Goal: Task Accomplishment & Management: Manage account settings

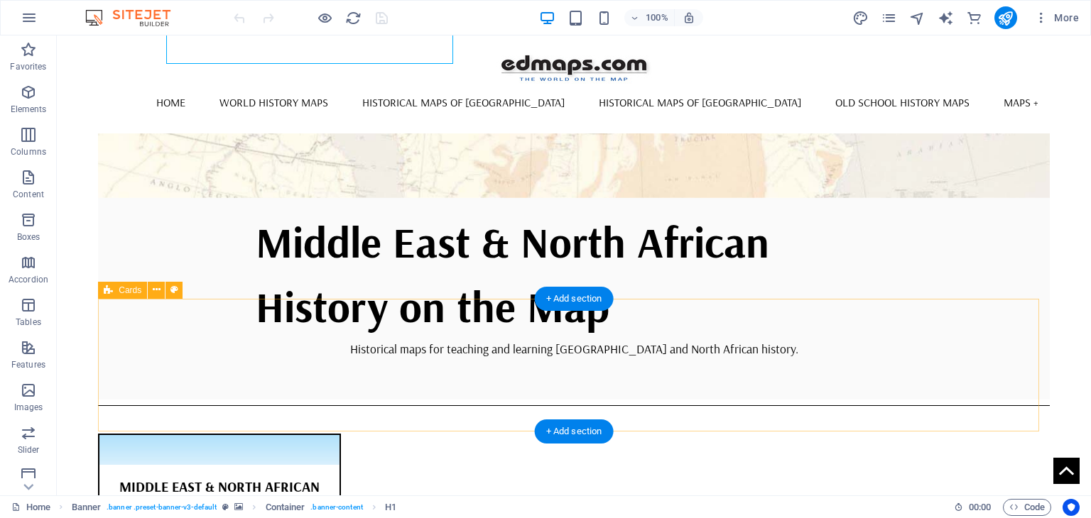
scroll to position [284, 0]
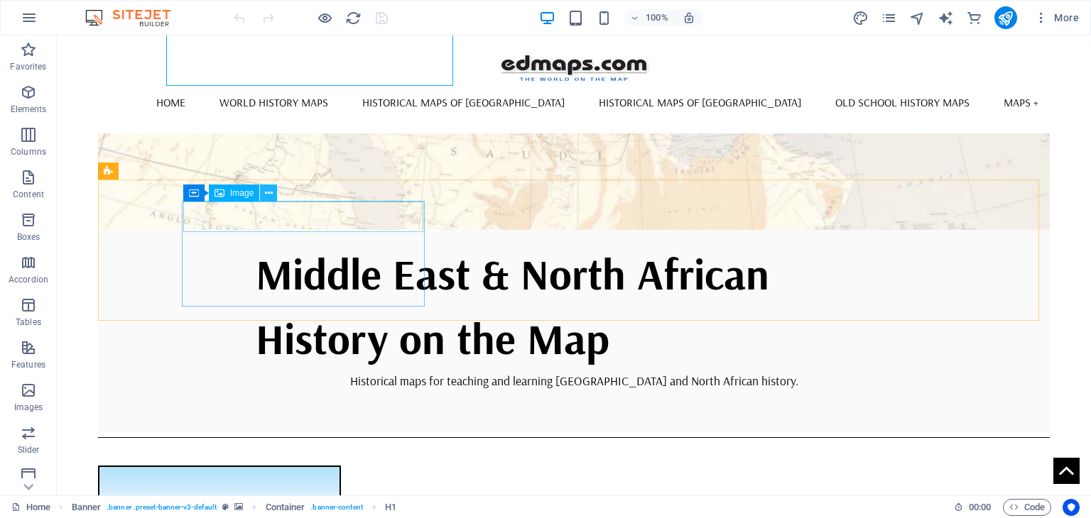
click at [271, 192] on icon at bounding box center [269, 193] width 8 height 15
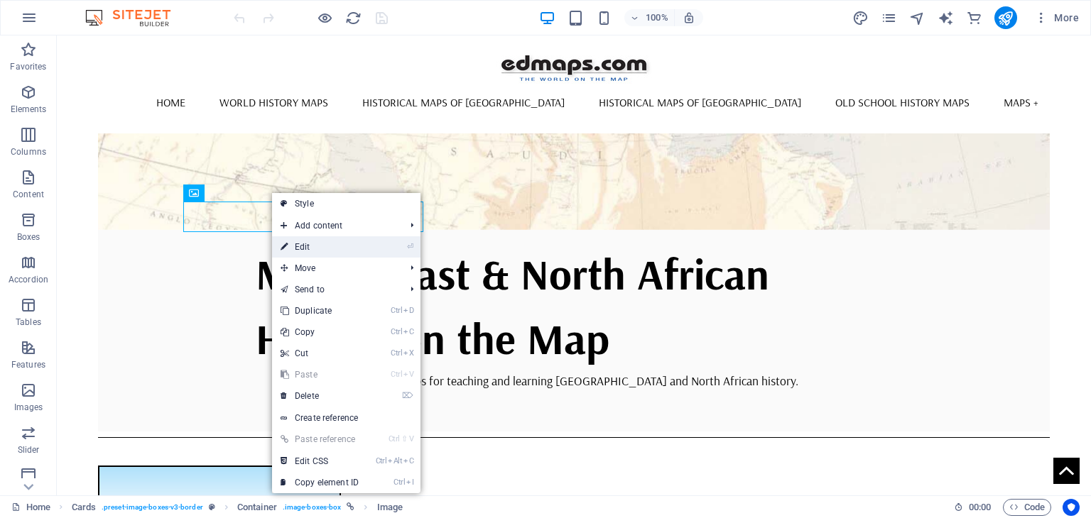
drag, startPoint x: 307, startPoint y: 246, endPoint x: 6, endPoint y: 209, distance: 304.1
click at [307, 246] on link "⏎ Edit" at bounding box center [319, 246] width 95 height 21
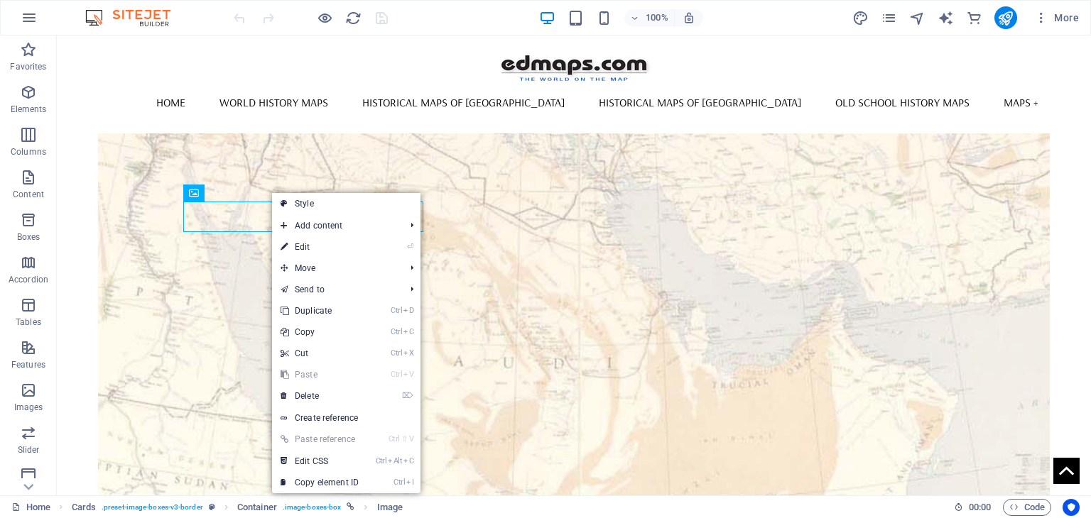
select select "%"
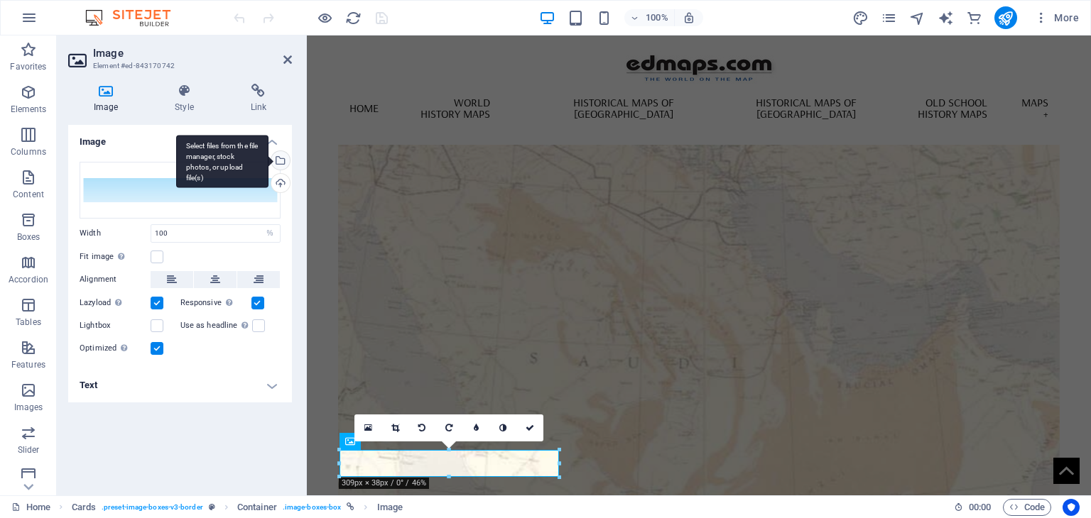
click at [279, 162] on div "Select files from the file manager, stock photos, or upload file(s)" at bounding box center [278, 161] width 21 height 21
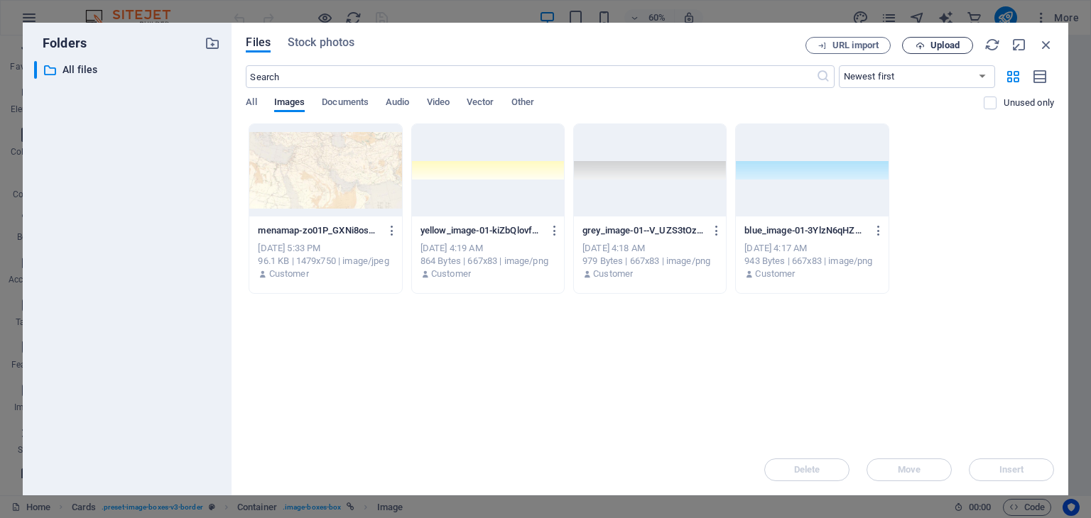
click at [940, 45] on span "Upload" at bounding box center [944, 45] width 29 height 9
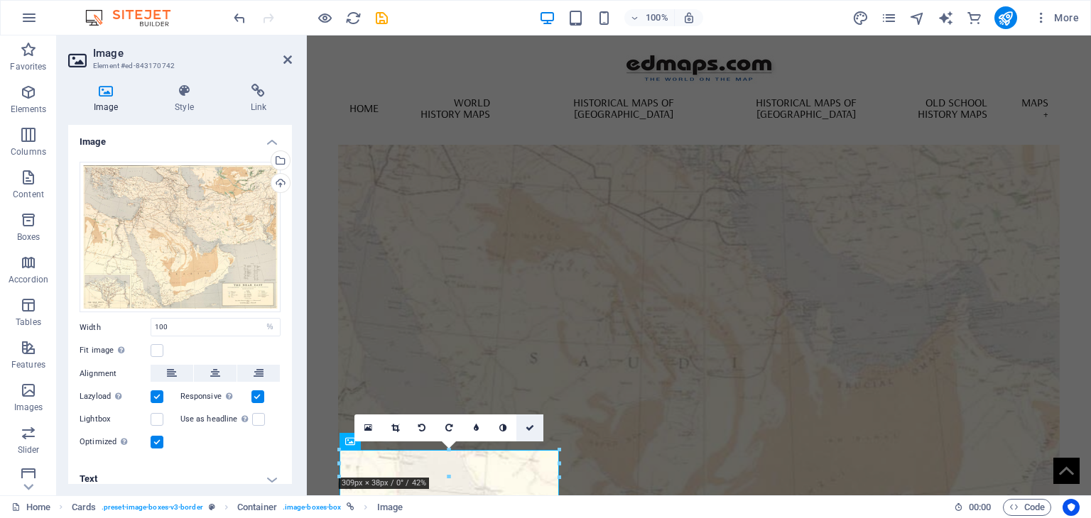
click at [534, 428] on link at bounding box center [529, 428] width 27 height 27
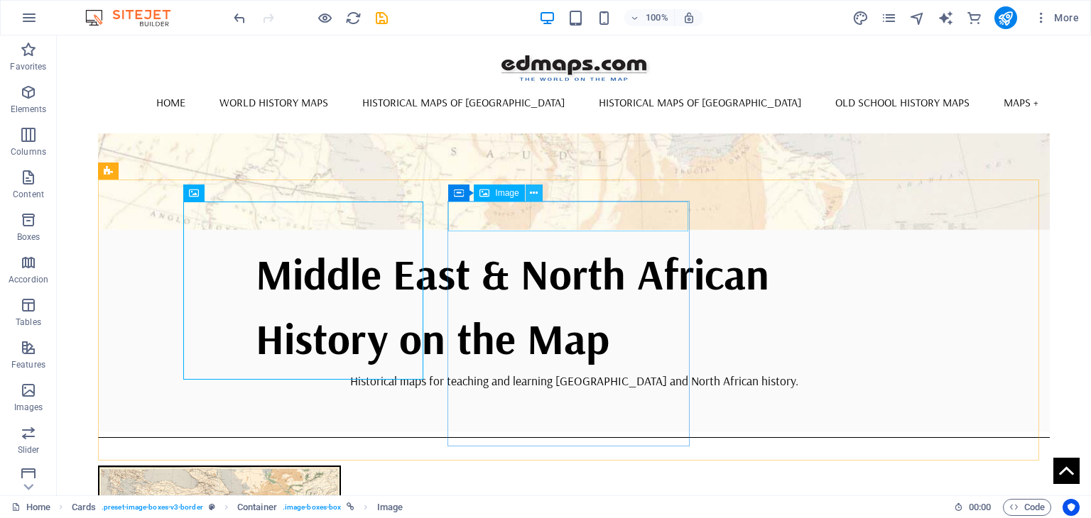
click at [534, 190] on icon at bounding box center [534, 193] width 8 height 15
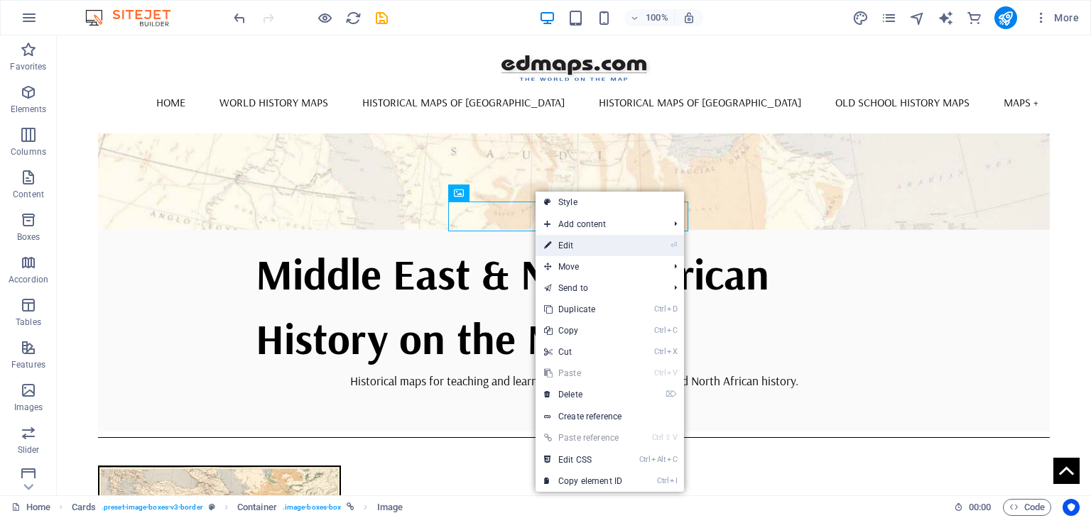
drag, startPoint x: 576, startPoint y: 243, endPoint x: 269, endPoint y: 220, distance: 307.6
click at [576, 243] on link "⏎ Edit" at bounding box center [582, 245] width 95 height 21
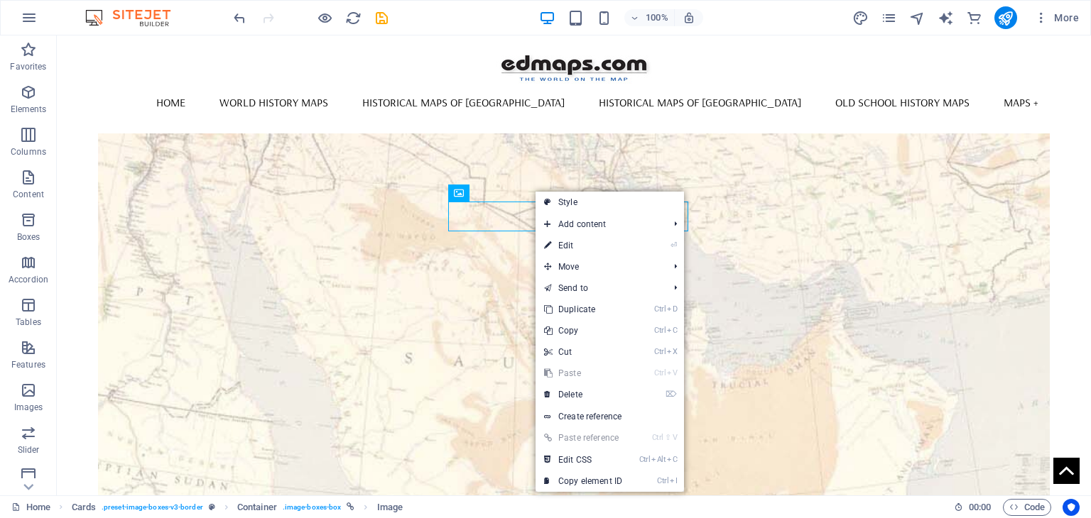
select select "%"
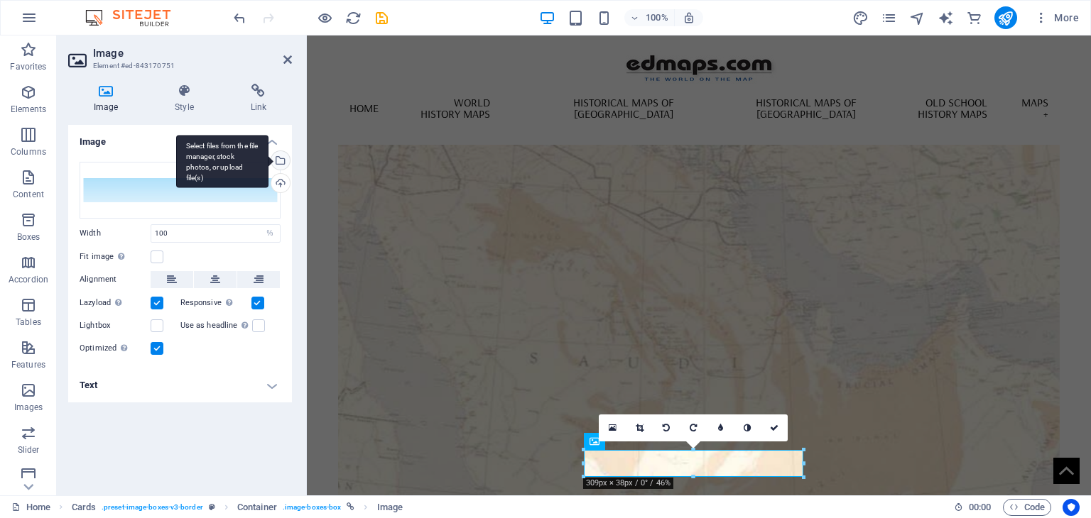
click at [281, 160] on div "Select files from the file manager, stock photos, or upload file(s)" at bounding box center [278, 161] width 21 height 21
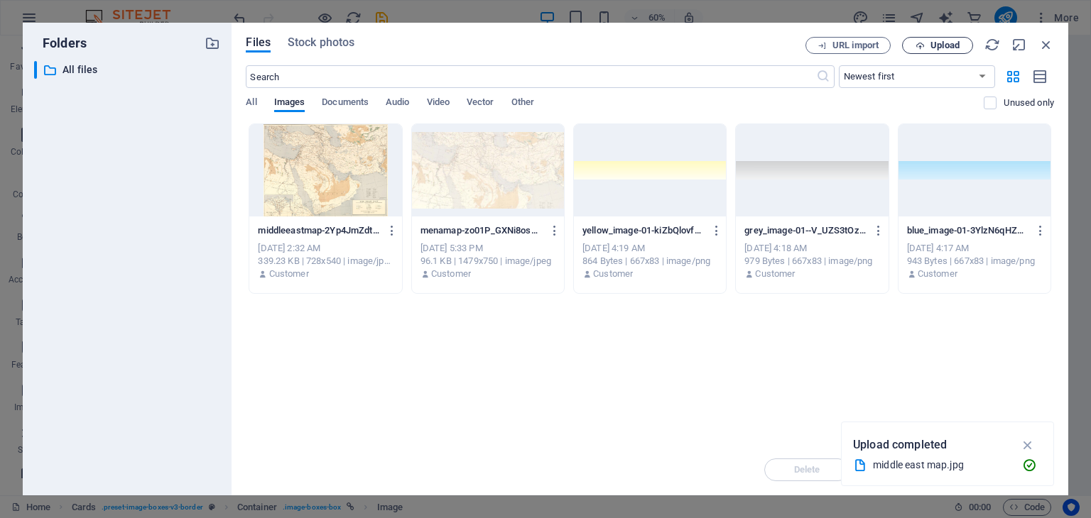
click at [941, 46] on span "Upload" at bounding box center [944, 45] width 29 height 9
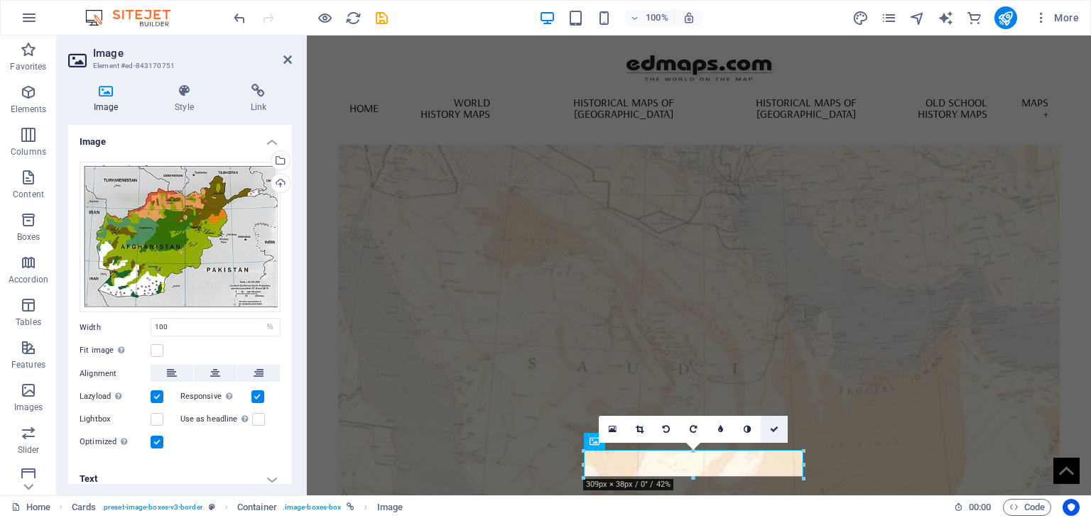
drag, startPoint x: 773, startPoint y: 428, endPoint x: 738, endPoint y: 392, distance: 49.7
click at [773, 428] on icon at bounding box center [774, 429] width 9 height 9
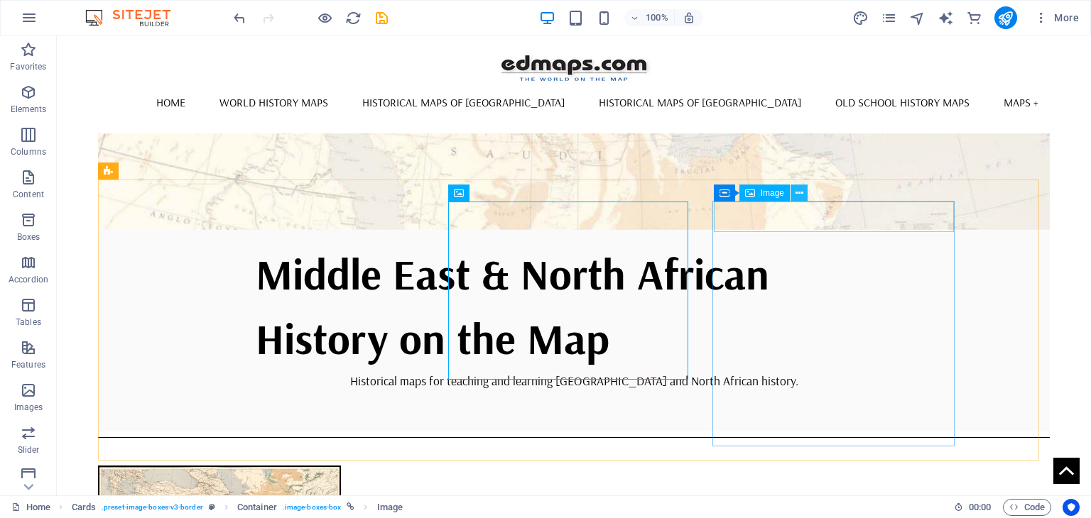
click at [802, 188] on icon at bounding box center [799, 193] width 8 height 15
click at [800, 192] on icon at bounding box center [799, 193] width 8 height 15
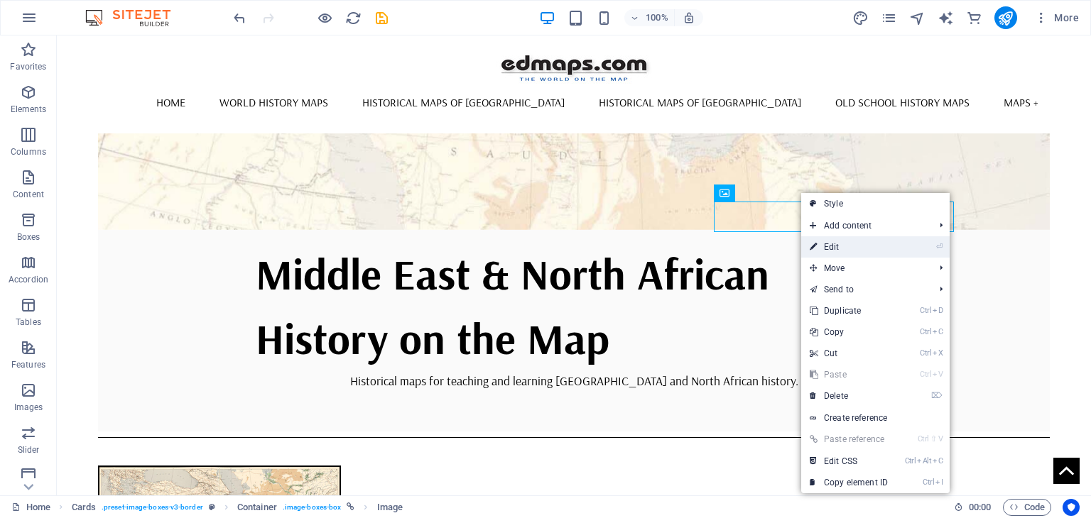
drag, startPoint x: 842, startPoint y: 247, endPoint x: 520, endPoint y: 221, distance: 323.5
click at [842, 247] on link "⏎ Edit" at bounding box center [848, 246] width 95 height 21
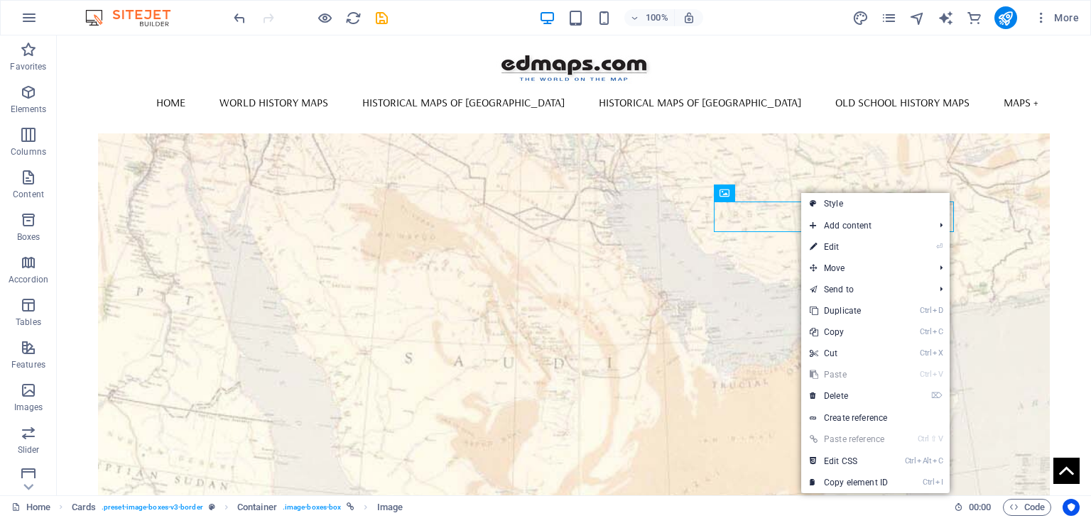
select select "%"
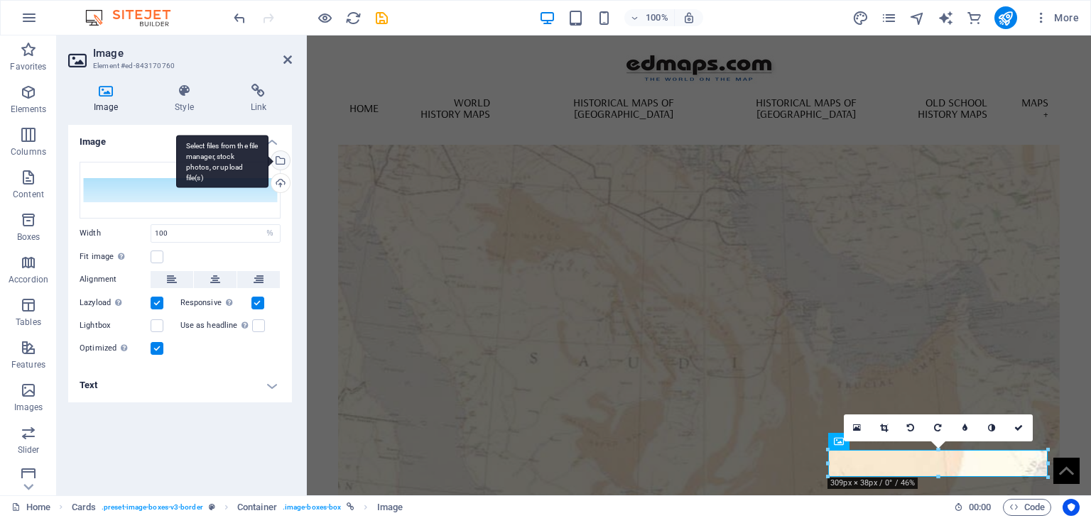
click at [282, 160] on div "Select files from the file manager, stock photos, or upload file(s)" at bounding box center [278, 161] width 21 height 21
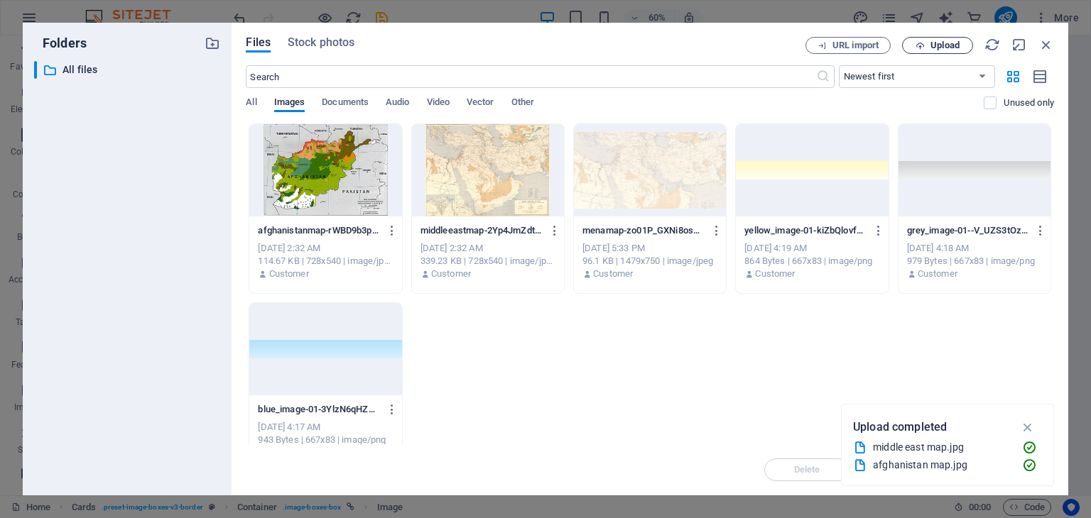
click at [947, 43] on span "Upload" at bounding box center [944, 45] width 29 height 9
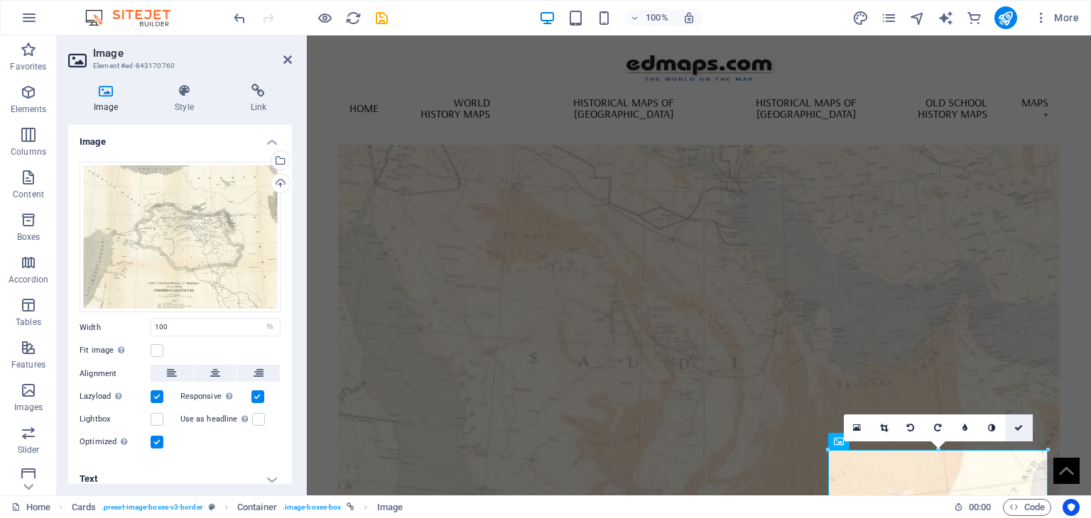
drag, startPoint x: 1018, startPoint y: 427, endPoint x: 851, endPoint y: 374, distance: 175.2
click at [1018, 427] on icon at bounding box center [1018, 428] width 9 height 9
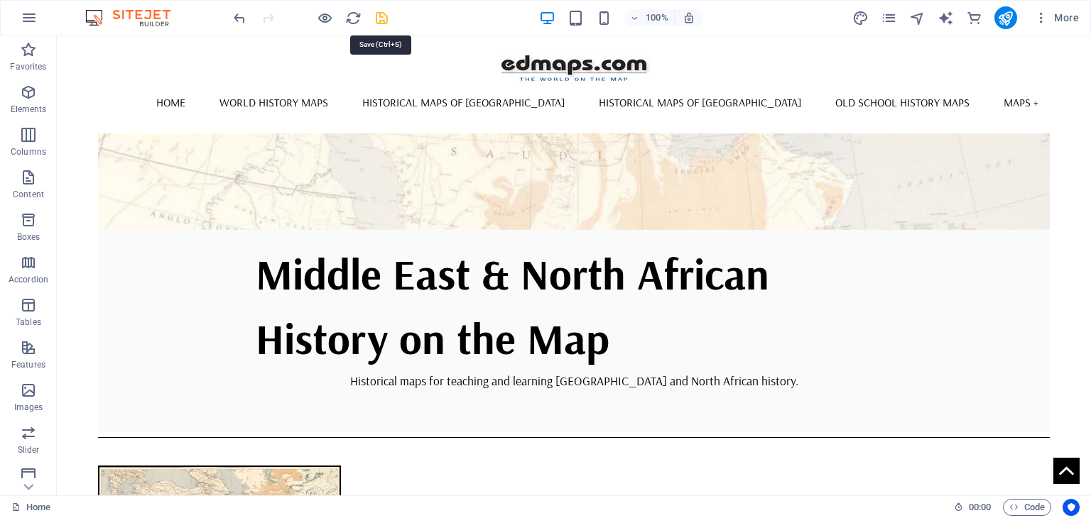
click at [378, 15] on icon "save" at bounding box center [382, 18] width 16 height 16
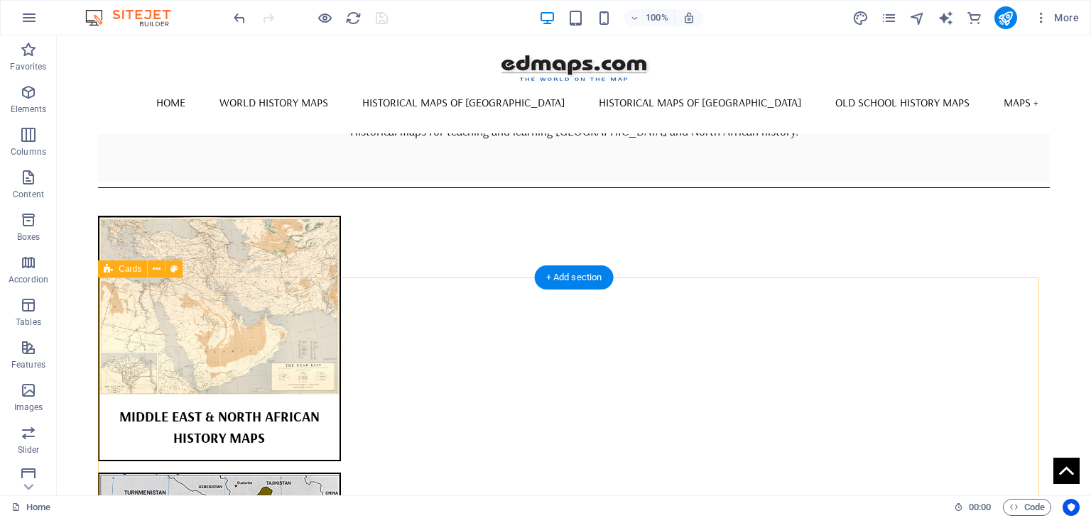
scroll to position [639, 0]
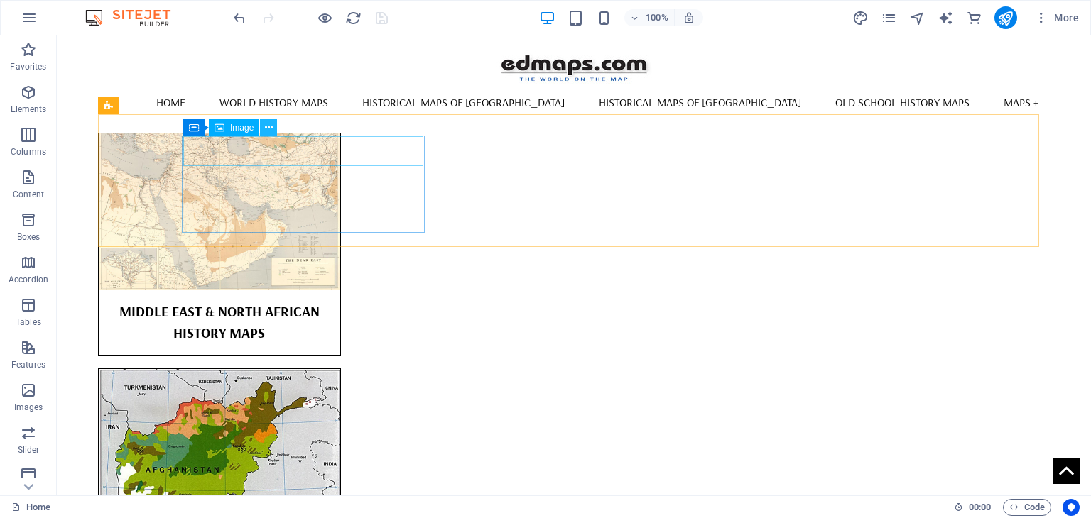
click at [266, 128] on icon at bounding box center [269, 128] width 8 height 15
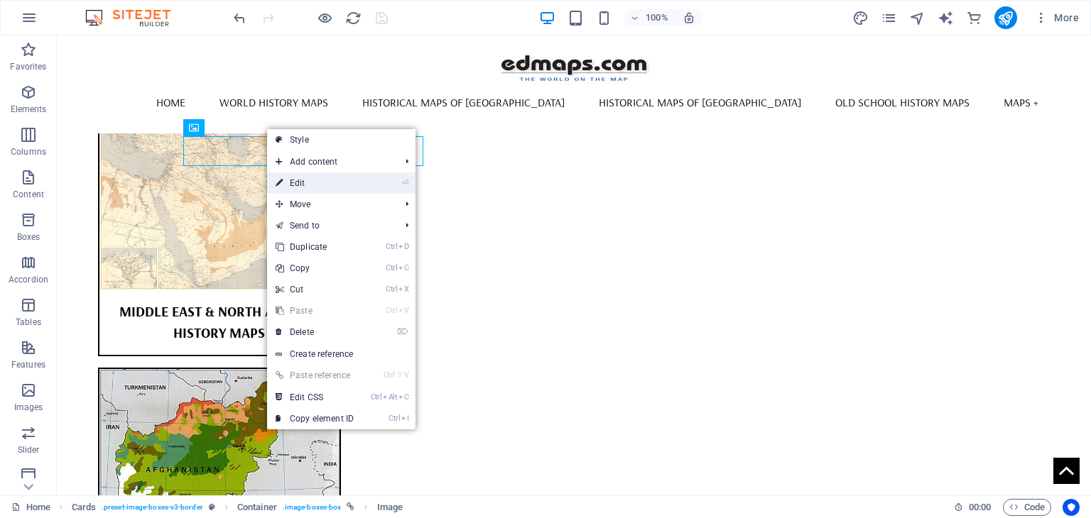
drag, startPoint x: 304, startPoint y: 180, endPoint x: 67, endPoint y: 150, distance: 238.3
click at [304, 180] on link "⏎ Edit" at bounding box center [314, 183] width 95 height 21
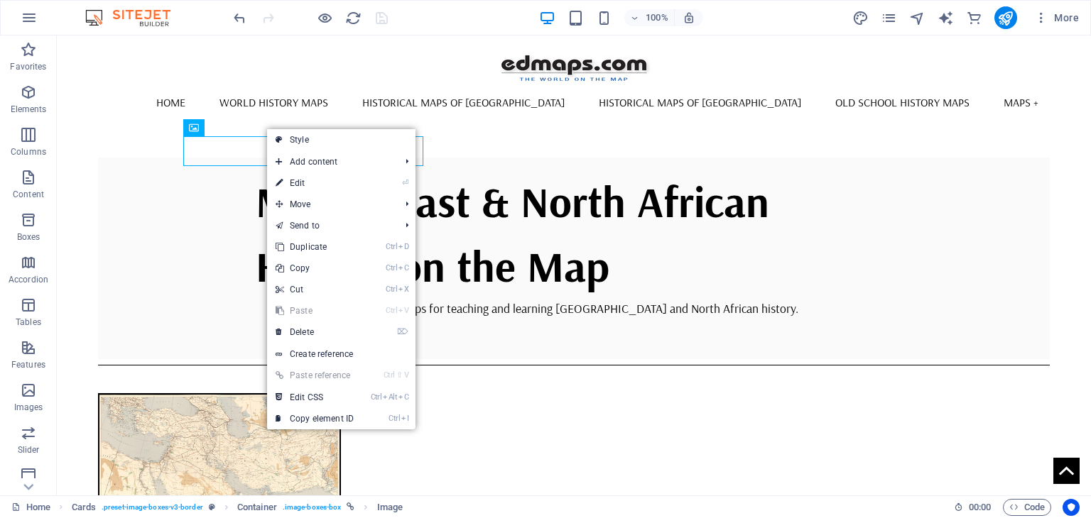
select select "%"
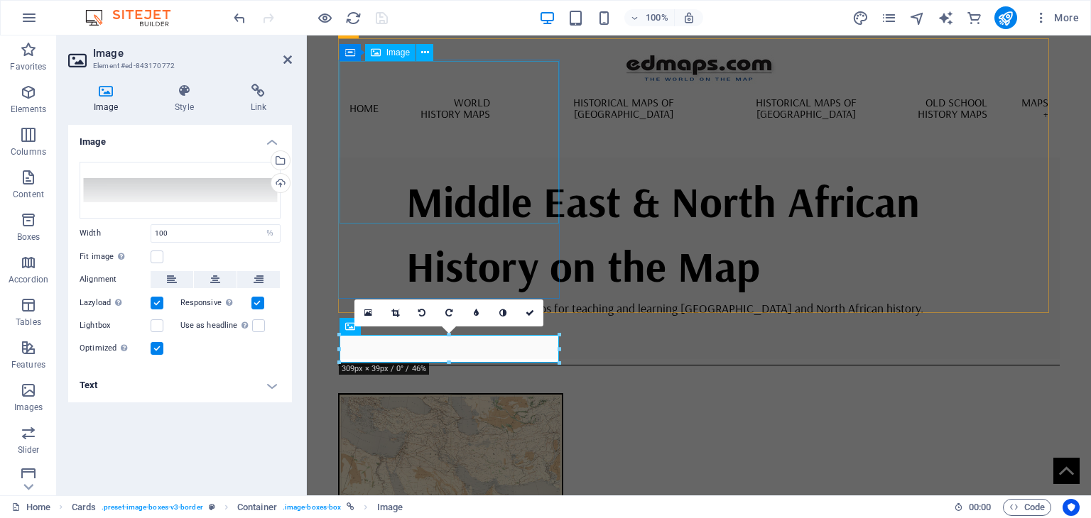
scroll to position [673, 0]
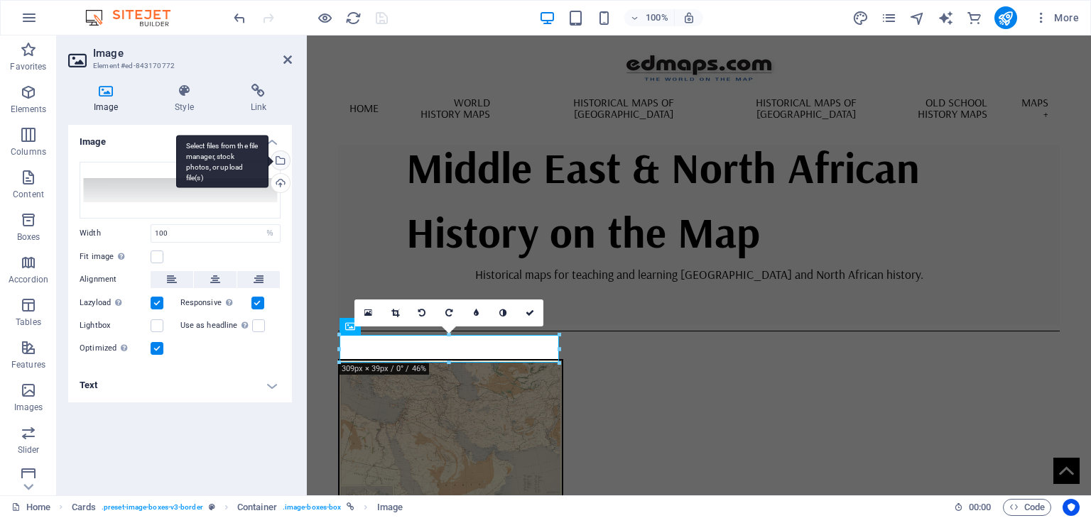
click at [280, 163] on div "Select files from the file manager, stock photos, or upload file(s)" at bounding box center [278, 161] width 21 height 21
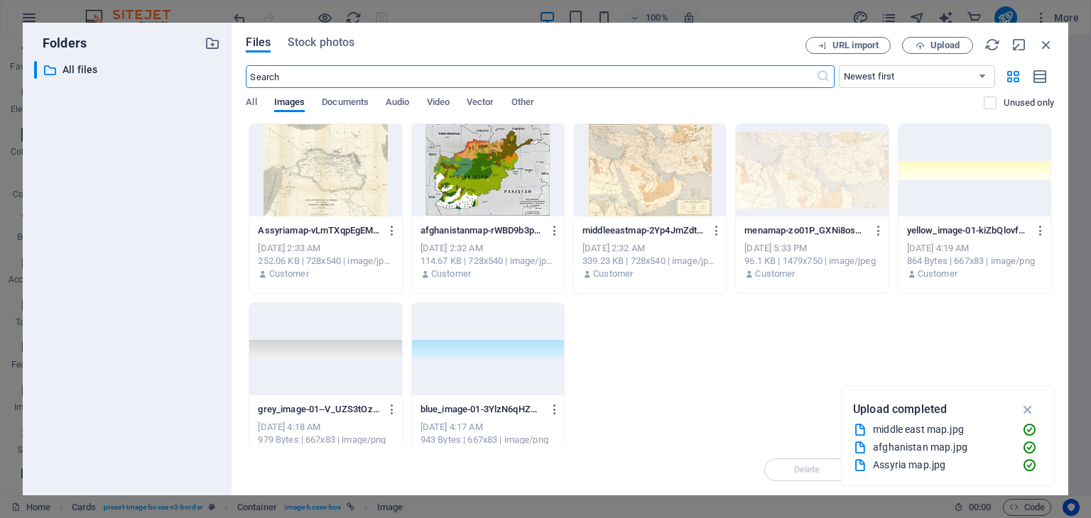
scroll to position [633, 0]
click at [943, 46] on span "Upload" at bounding box center [944, 45] width 29 height 9
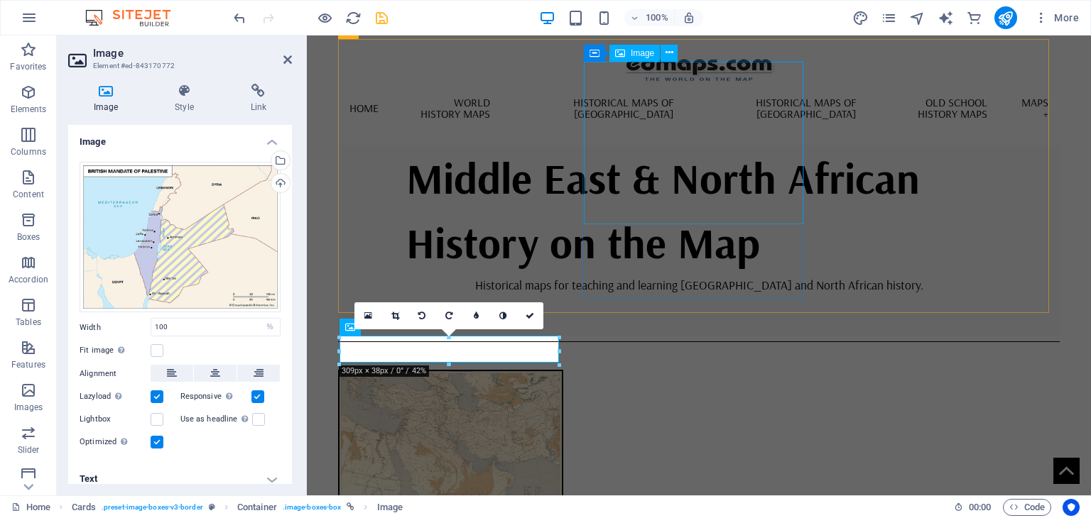
scroll to position [673, 0]
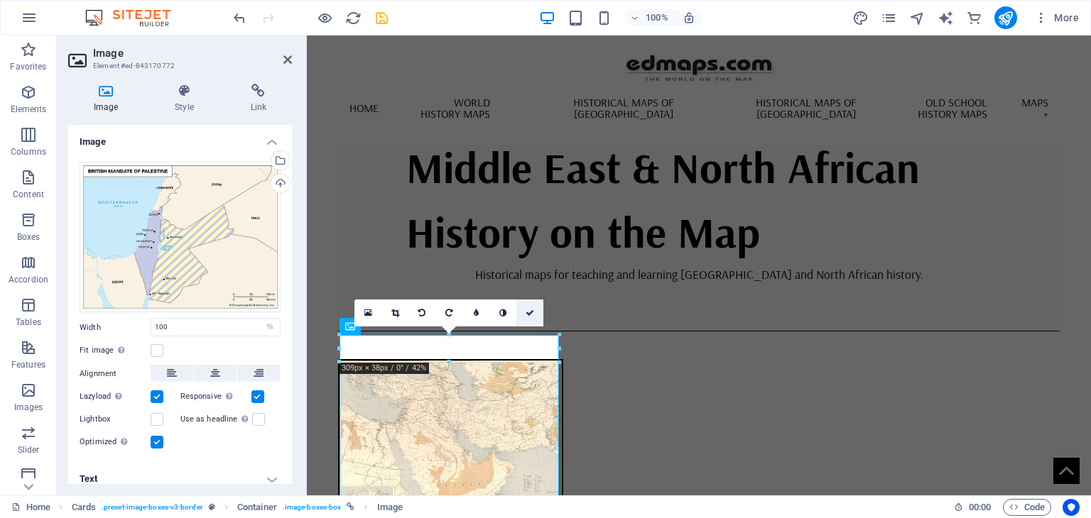
click at [528, 311] on icon at bounding box center [530, 313] width 9 height 9
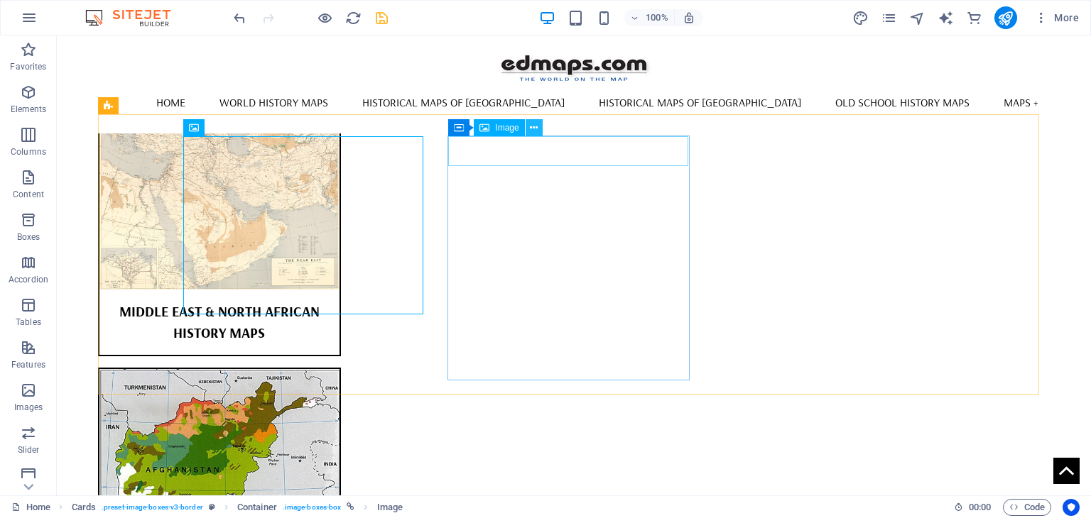
click at [533, 126] on icon at bounding box center [534, 128] width 8 height 15
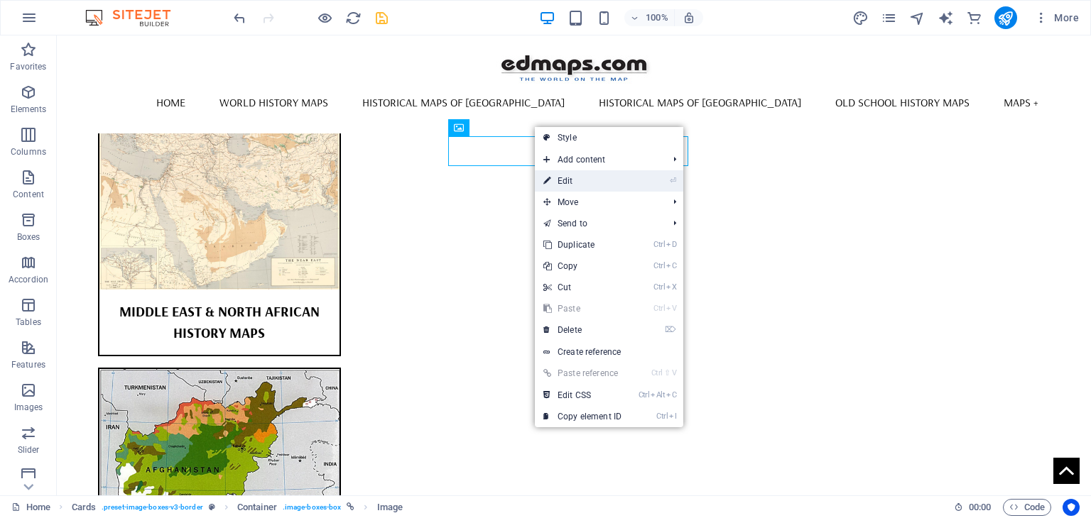
drag, startPoint x: 569, startPoint y: 177, endPoint x: 250, endPoint y: 144, distance: 320.5
click at [569, 177] on link "⏎ Edit" at bounding box center [582, 180] width 95 height 21
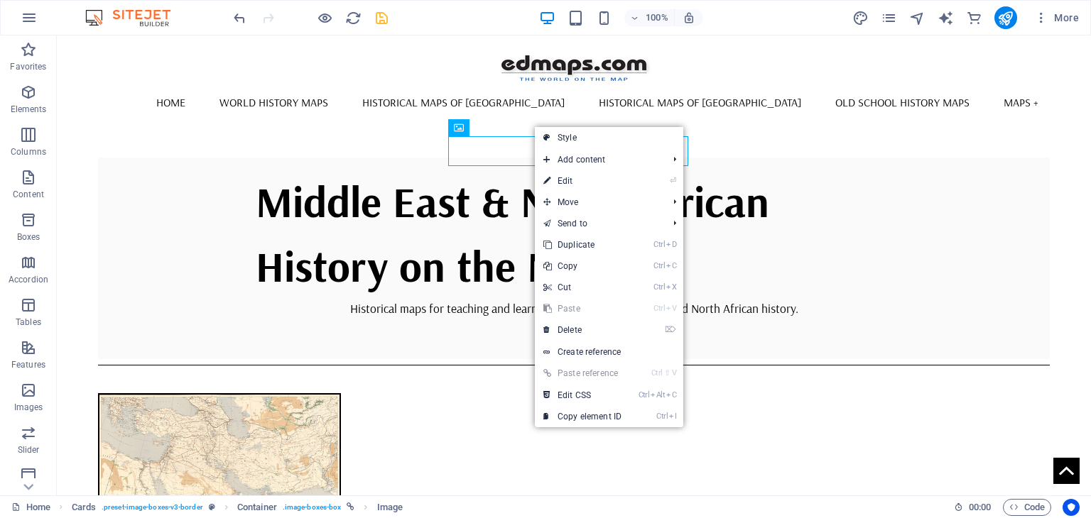
select select "%"
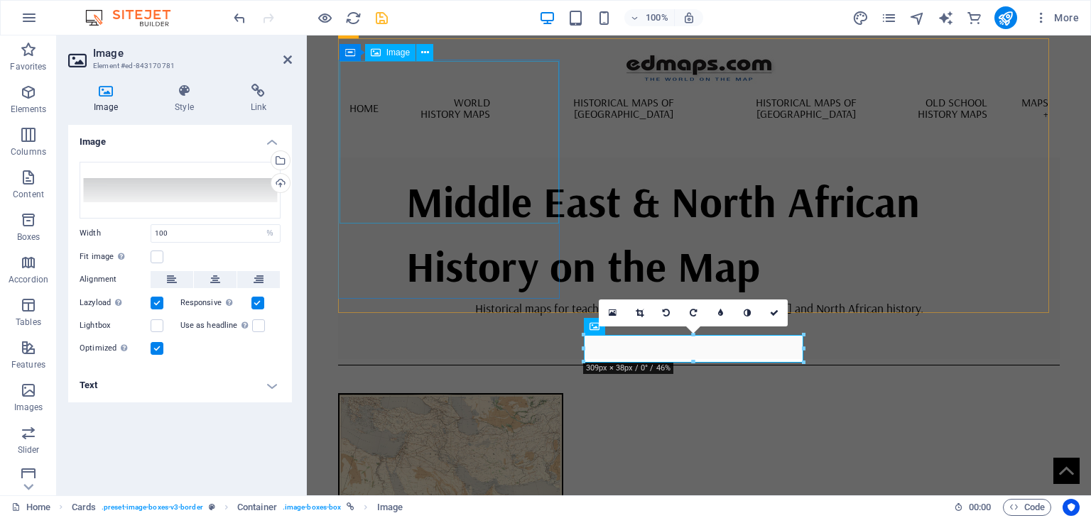
scroll to position [673, 0]
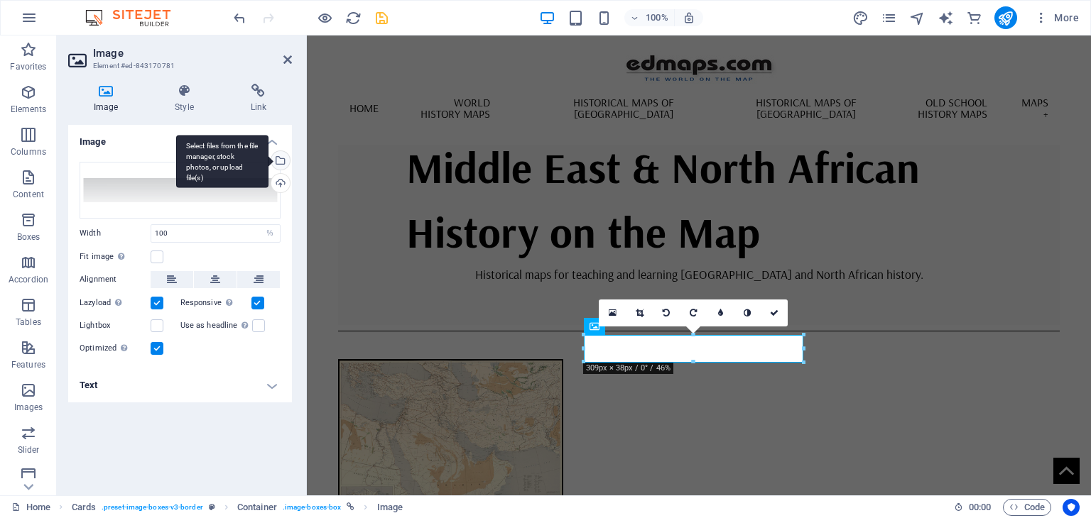
click at [279, 157] on div "Select files from the file manager, stock photos, or upload file(s)" at bounding box center [278, 161] width 21 height 21
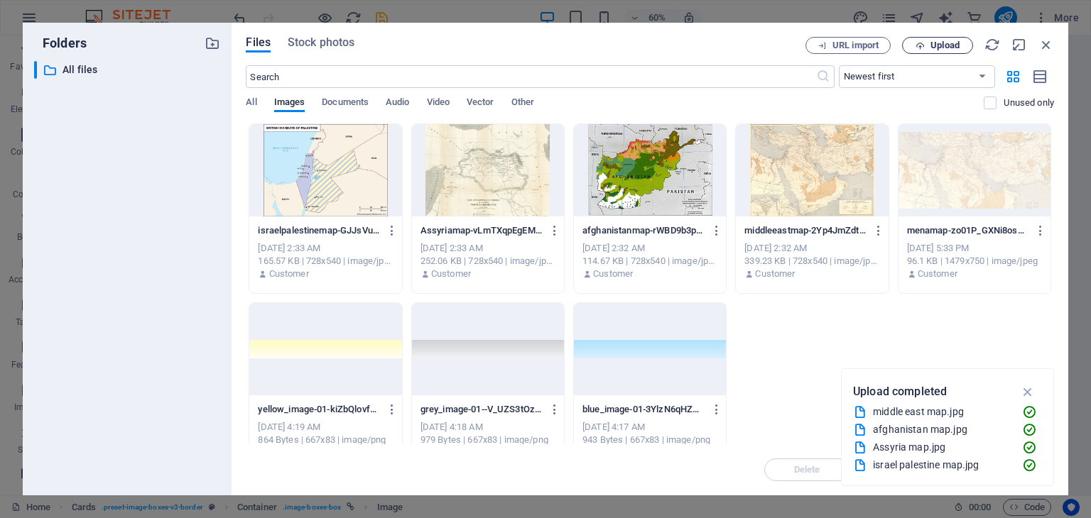
click at [952, 49] on span "Upload" at bounding box center [944, 45] width 29 height 9
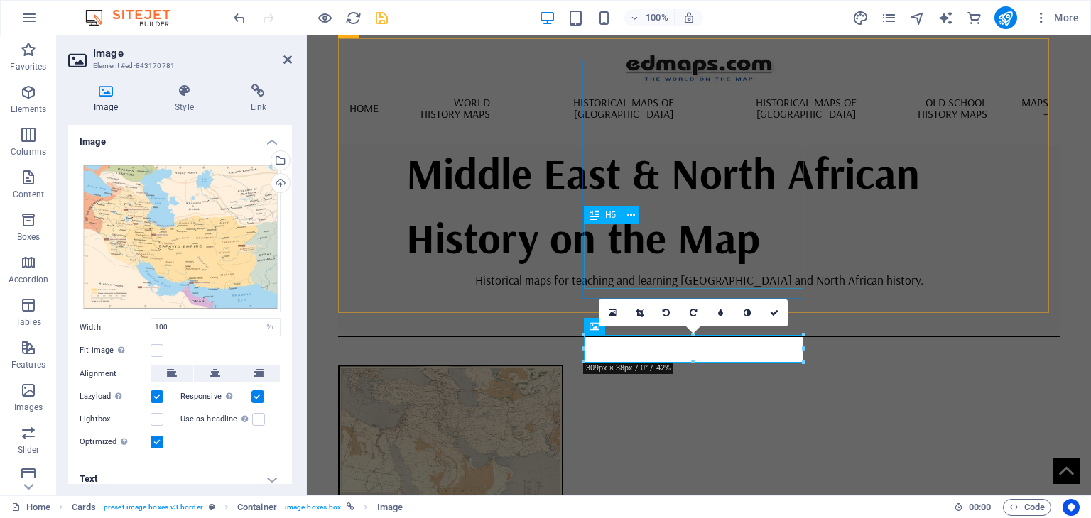
scroll to position [673, 0]
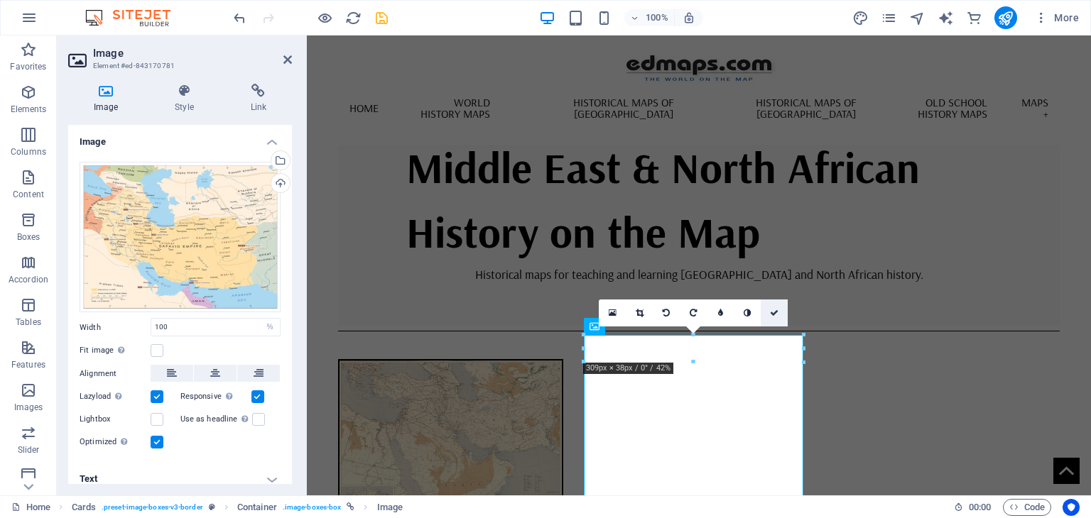
click at [773, 312] on icon at bounding box center [774, 313] width 9 height 9
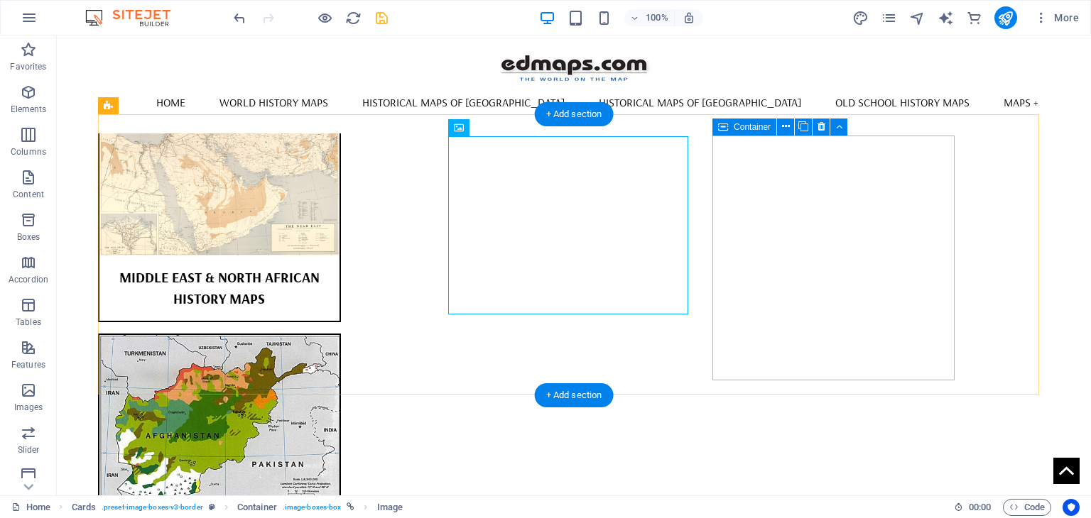
scroll to position [639, 0]
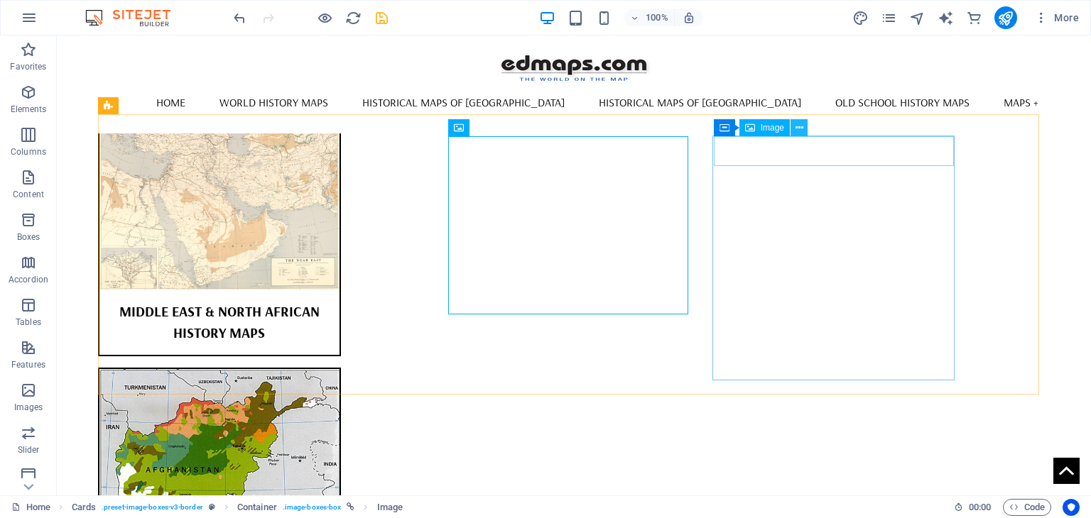
click at [797, 125] on icon at bounding box center [799, 128] width 8 height 15
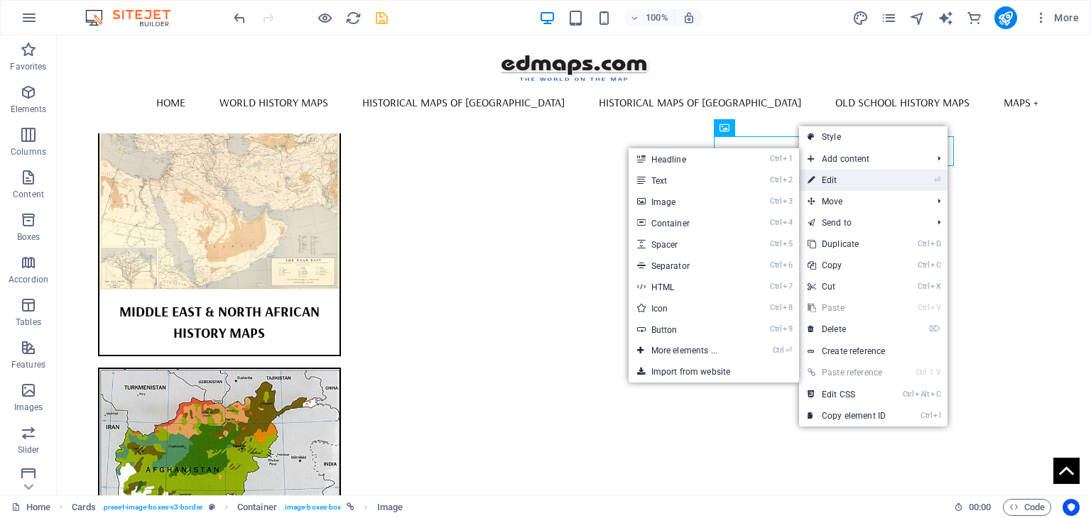
click at [834, 179] on link "⏎ Edit" at bounding box center [846, 180] width 95 height 21
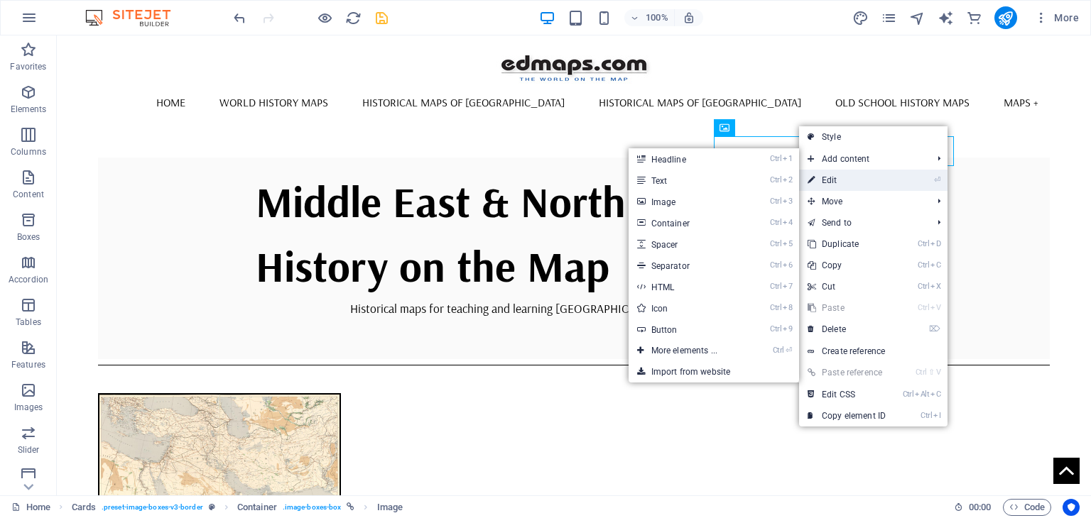
select select "%"
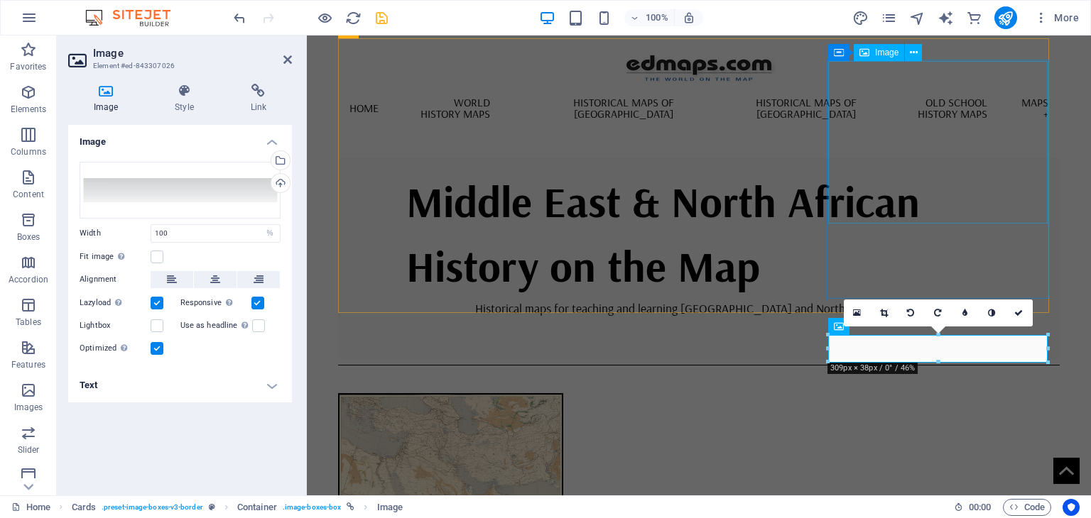
scroll to position [673, 0]
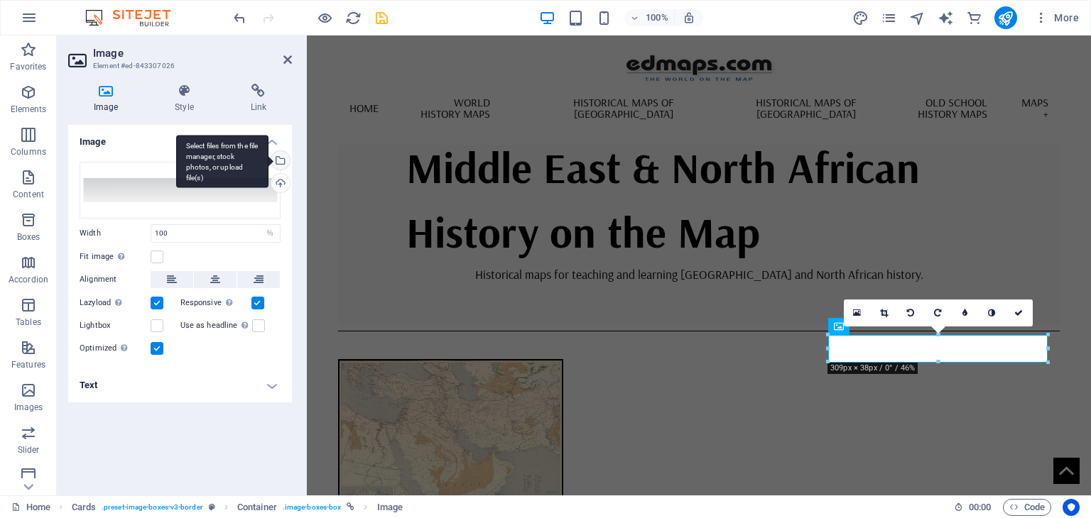
click at [282, 160] on div "Select files from the file manager, stock photos, or upload file(s)" at bounding box center [278, 161] width 21 height 21
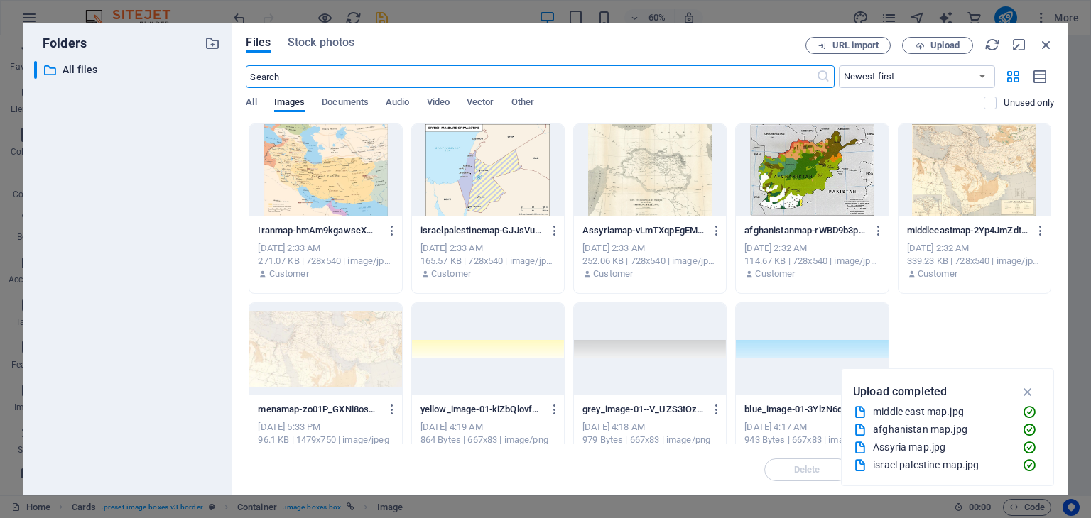
scroll to position [633, 0]
click at [949, 47] on span "Upload" at bounding box center [944, 45] width 29 height 9
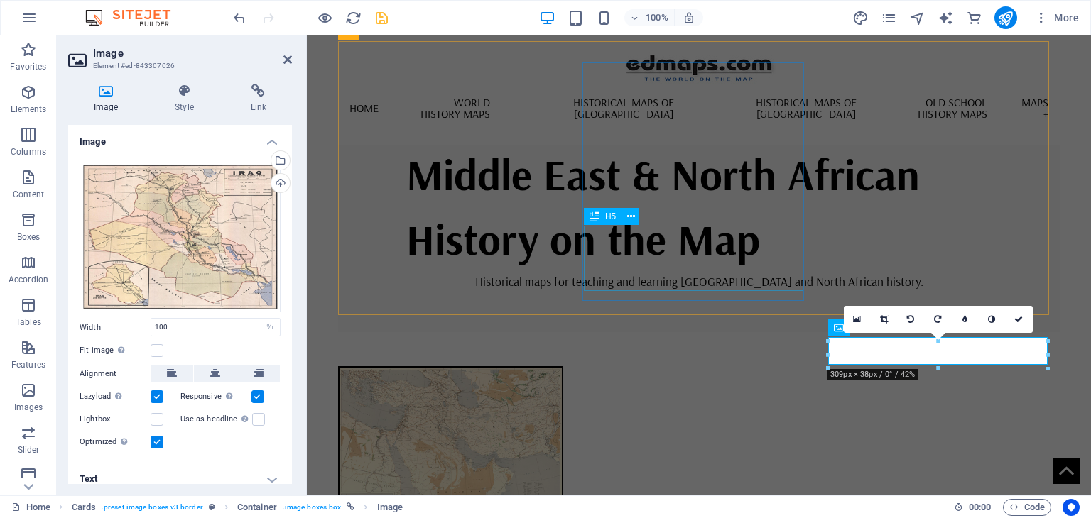
scroll to position [673, 0]
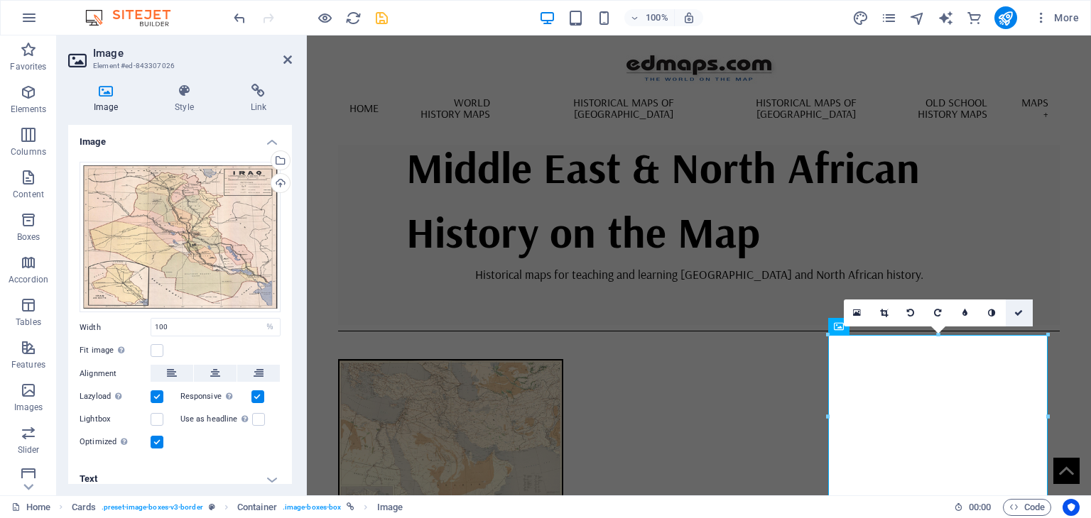
click at [1020, 313] on icon at bounding box center [1018, 313] width 9 height 9
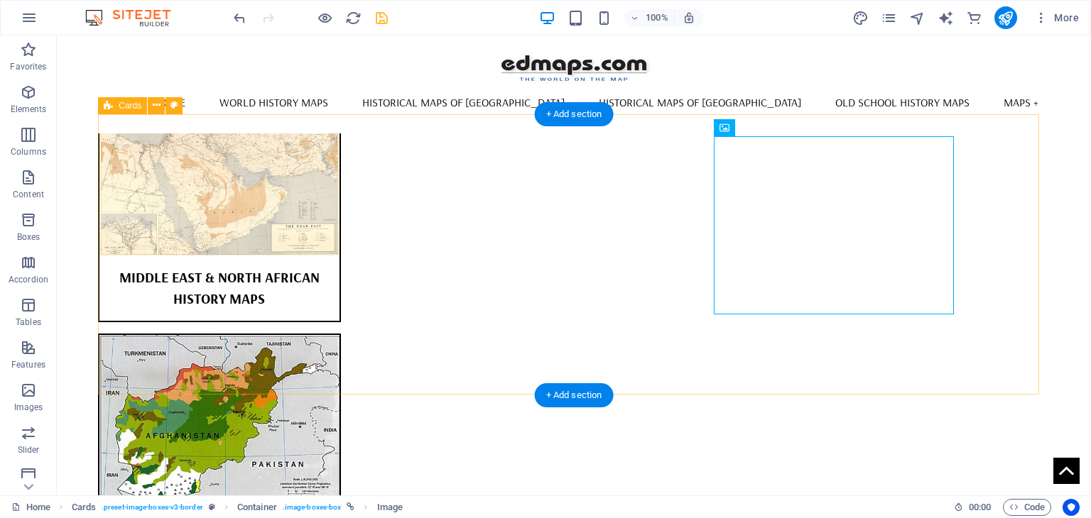
scroll to position [639, 0]
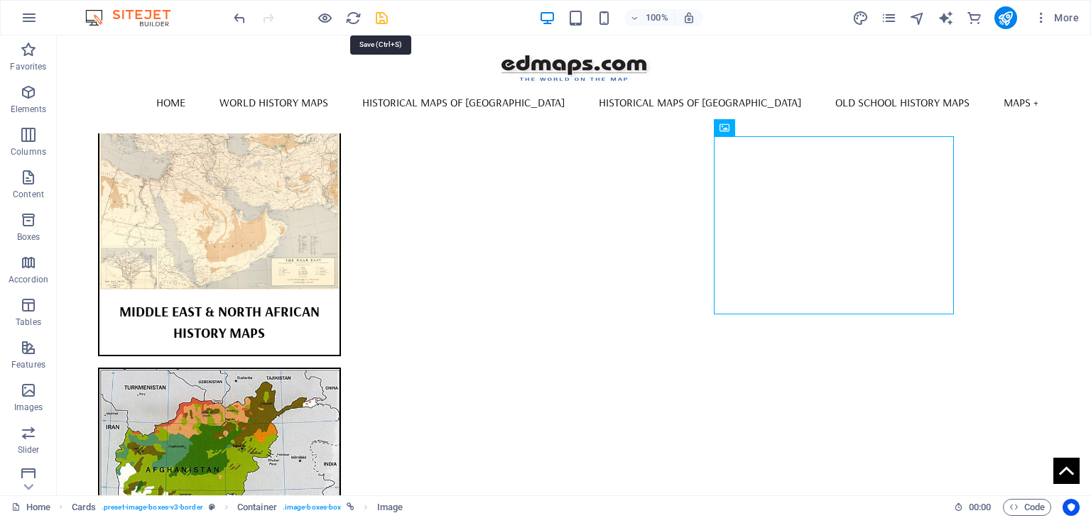
click at [385, 17] on icon "save" at bounding box center [382, 18] width 16 height 16
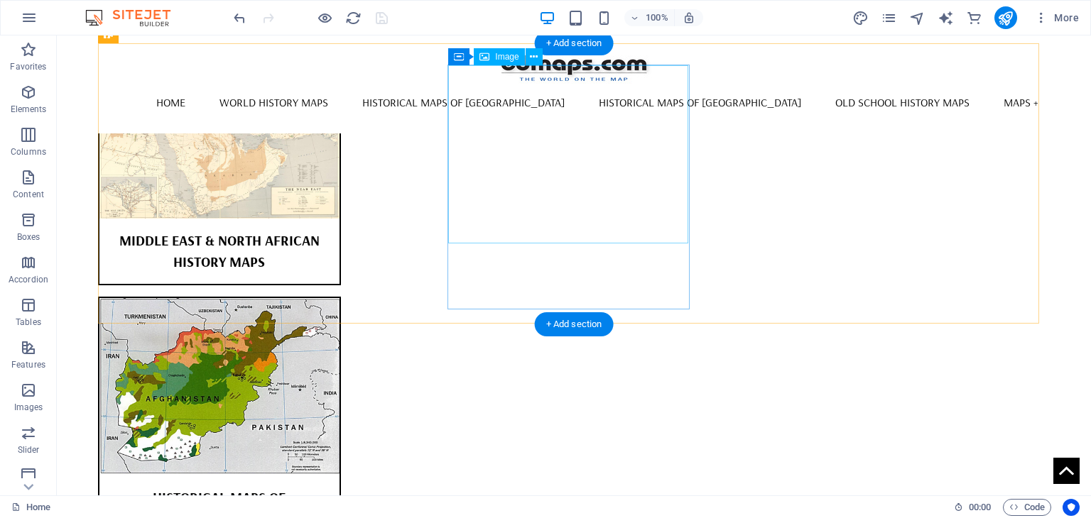
scroll to position [923, 0]
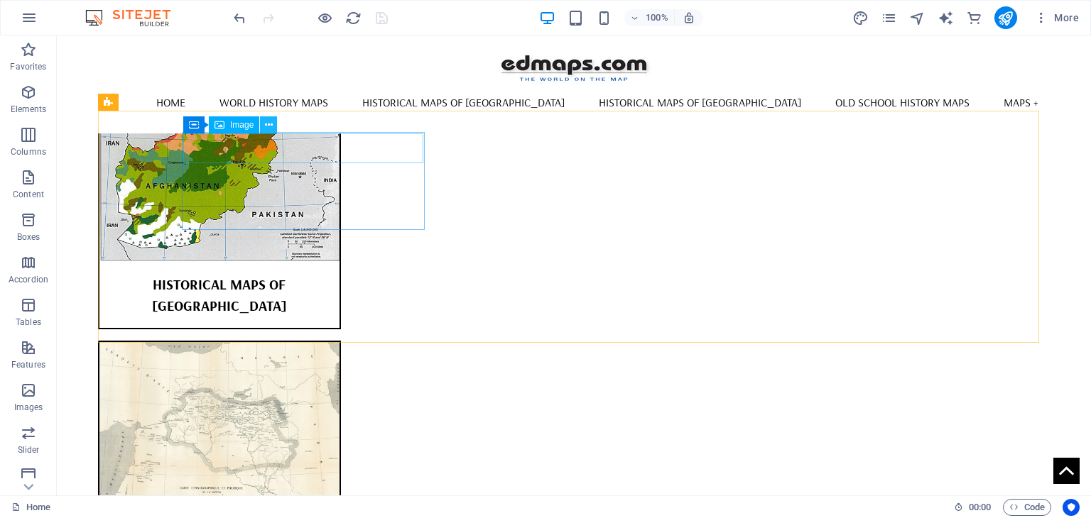
click at [270, 124] on icon at bounding box center [269, 125] width 8 height 15
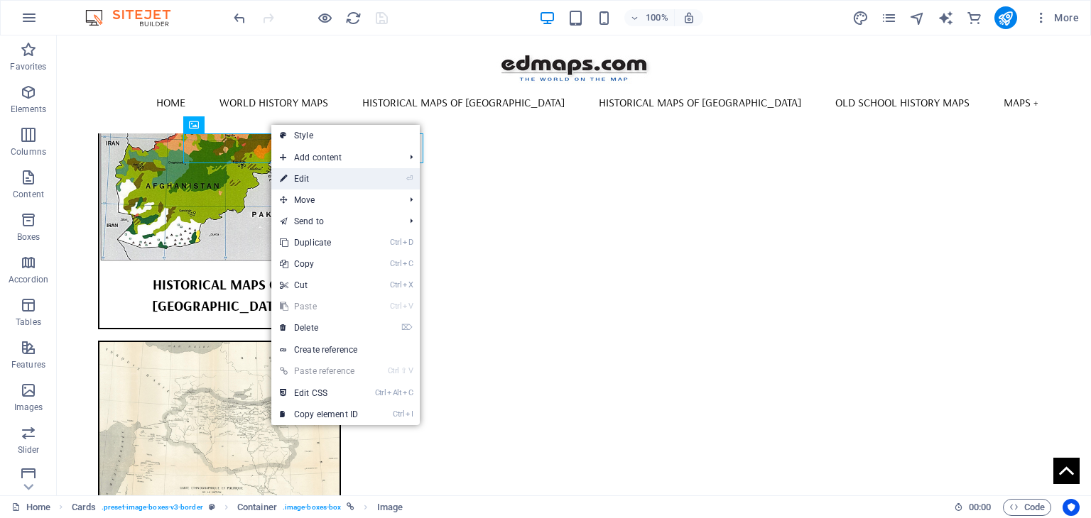
click at [299, 177] on link "⏎ Edit" at bounding box center [318, 178] width 95 height 21
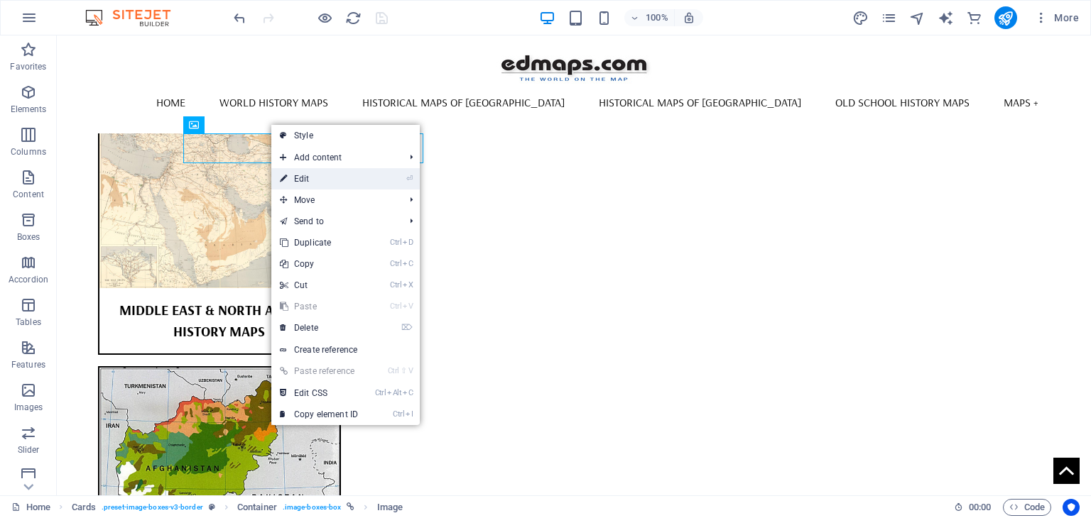
select select "%"
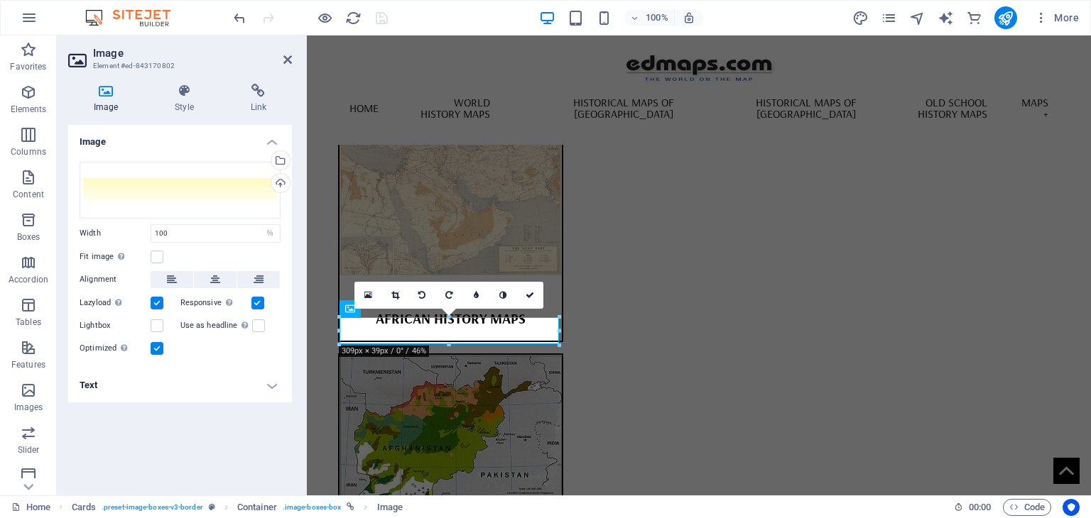
scroll to position [957, 0]
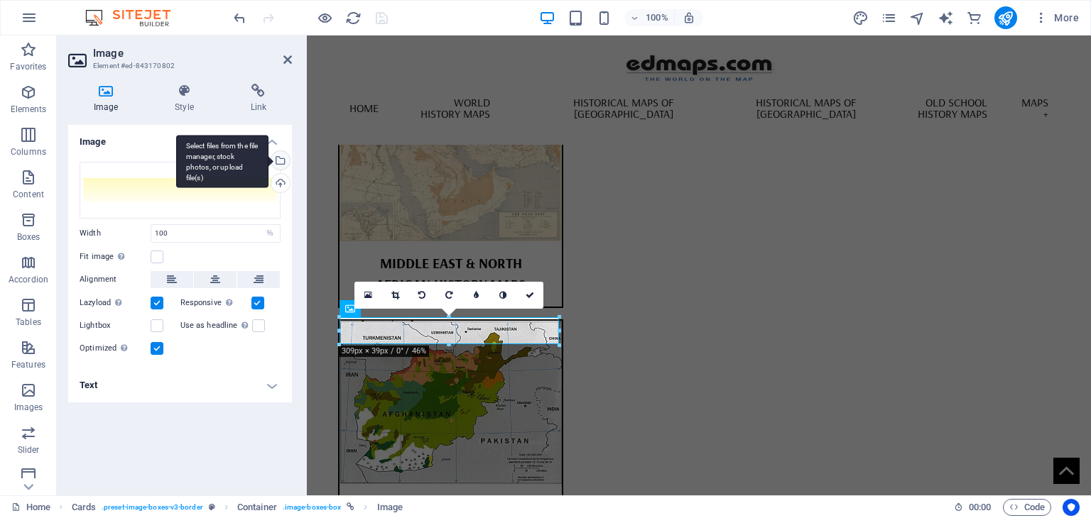
click at [283, 160] on div "Select files from the file manager, stock photos, or upload file(s)" at bounding box center [278, 161] width 21 height 21
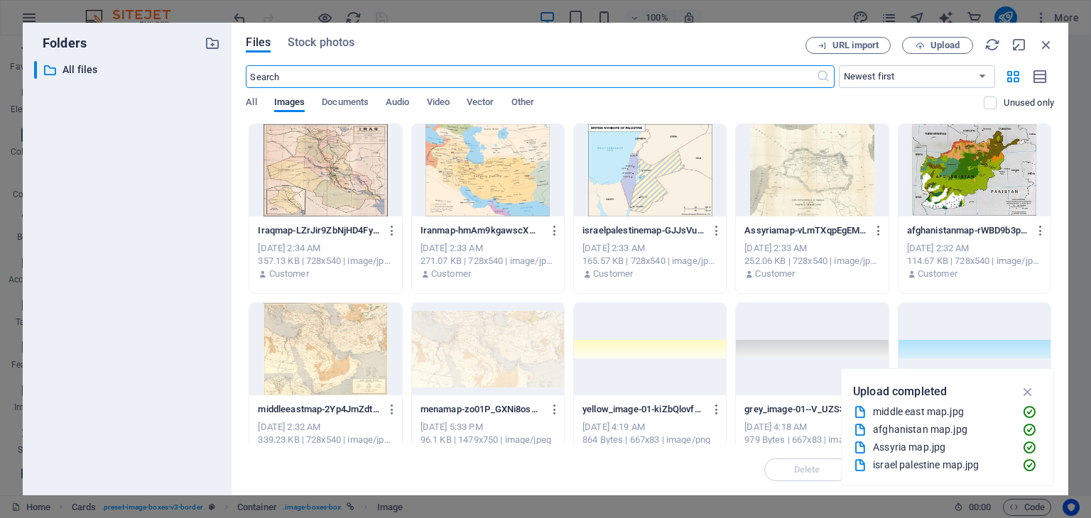
scroll to position [884, 0]
click at [951, 44] on span "Upload" at bounding box center [944, 45] width 29 height 9
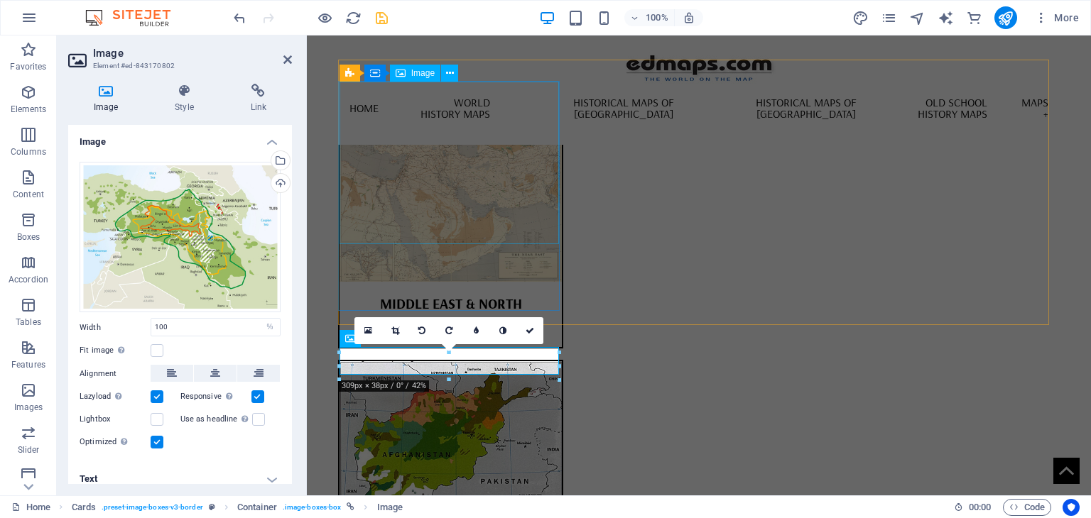
scroll to position [924, 0]
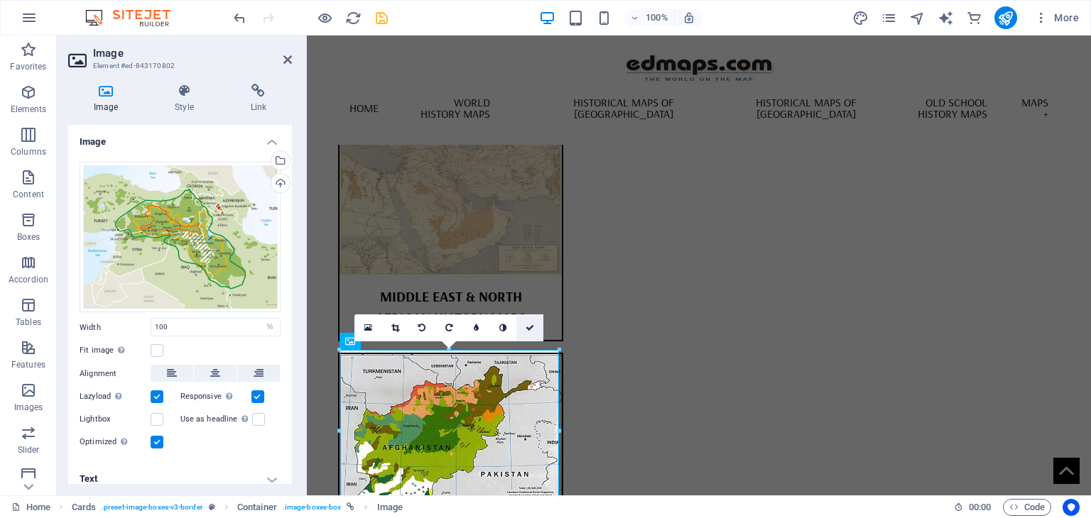
click at [529, 330] on icon at bounding box center [530, 328] width 9 height 9
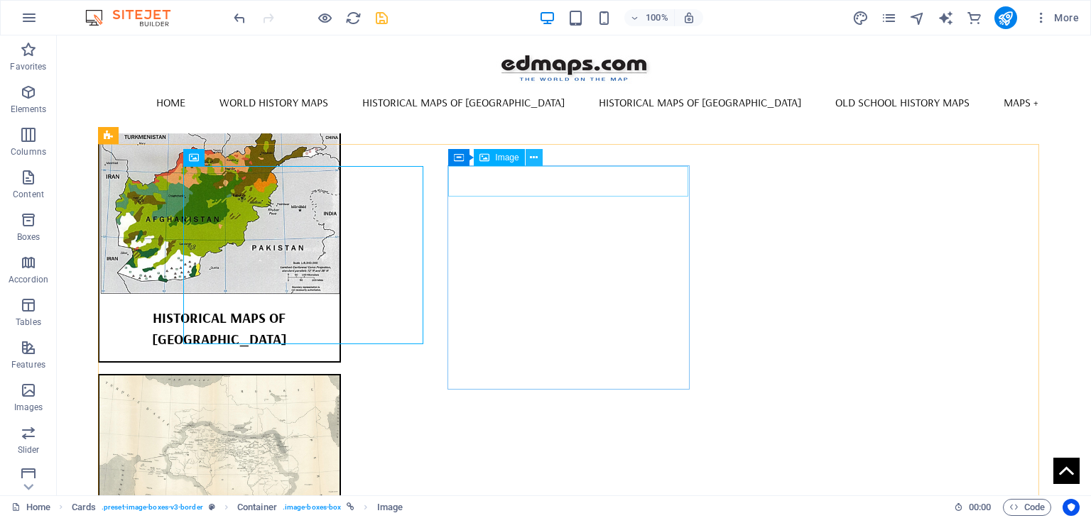
click at [535, 159] on icon at bounding box center [534, 158] width 8 height 15
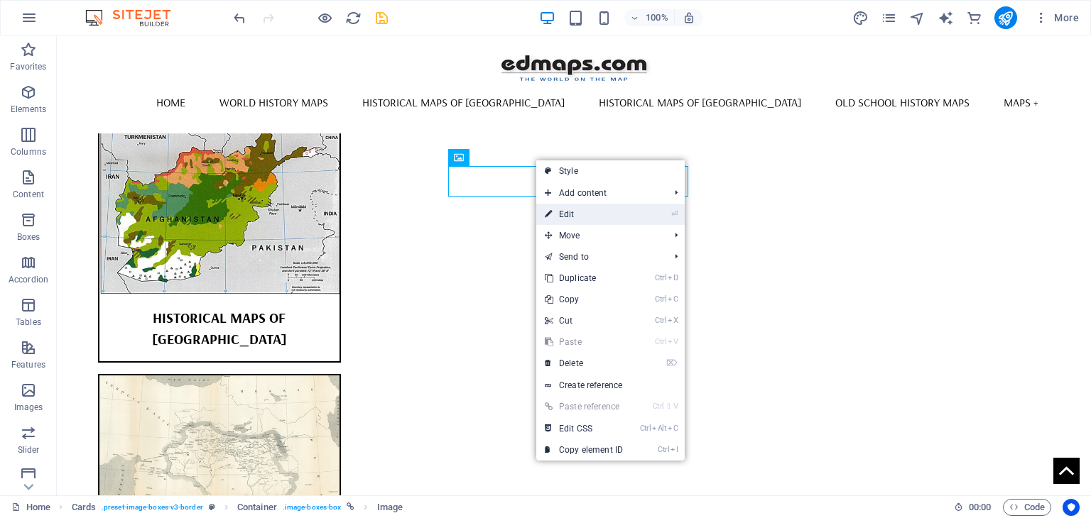
click at [567, 214] on link "⏎ Edit" at bounding box center [583, 214] width 95 height 21
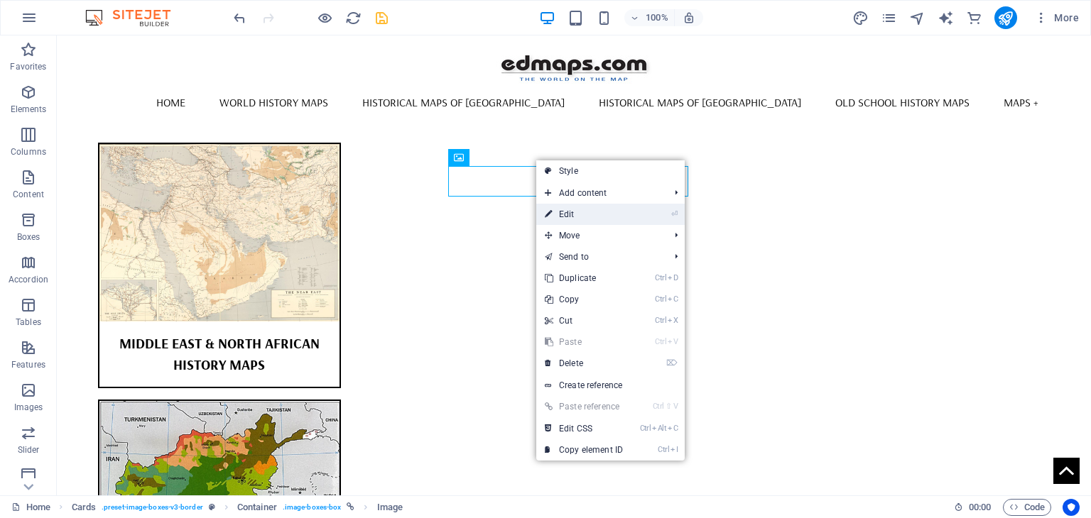
select select "%"
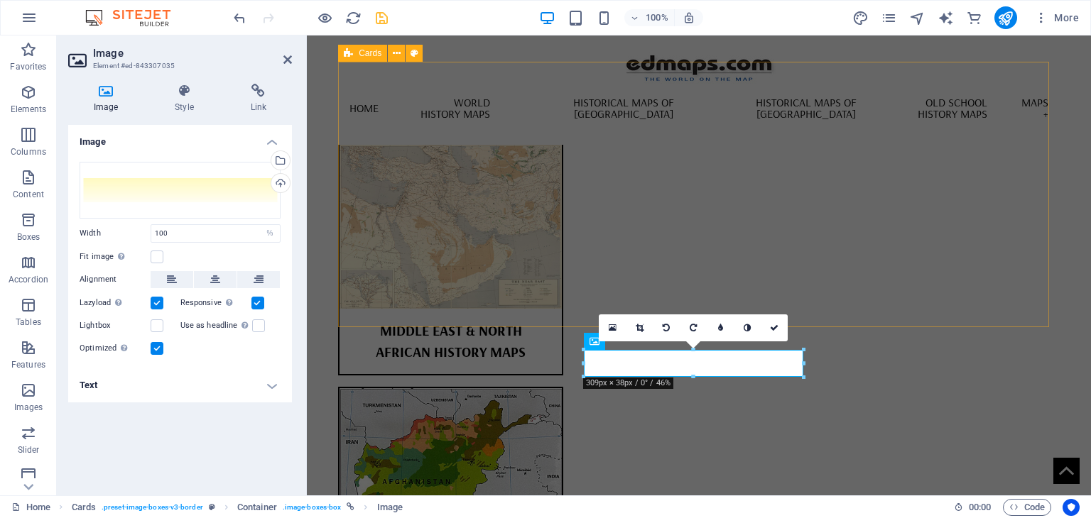
scroll to position [924, 0]
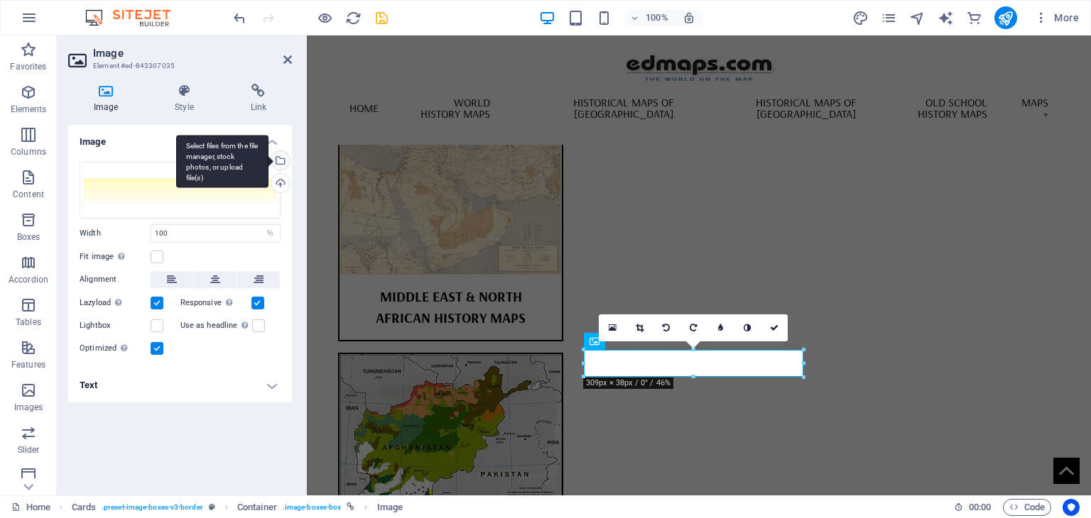
click at [283, 158] on div "Select files from the file manager, stock photos, or upload file(s)" at bounding box center [278, 161] width 21 height 21
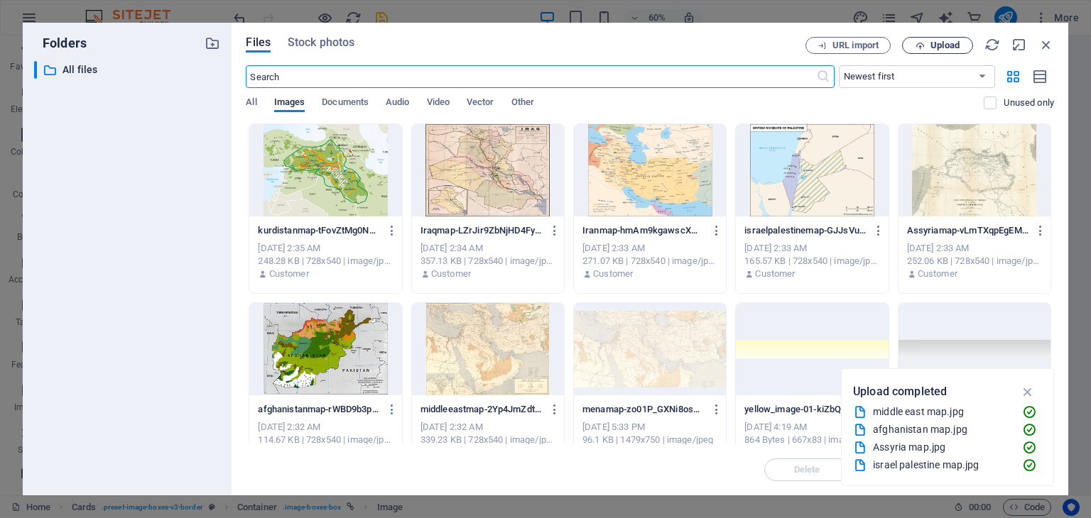
click at [954, 44] on span "Upload" at bounding box center [944, 45] width 29 height 9
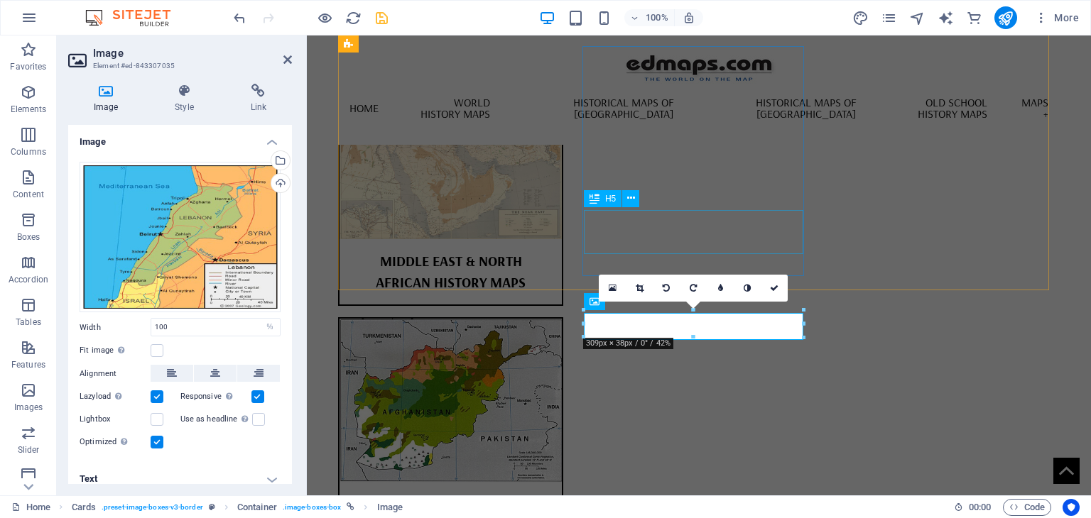
scroll to position [964, 0]
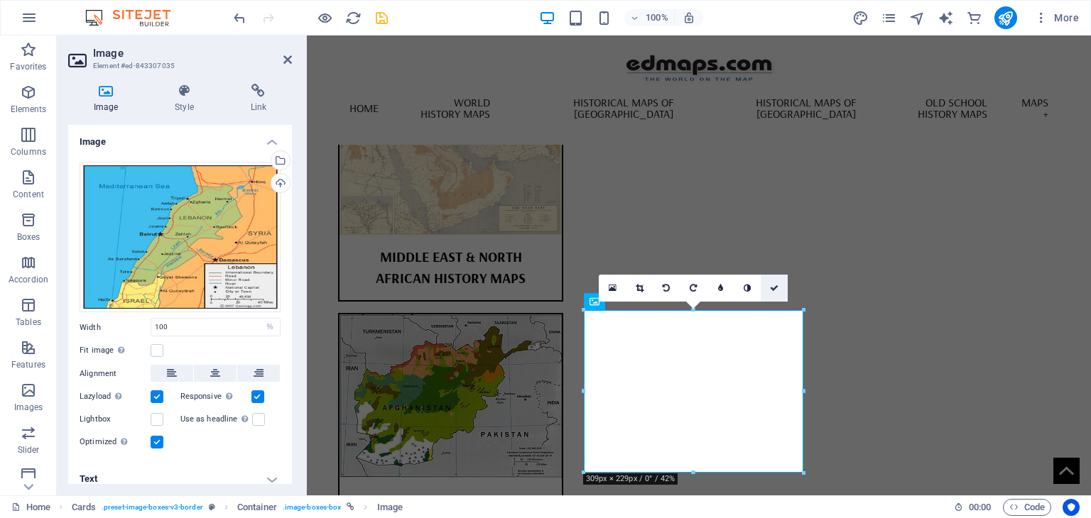
click at [773, 285] on icon at bounding box center [774, 288] width 9 height 9
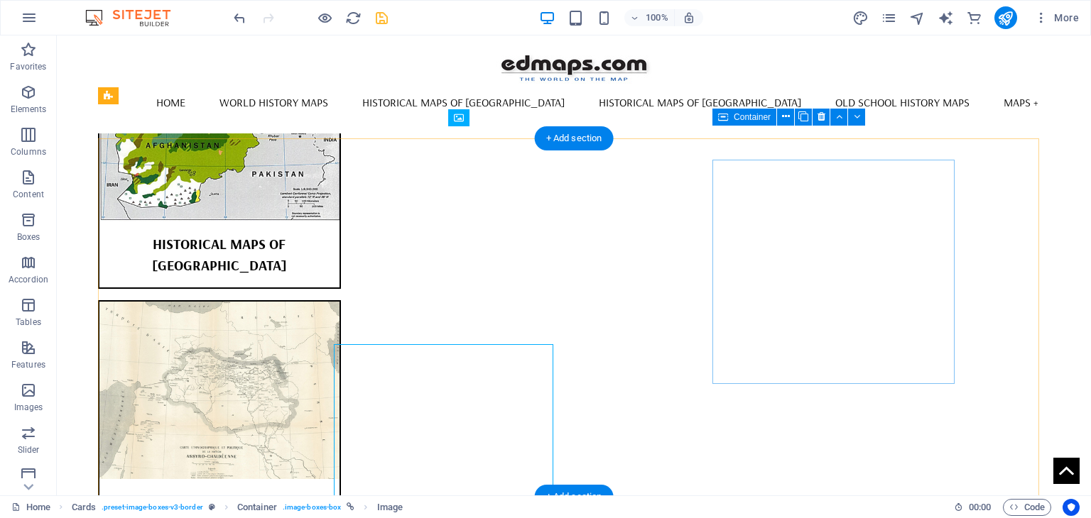
scroll to position [930, 0]
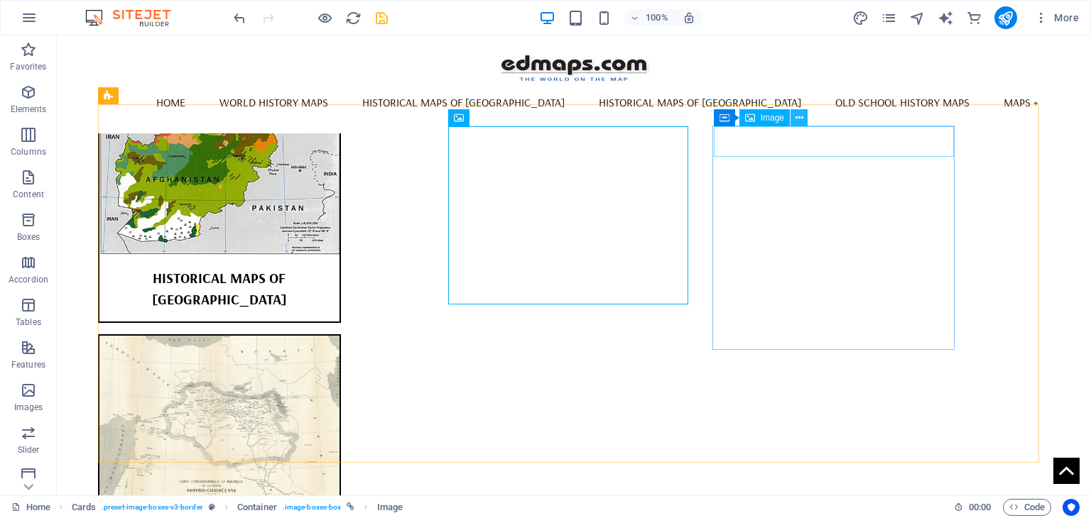
click at [798, 118] on icon at bounding box center [799, 118] width 8 height 15
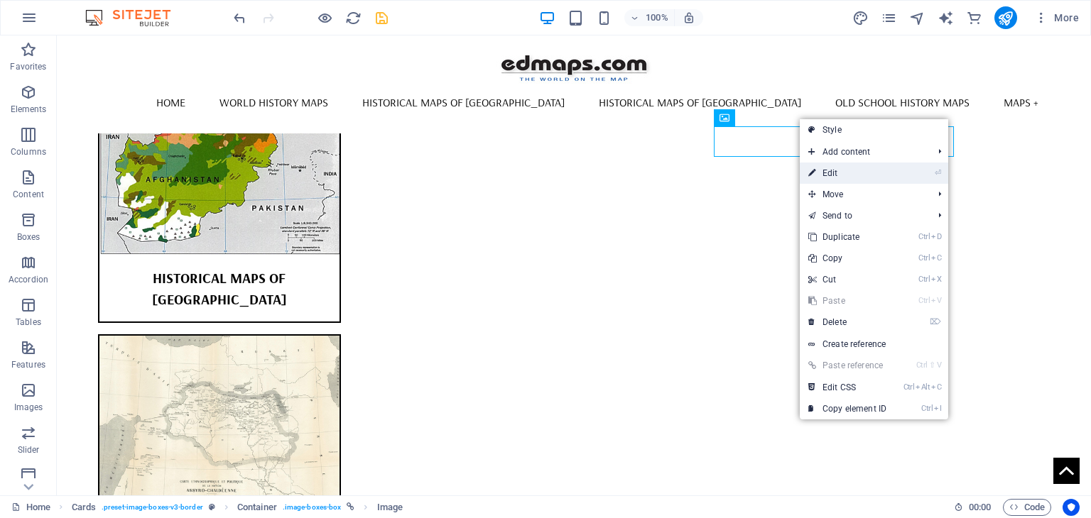
click at [828, 173] on link "⏎ Edit" at bounding box center [847, 173] width 95 height 21
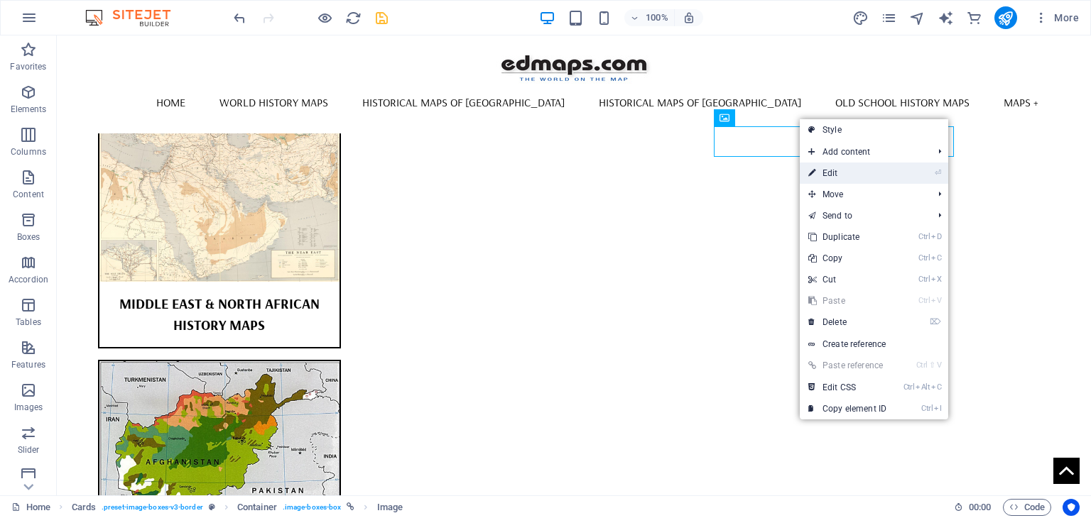
select select "%"
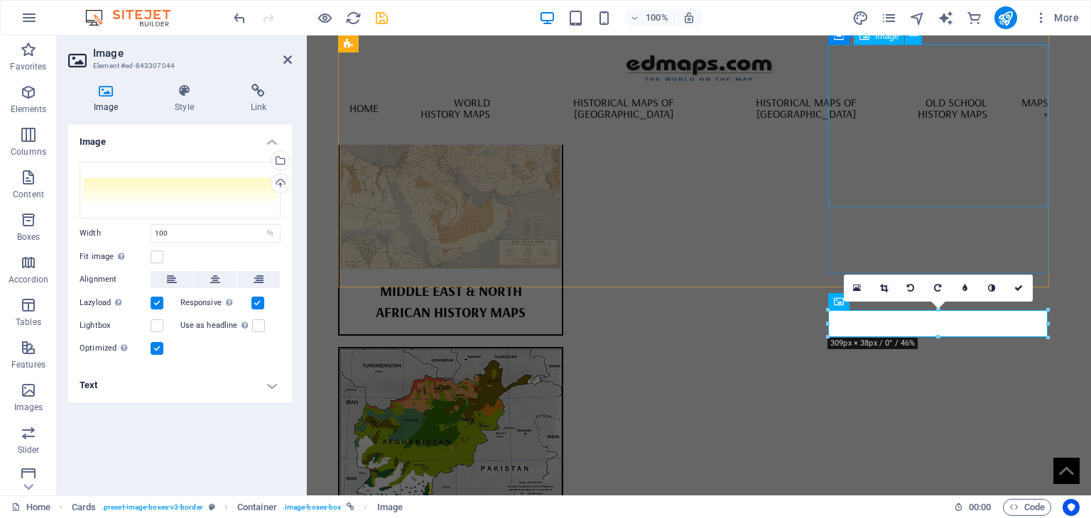
scroll to position [964, 0]
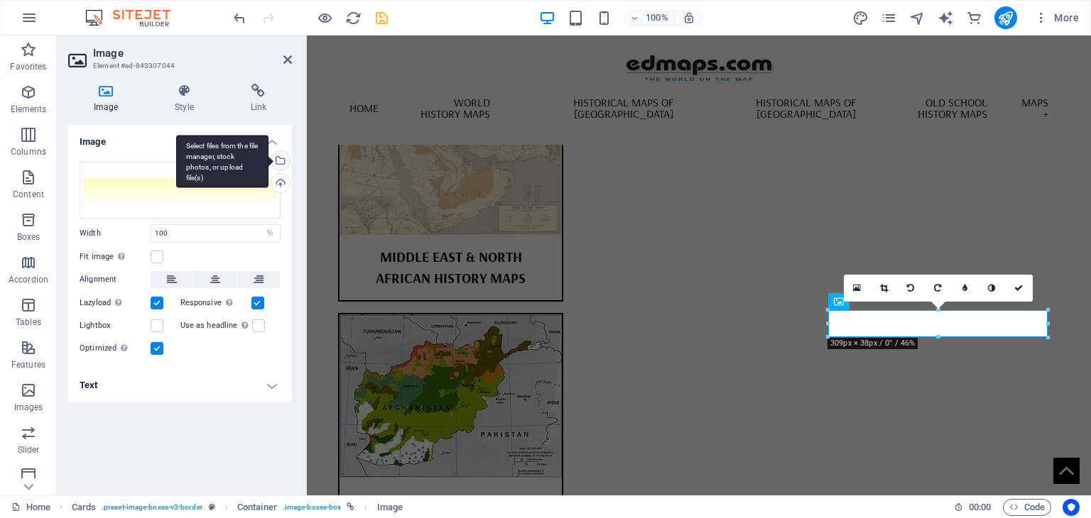
click at [283, 160] on div "Select files from the file manager, stock photos, or upload file(s)" at bounding box center [278, 161] width 21 height 21
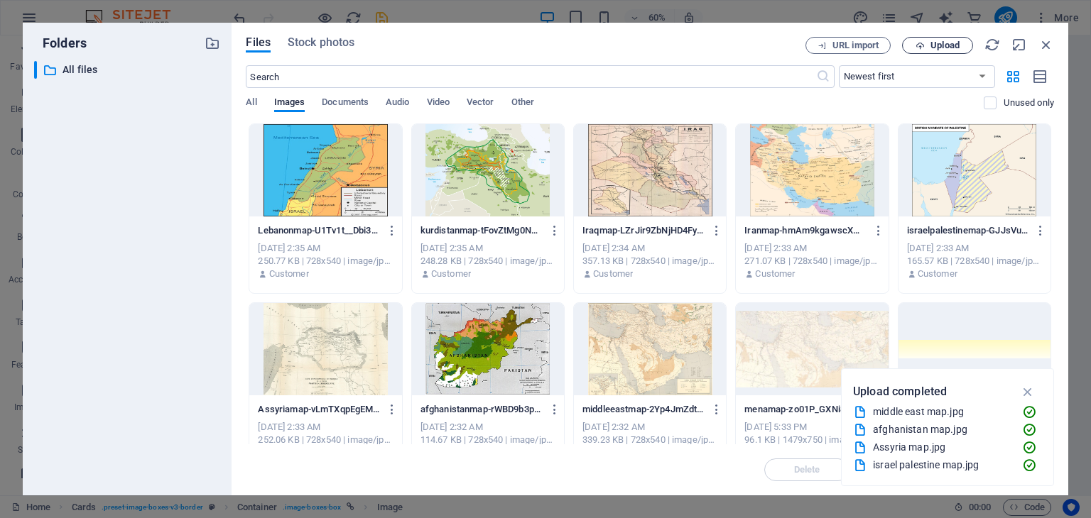
click at [955, 47] on span "Upload" at bounding box center [944, 45] width 29 height 9
drag, startPoint x: 1049, startPoint y: 45, endPoint x: 733, endPoint y: 43, distance: 316.0
click at [1049, 45] on icon "button" at bounding box center [1046, 45] width 16 height 16
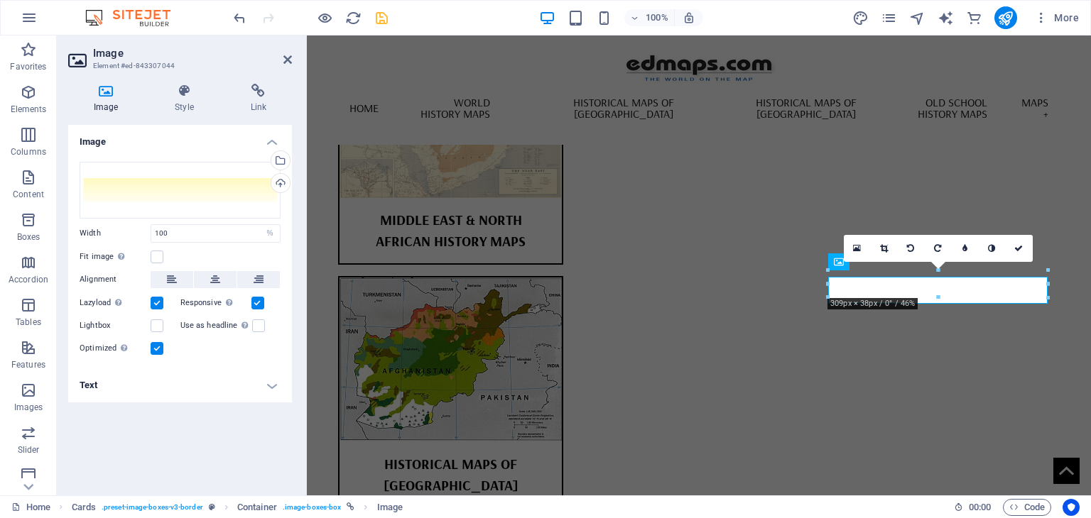
scroll to position [1003, 0]
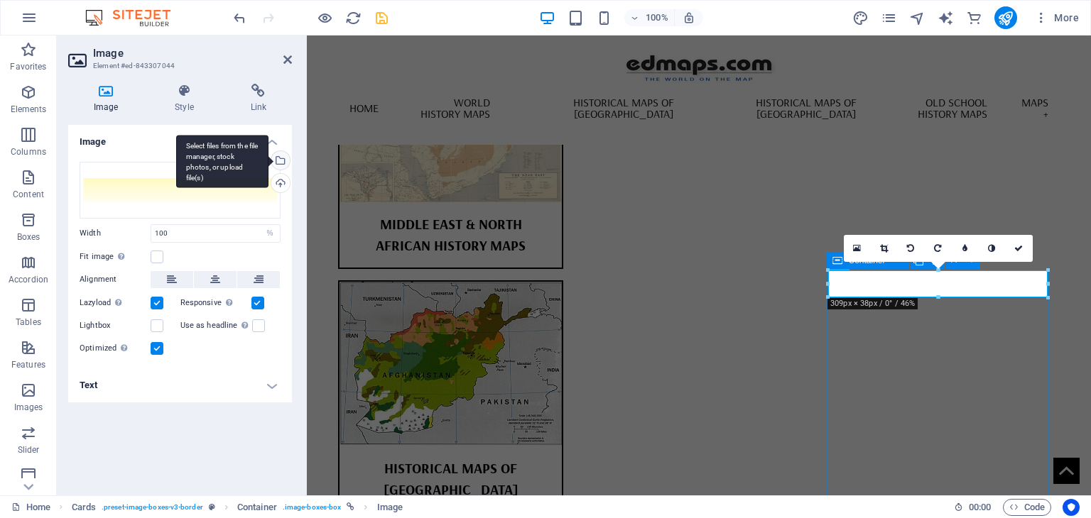
click at [281, 162] on div "Select files from the file manager, stock photos, or upload file(s)" at bounding box center [278, 161] width 21 height 21
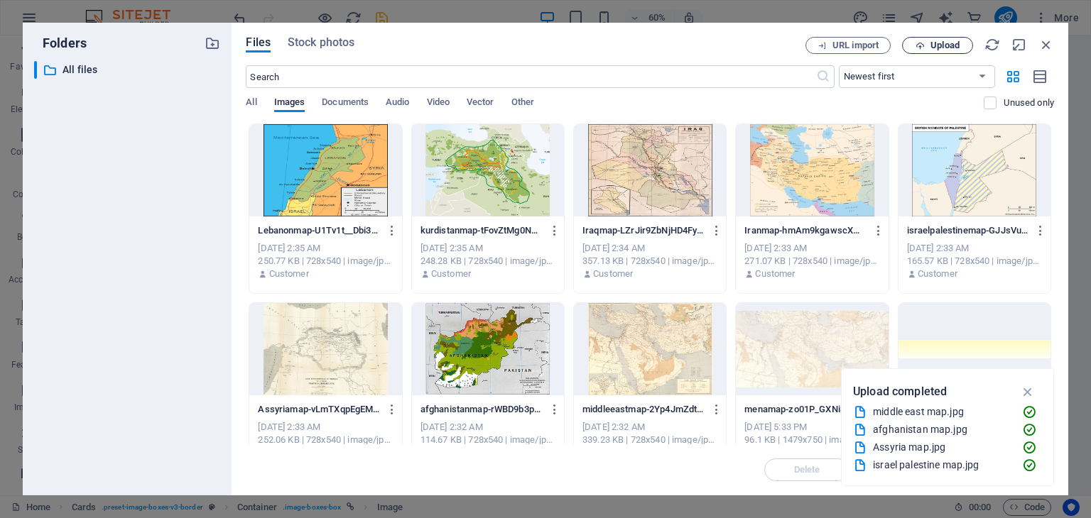
click at [938, 45] on span "Upload" at bounding box center [944, 45] width 29 height 9
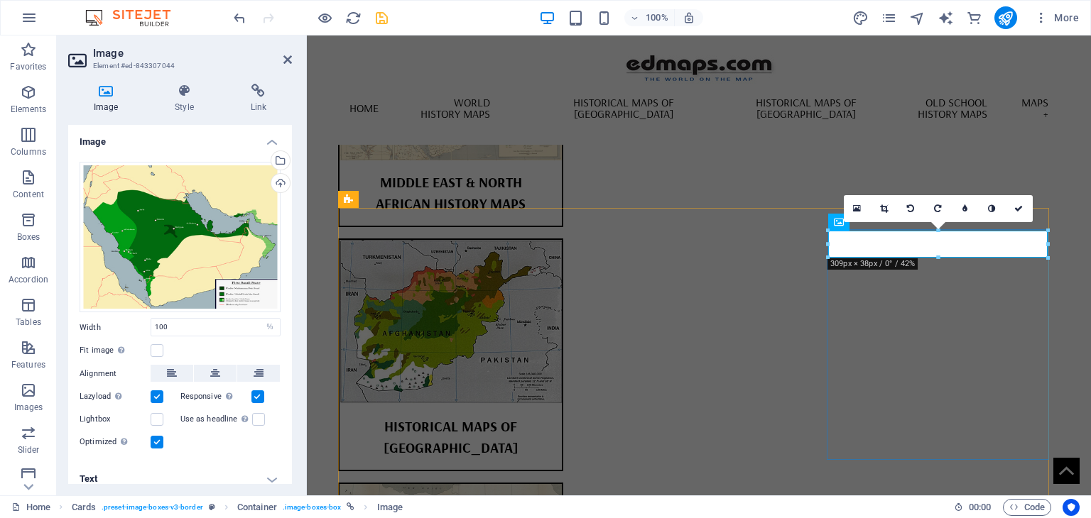
scroll to position [1043, 0]
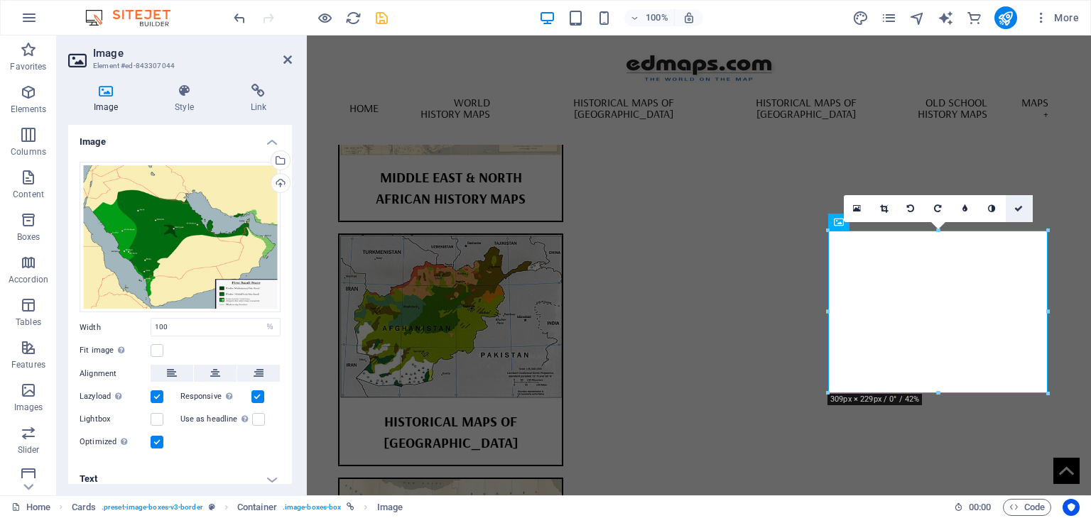
click at [1018, 208] on icon at bounding box center [1018, 209] width 9 height 9
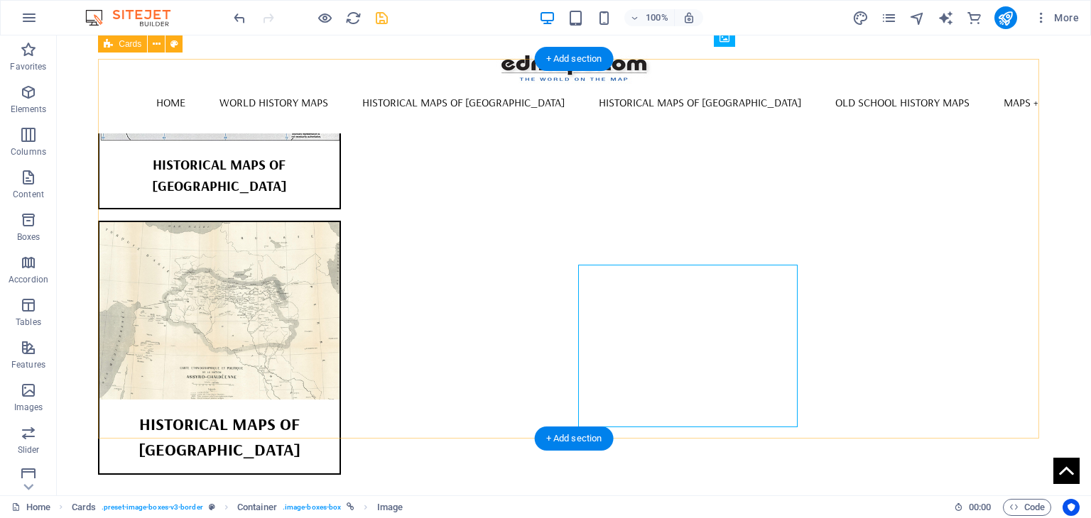
scroll to position [1009, 0]
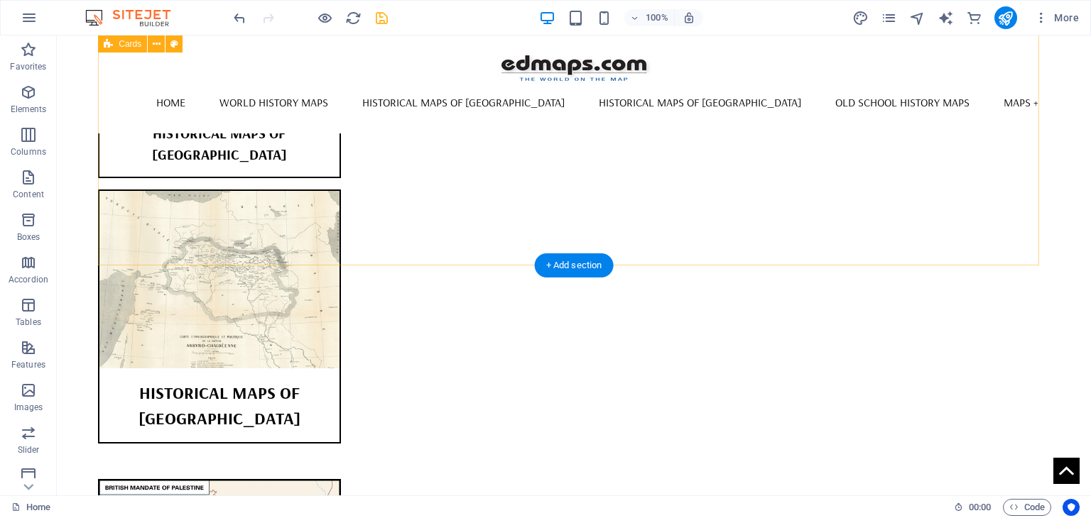
scroll to position [1163, 0]
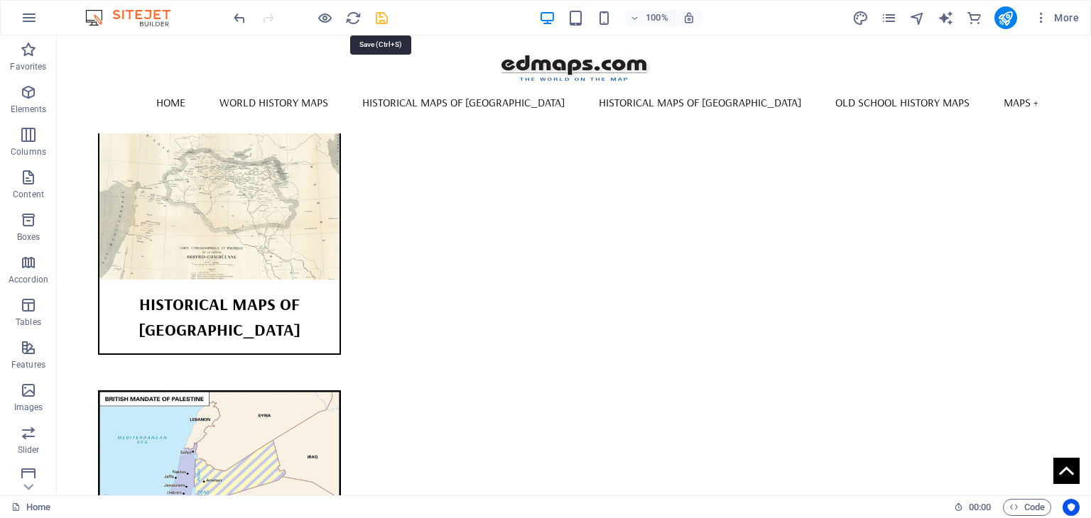
click at [381, 18] on icon "save" at bounding box center [382, 18] width 16 height 16
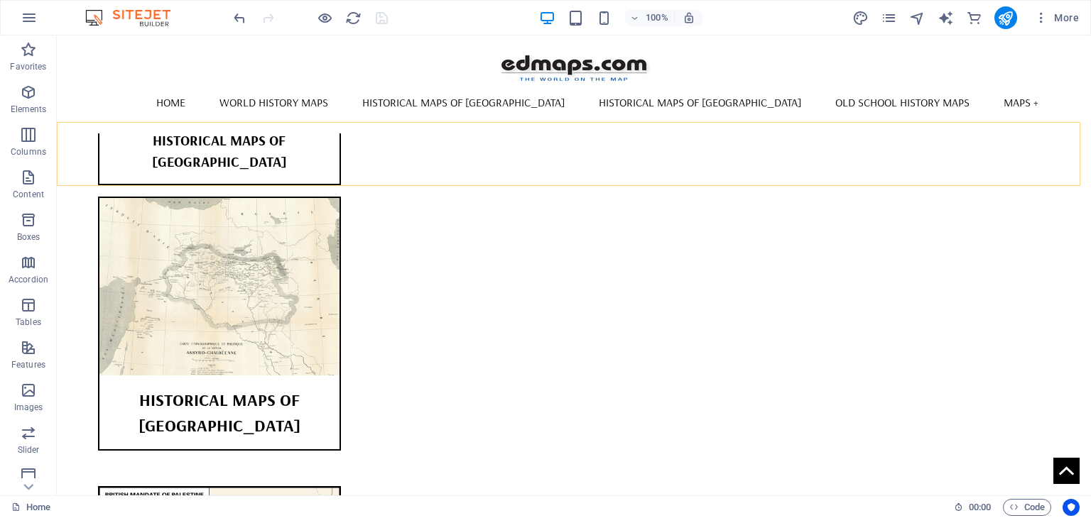
scroll to position [1092, 0]
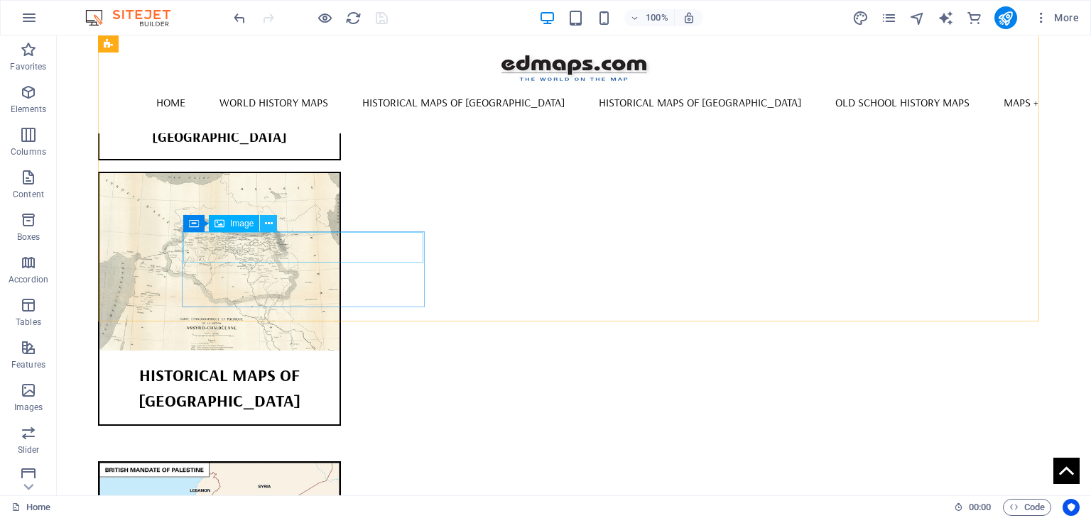
click at [270, 220] on icon at bounding box center [269, 224] width 8 height 15
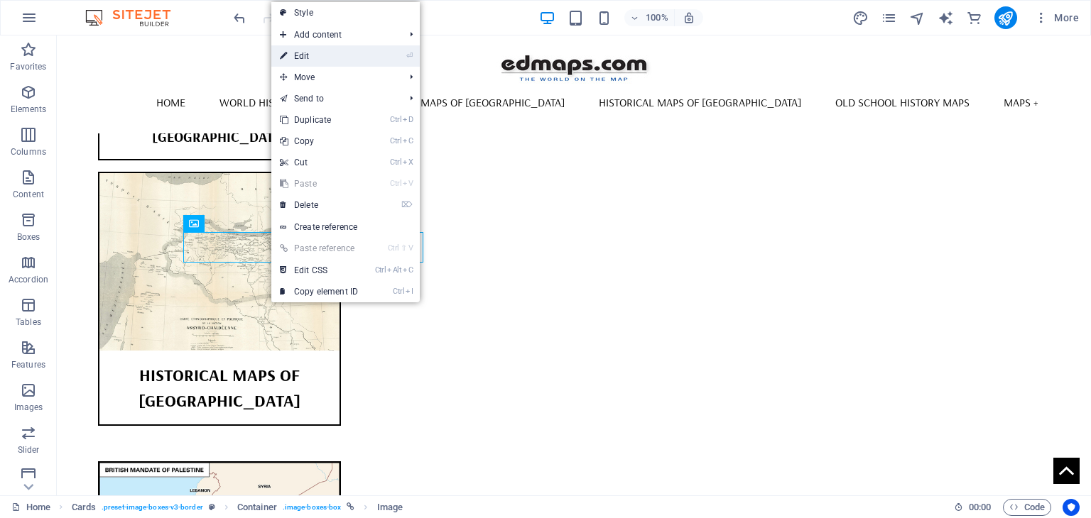
click at [310, 57] on link "⏎ Edit" at bounding box center [318, 55] width 95 height 21
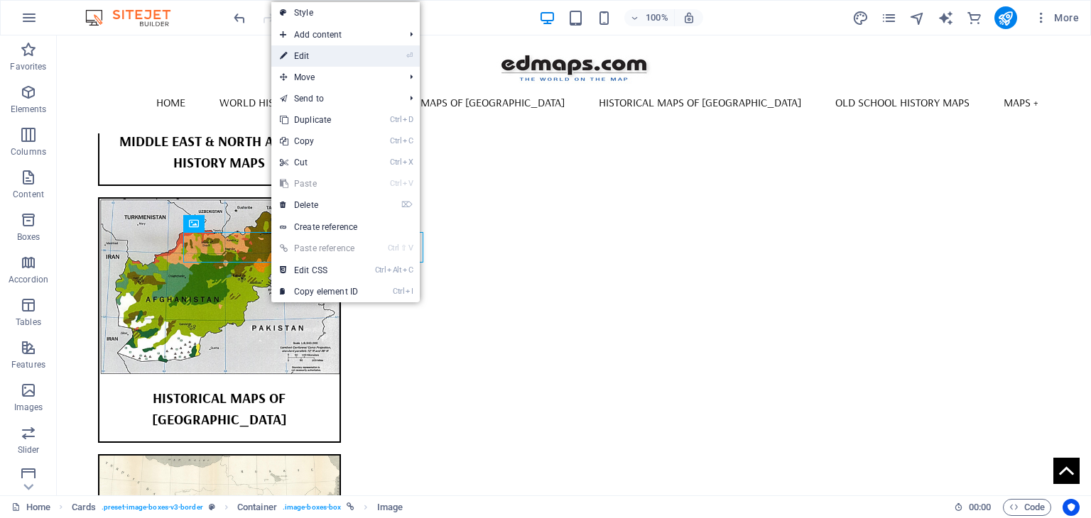
select select "%"
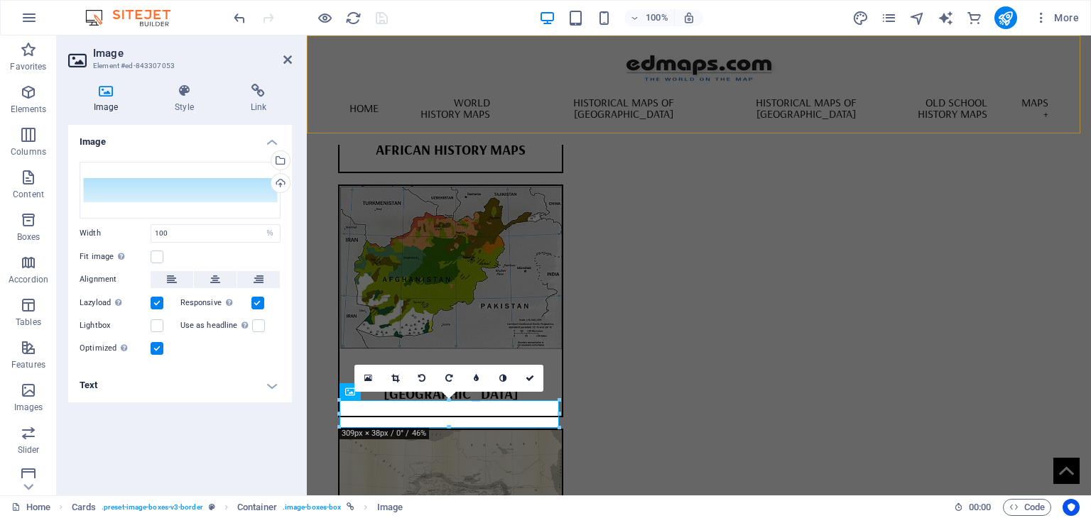
scroll to position [1126, 0]
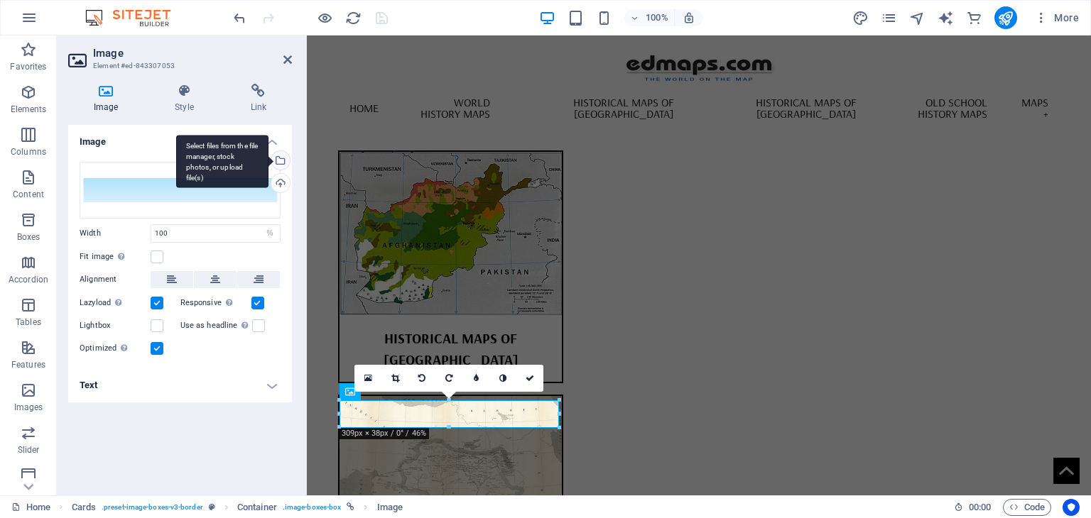
click at [284, 158] on div "Select files from the file manager, stock photos, or upload file(s)" at bounding box center [278, 161] width 21 height 21
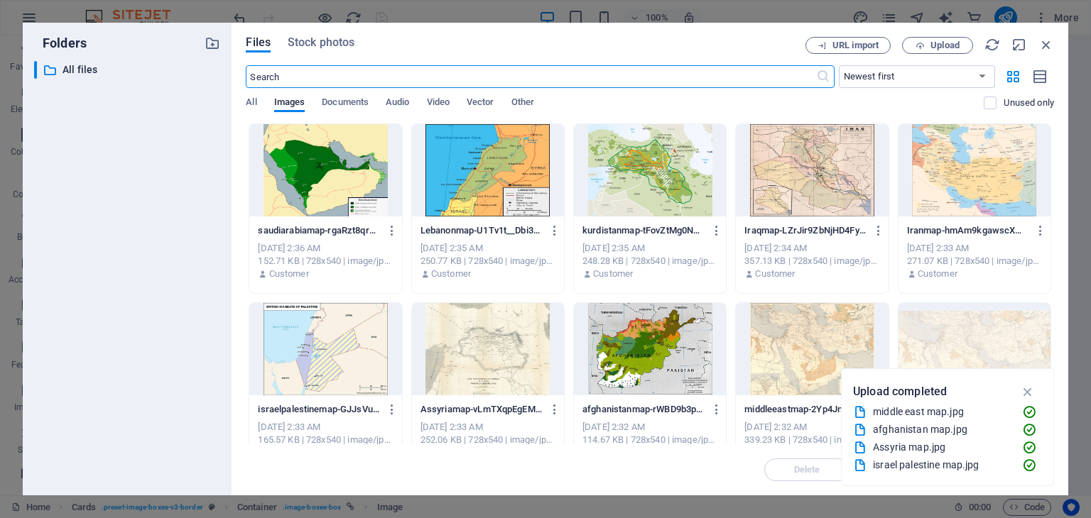
scroll to position [1020, 0]
click at [947, 43] on span "Upload" at bounding box center [944, 45] width 29 height 9
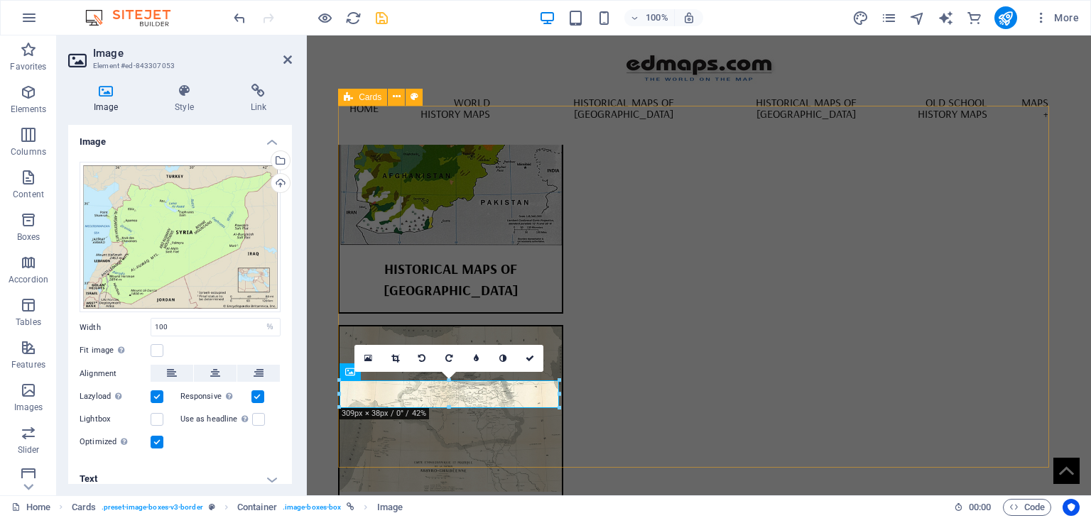
scroll to position [1202, 0]
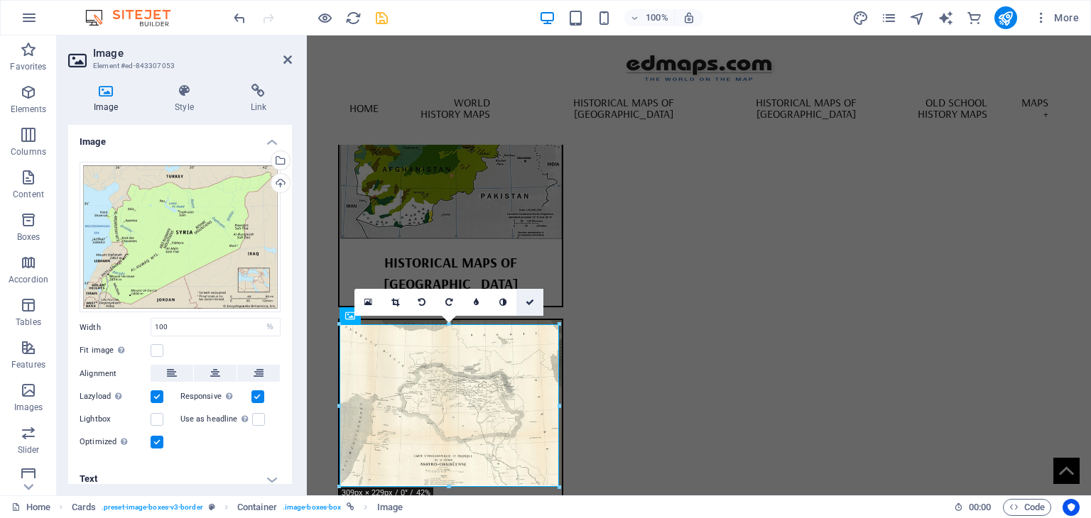
click at [528, 301] on icon at bounding box center [530, 302] width 9 height 9
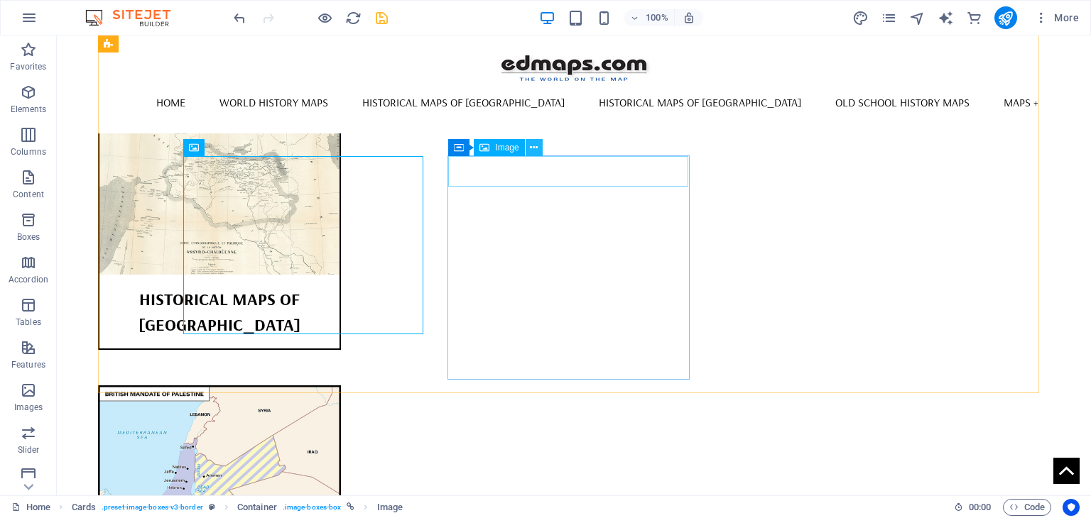
click at [535, 148] on icon at bounding box center [534, 148] width 8 height 15
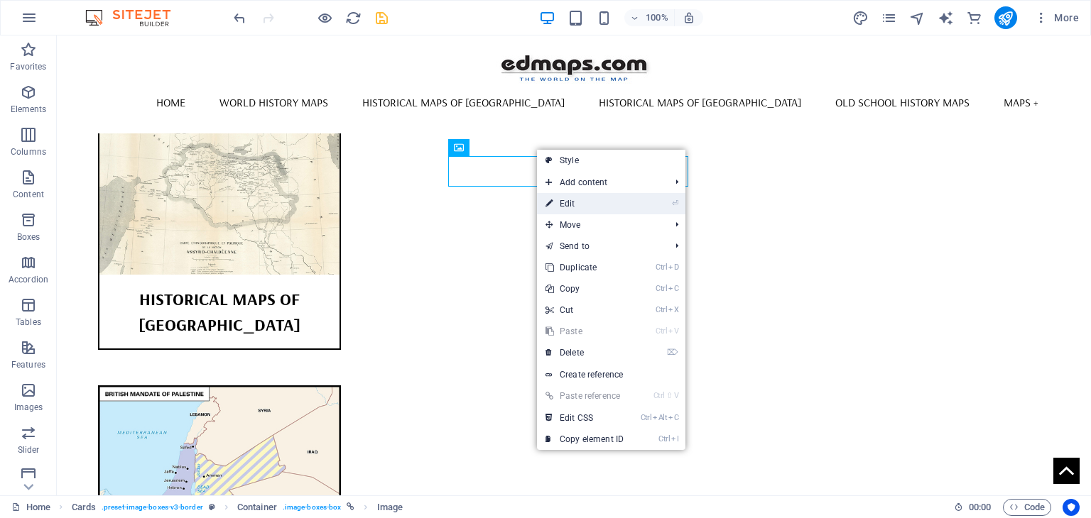
drag, startPoint x: 570, startPoint y: 205, endPoint x: 87, endPoint y: 161, distance: 485.5
click at [570, 205] on link "⏎ Edit" at bounding box center [584, 203] width 95 height 21
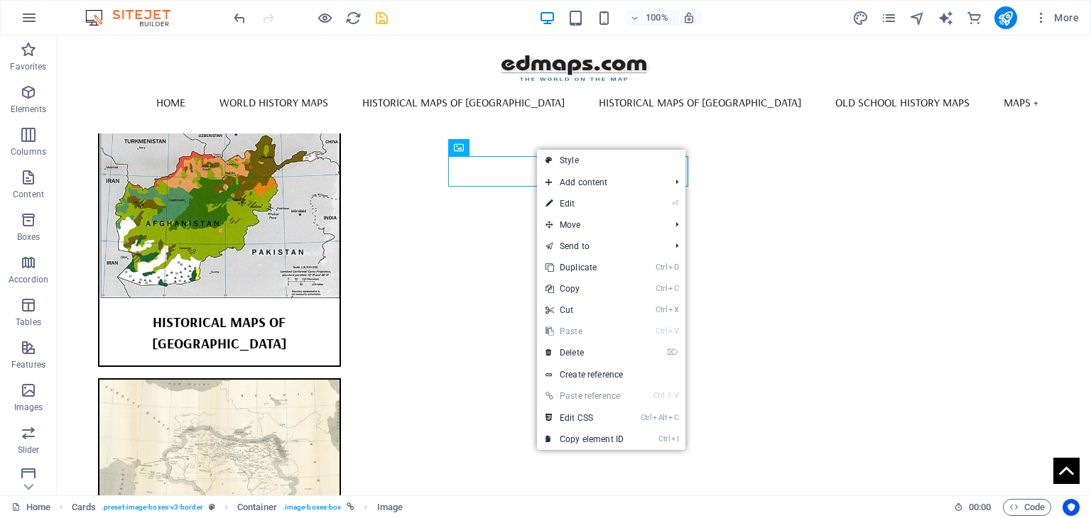
select select "%"
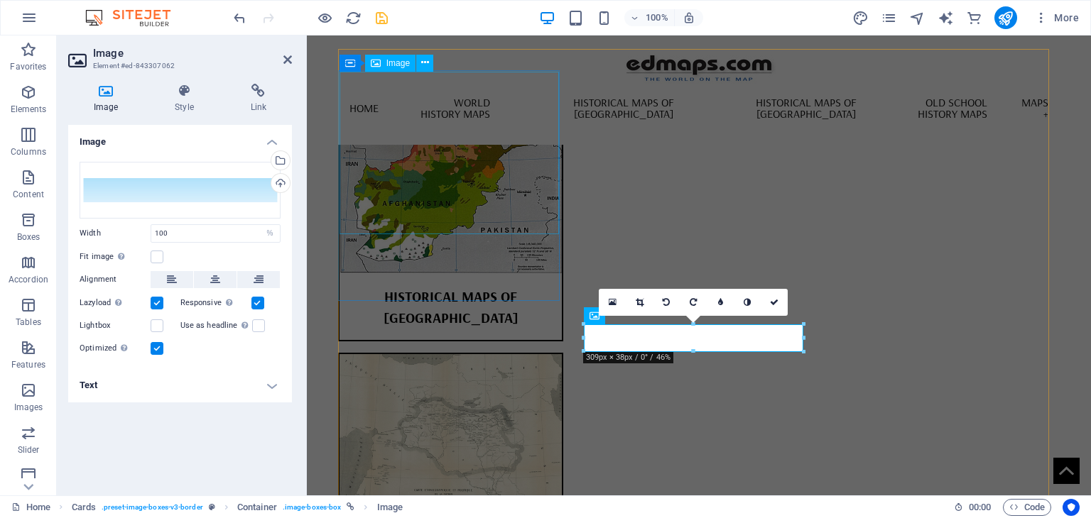
scroll to position [1202, 0]
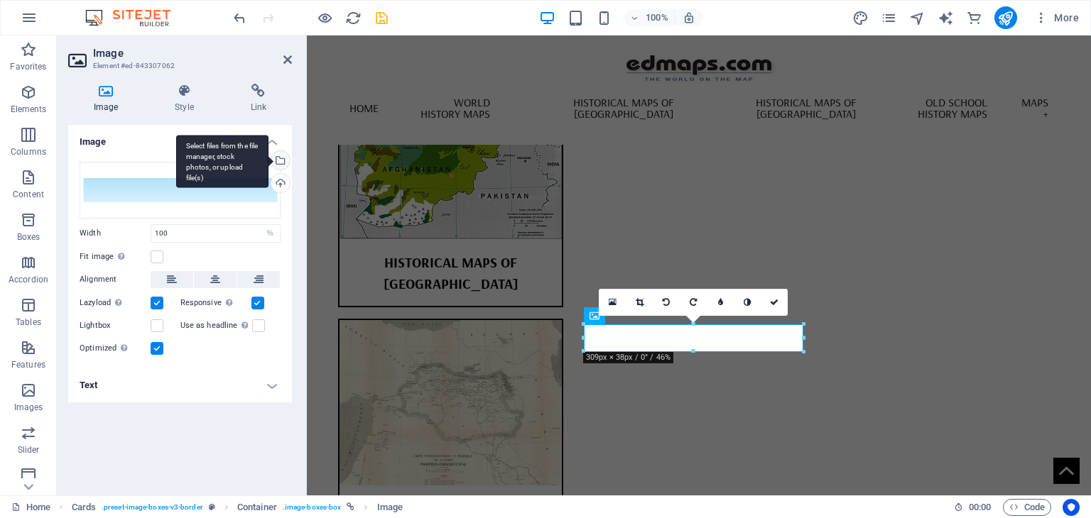
click at [284, 160] on div "Select files from the file manager, stock photos, or upload file(s)" at bounding box center [278, 161] width 21 height 21
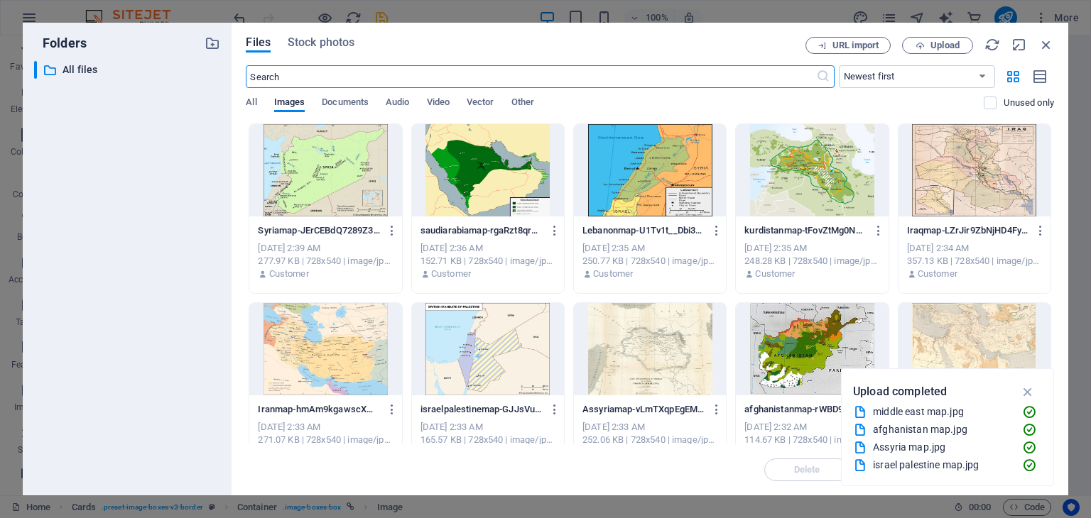
scroll to position [1156, 0]
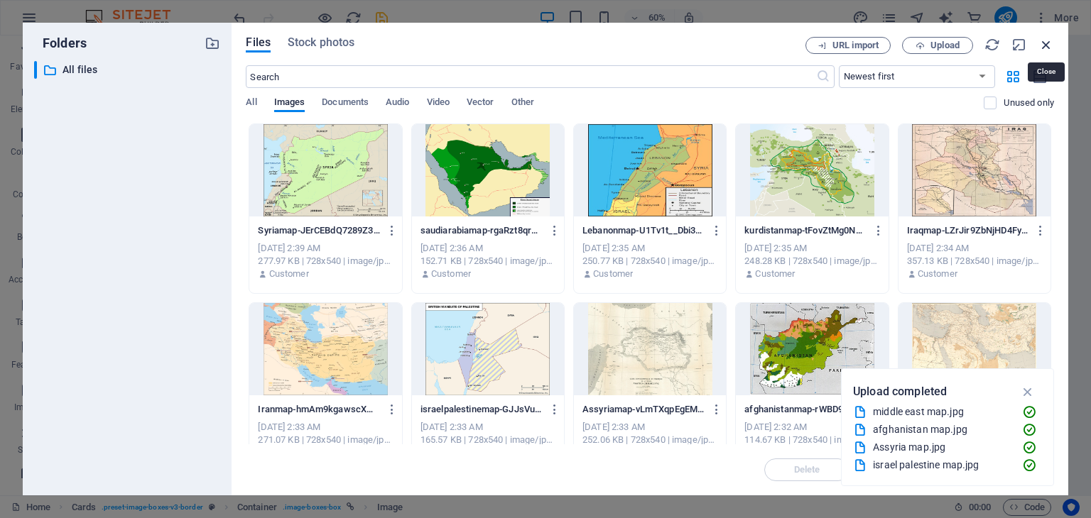
drag, startPoint x: 1045, startPoint y: 43, endPoint x: 738, endPoint y: 9, distance: 309.4
click at [1045, 43] on icon "button" at bounding box center [1046, 45] width 16 height 16
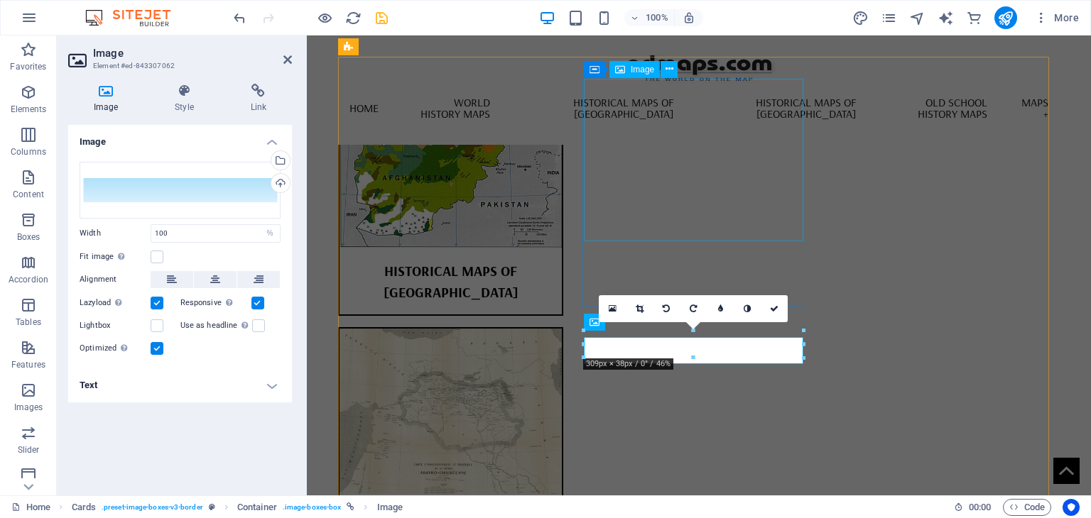
scroll to position [1196, 0]
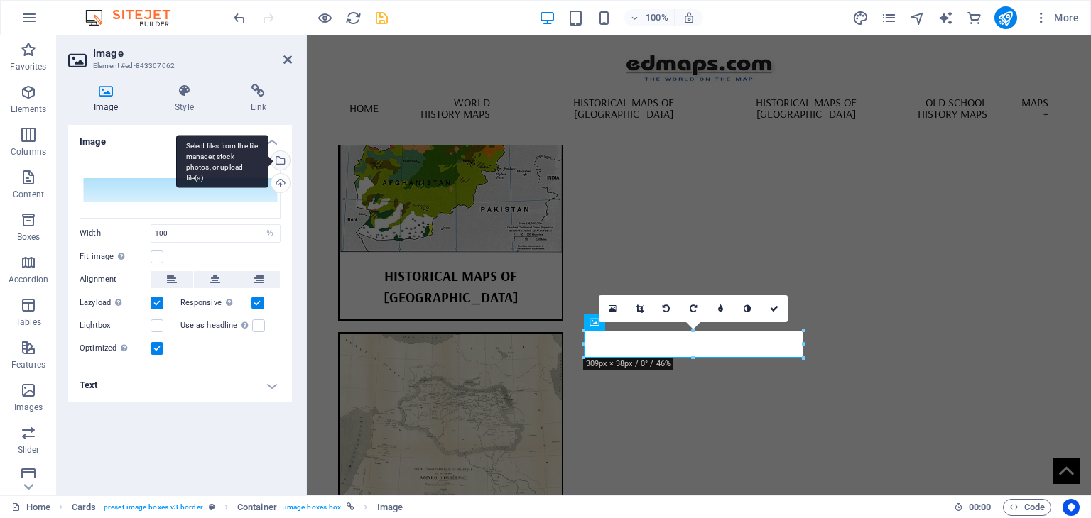
click at [282, 160] on div "Select files from the file manager, stock photos, or upload file(s)" at bounding box center [278, 161] width 21 height 21
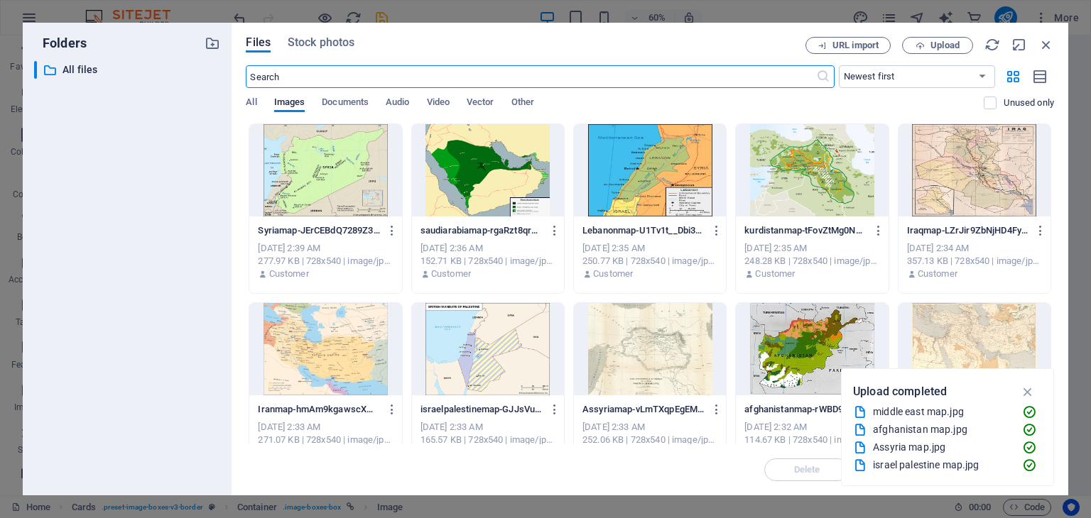
scroll to position [1156, 0]
click at [952, 46] on span "Upload" at bounding box center [944, 45] width 29 height 9
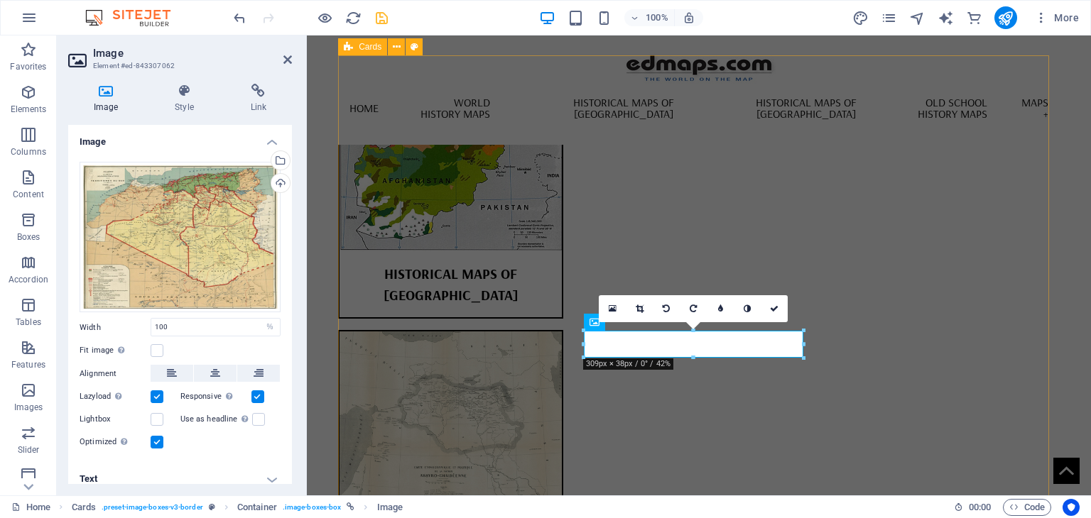
scroll to position [1196, 0]
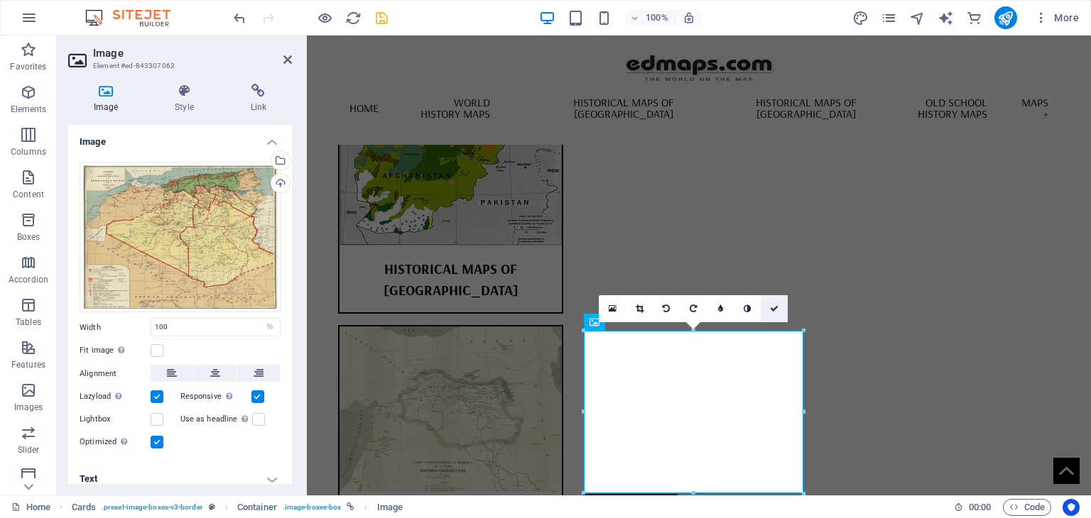
drag, startPoint x: 774, startPoint y: 309, endPoint x: 733, endPoint y: 281, distance: 49.6
click at [774, 309] on icon at bounding box center [774, 309] width 9 height 9
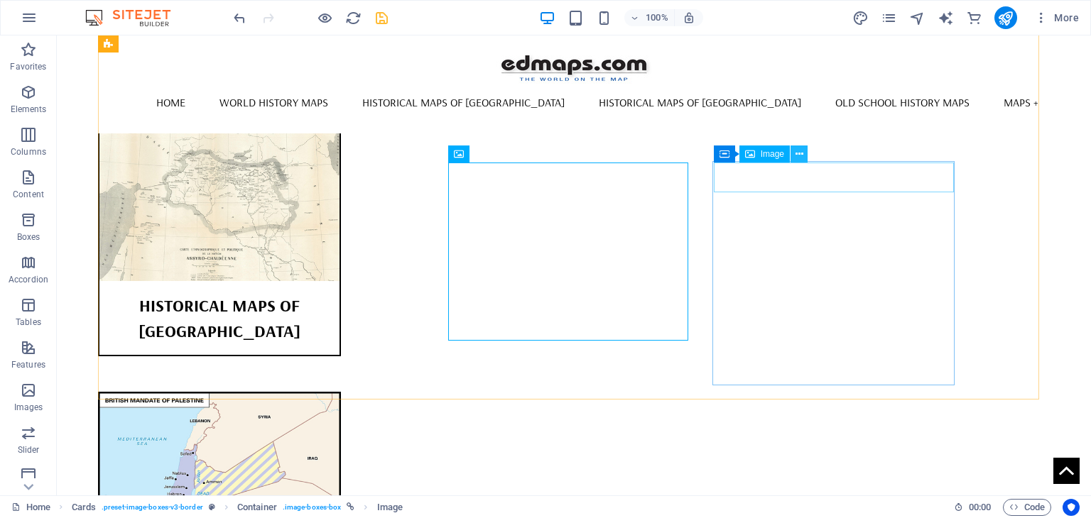
click at [799, 151] on icon at bounding box center [799, 154] width 8 height 15
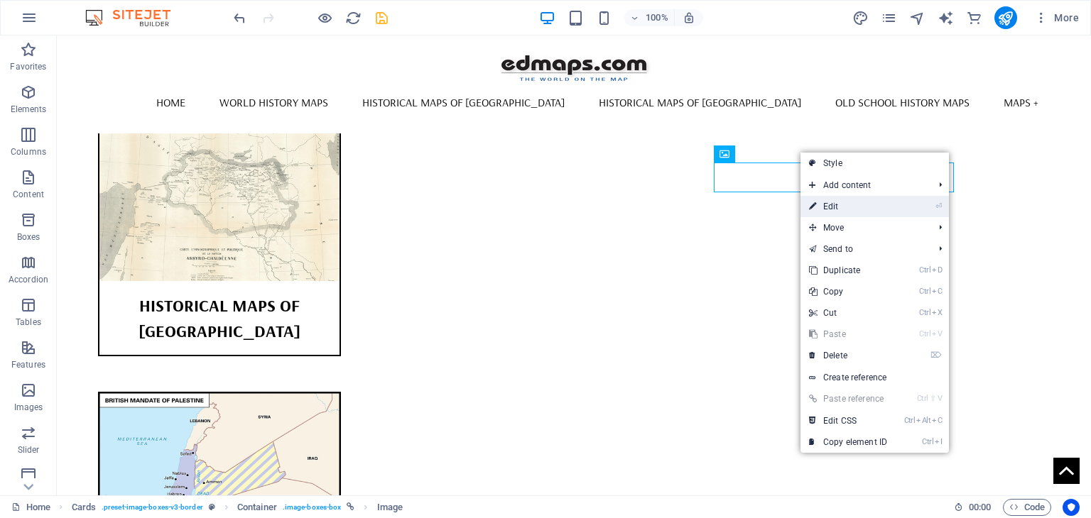
click at [830, 208] on link "⏎ Edit" at bounding box center [847, 206] width 95 height 21
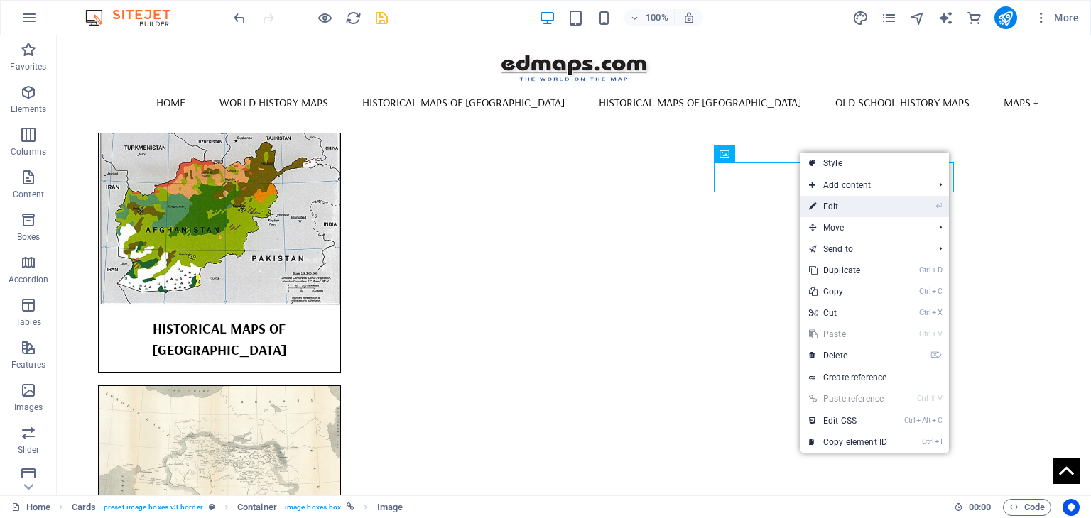
select select "%"
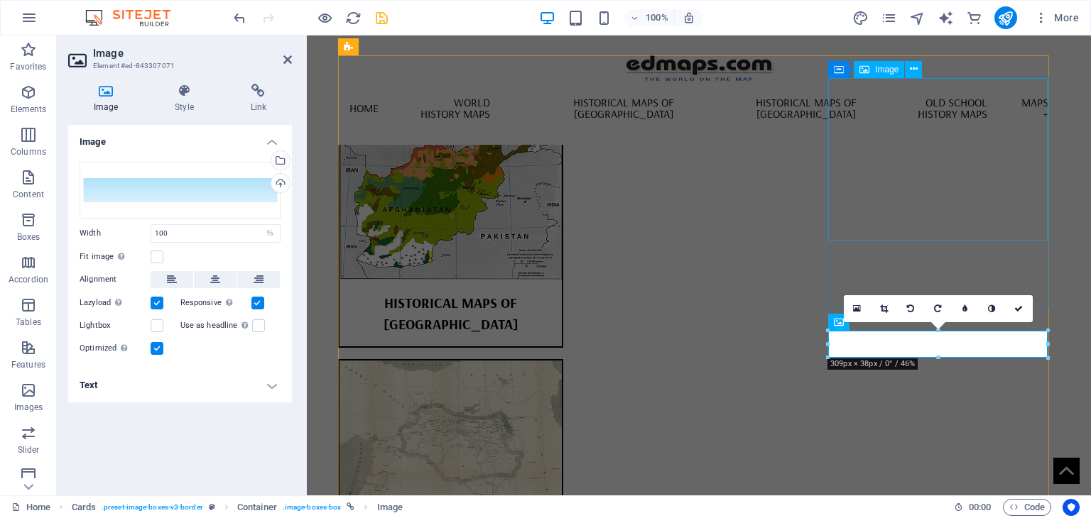
scroll to position [1196, 0]
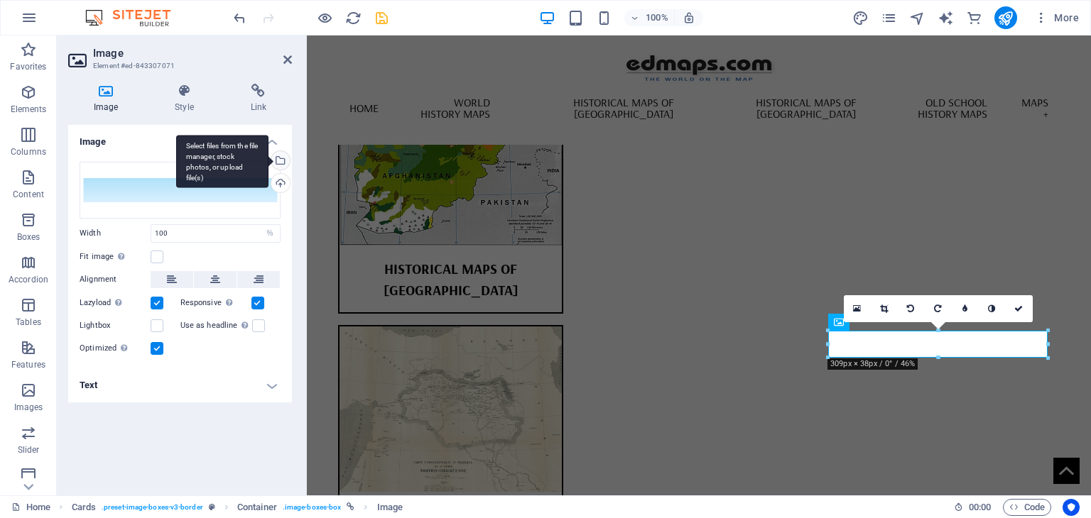
click at [281, 161] on div "Select files from the file manager, stock photos, or upload file(s)" at bounding box center [278, 161] width 21 height 21
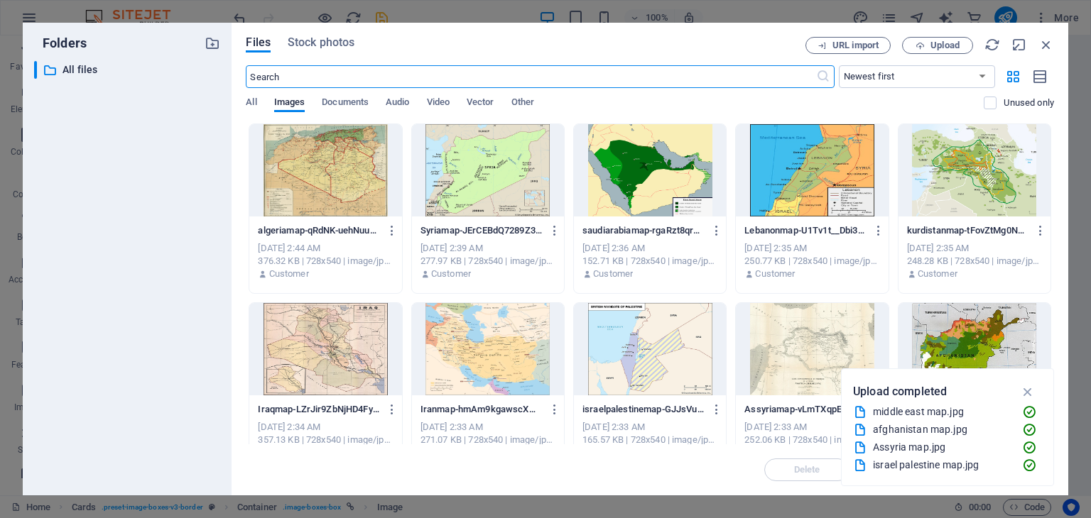
scroll to position [1156, 0]
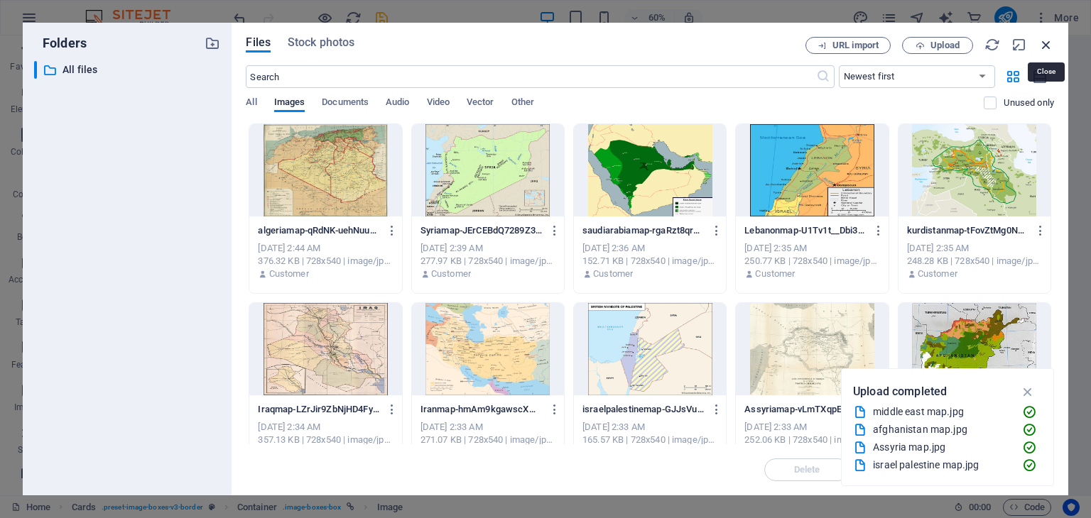
drag, startPoint x: 1049, startPoint y: 43, endPoint x: 645, endPoint y: 151, distance: 418.4
click at [1049, 43] on icon "button" at bounding box center [1046, 45] width 16 height 16
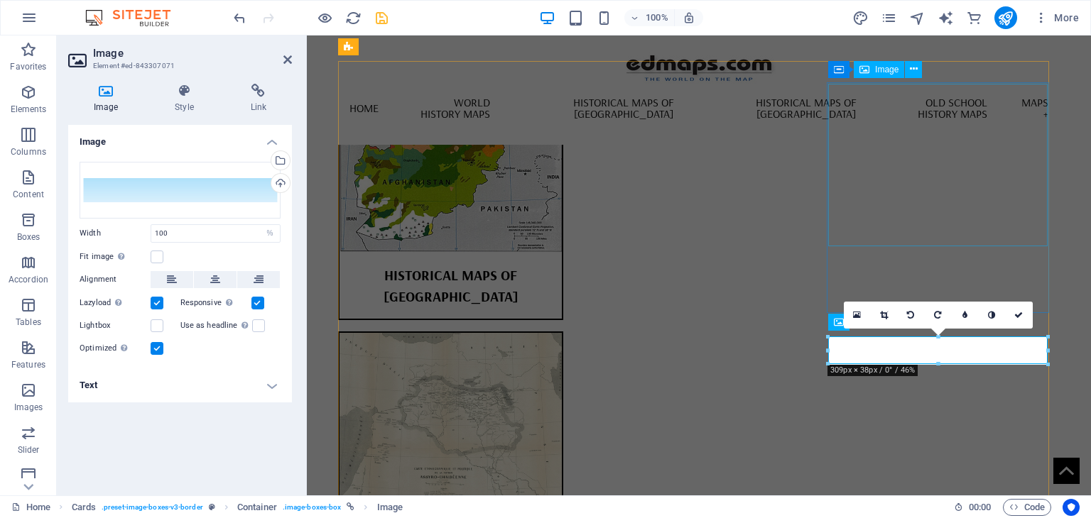
scroll to position [1196, 0]
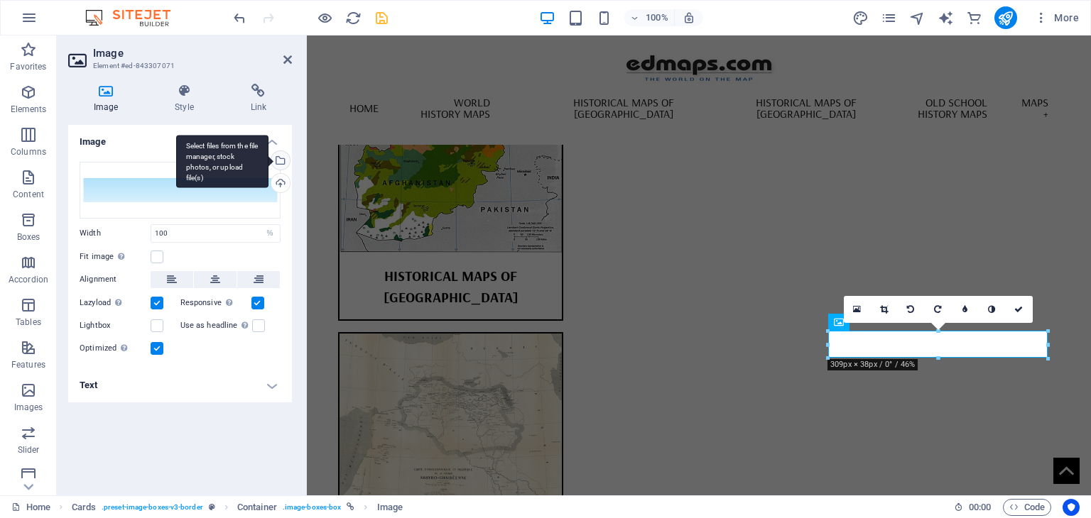
click at [268, 157] on div "Select files from the file manager, stock photos, or upload file(s)" at bounding box center [222, 161] width 92 height 53
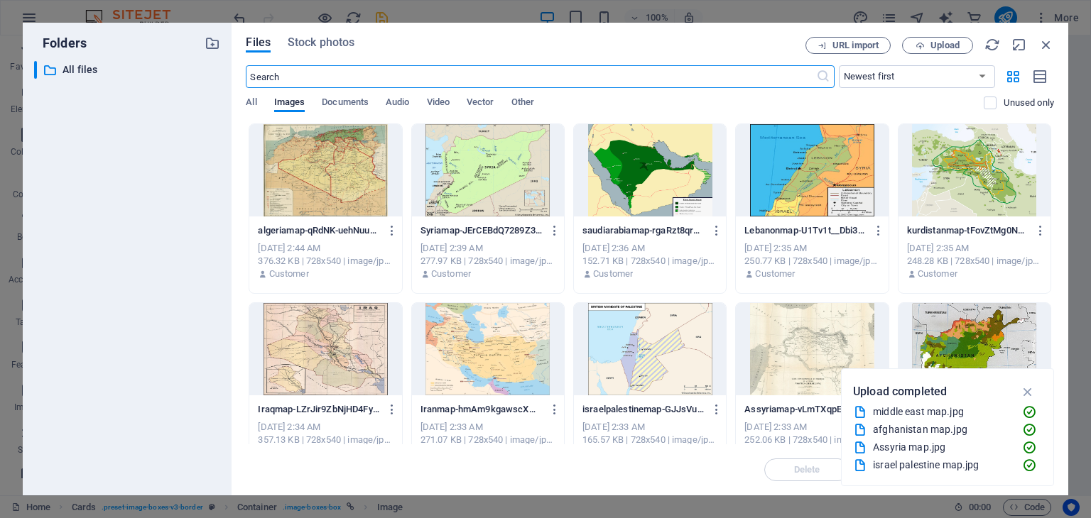
scroll to position [1156, 0]
click at [954, 45] on span "Upload" at bounding box center [944, 45] width 29 height 9
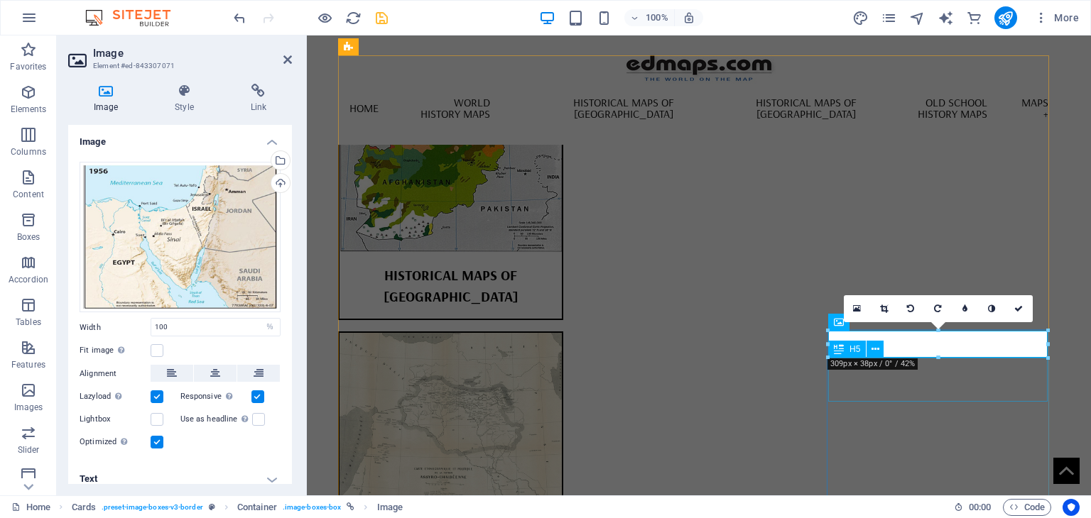
scroll to position [1196, 0]
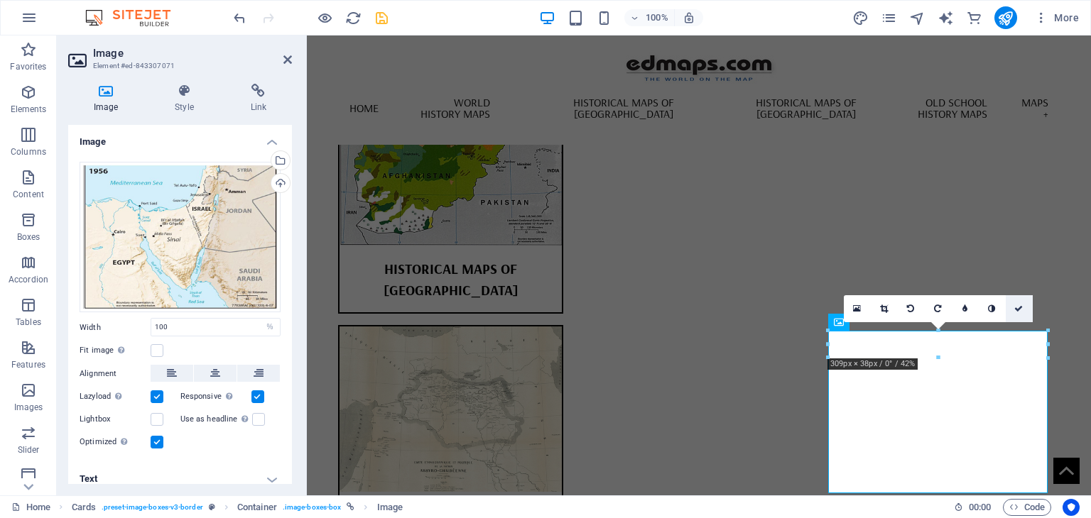
drag, startPoint x: 1020, startPoint y: 310, endPoint x: 957, endPoint y: 275, distance: 71.9
click at [1020, 310] on icon at bounding box center [1018, 309] width 9 height 9
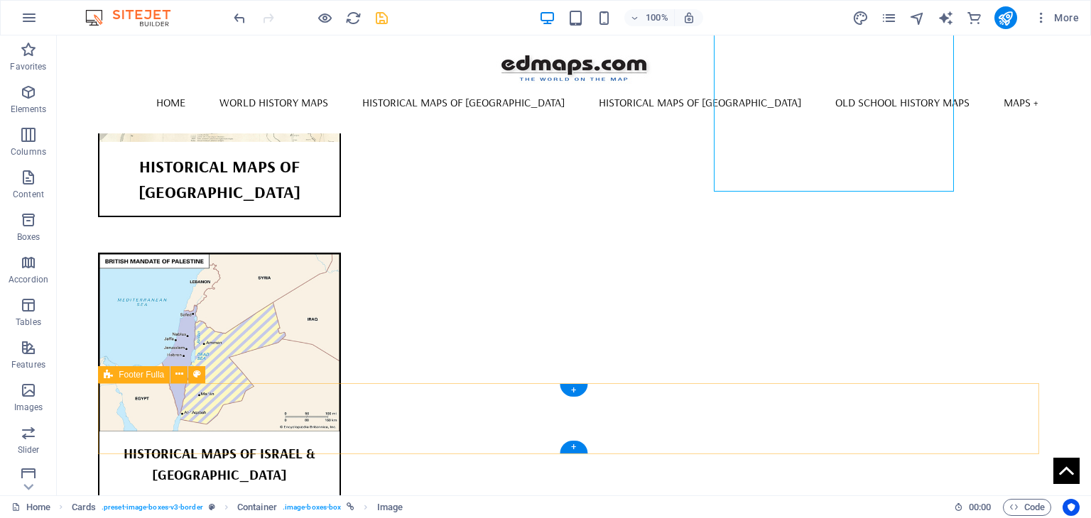
scroll to position [1311, 0]
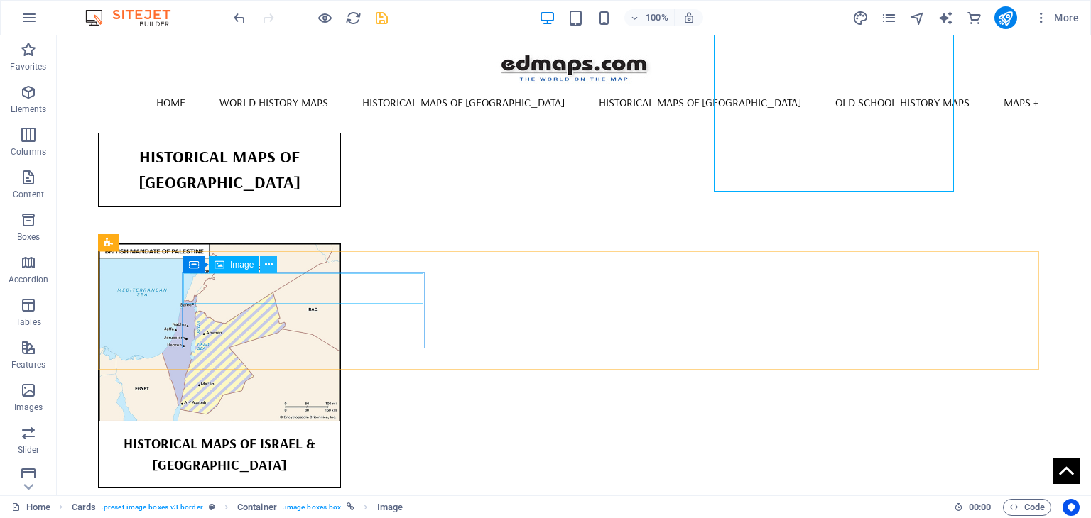
click at [266, 263] on icon at bounding box center [269, 265] width 8 height 15
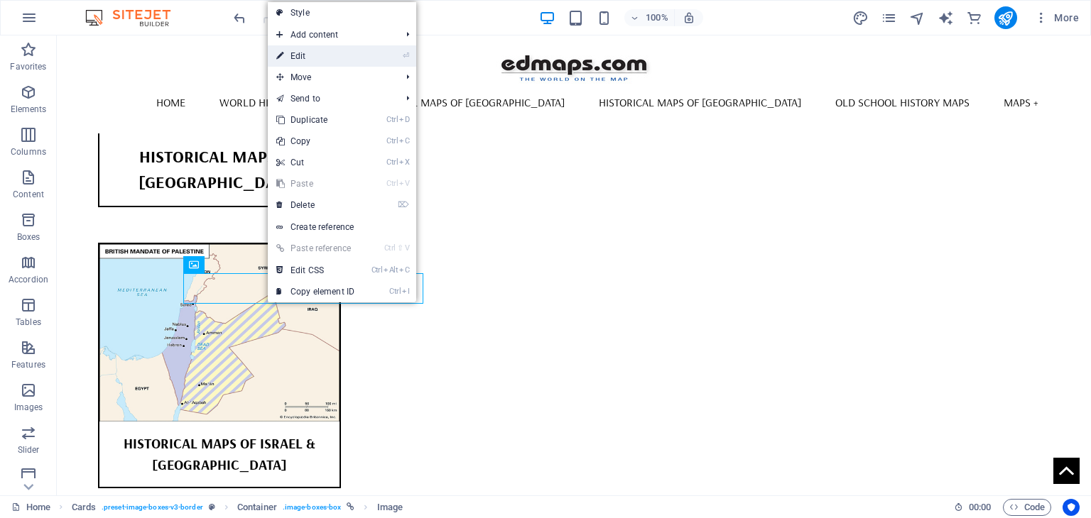
click at [301, 58] on link "⏎ Edit" at bounding box center [315, 55] width 95 height 21
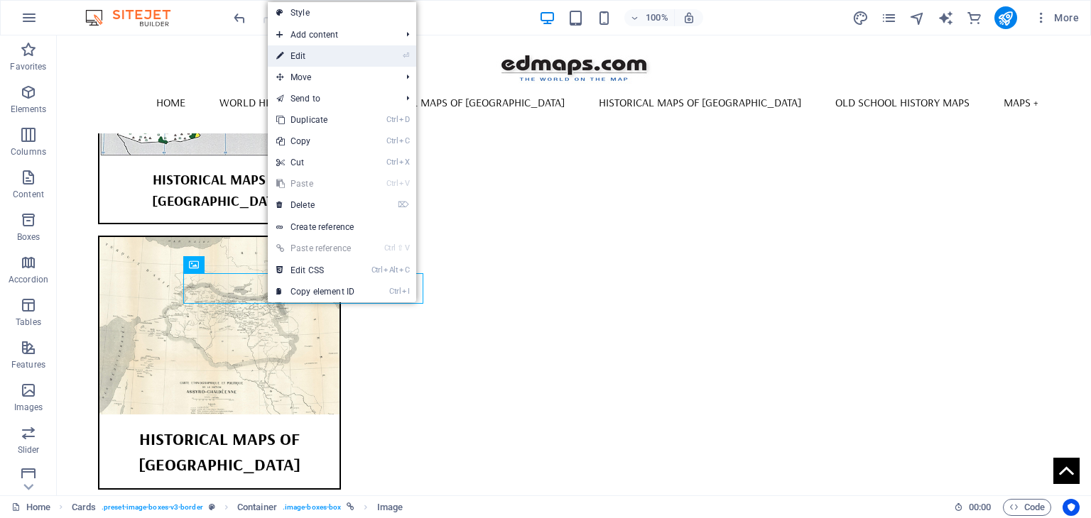
select select "%"
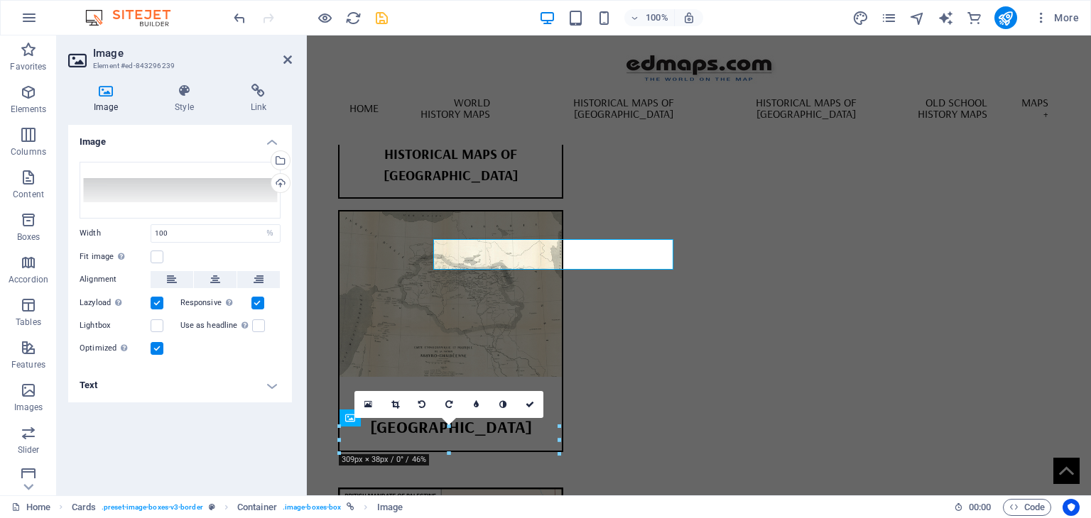
scroll to position [1345, 0]
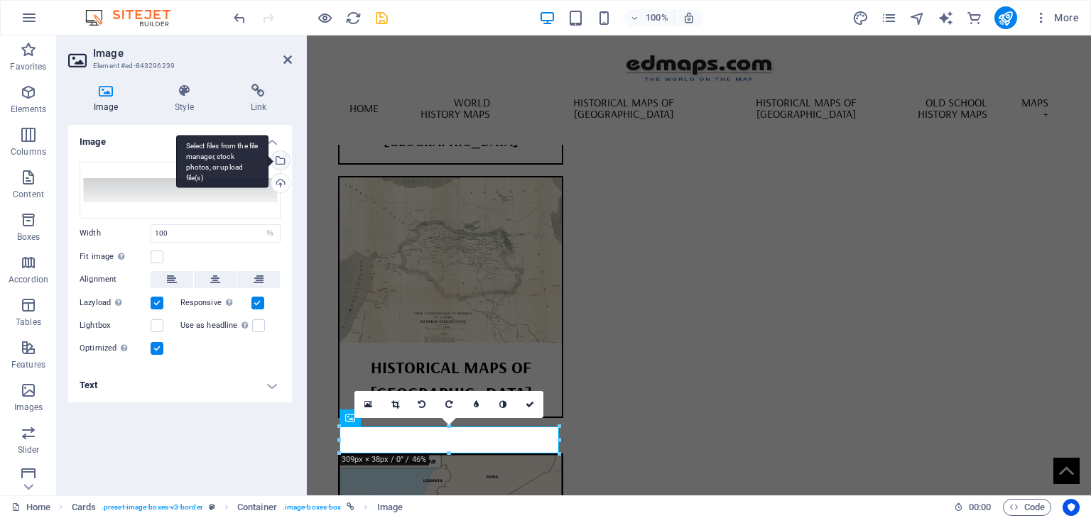
click at [283, 160] on div "Select files from the file manager, stock photos, or upload file(s)" at bounding box center [278, 161] width 21 height 21
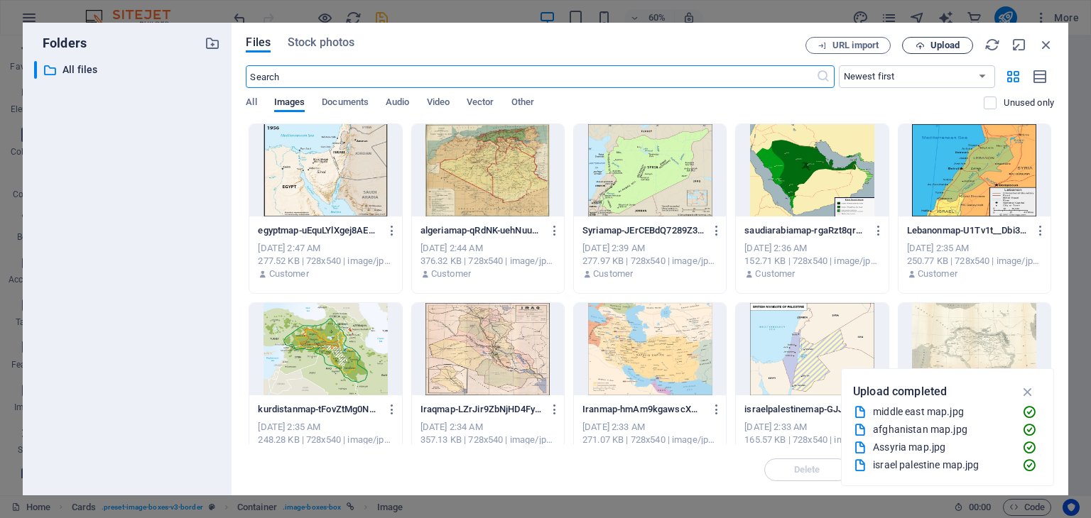
click at [943, 47] on span "Upload" at bounding box center [944, 45] width 29 height 9
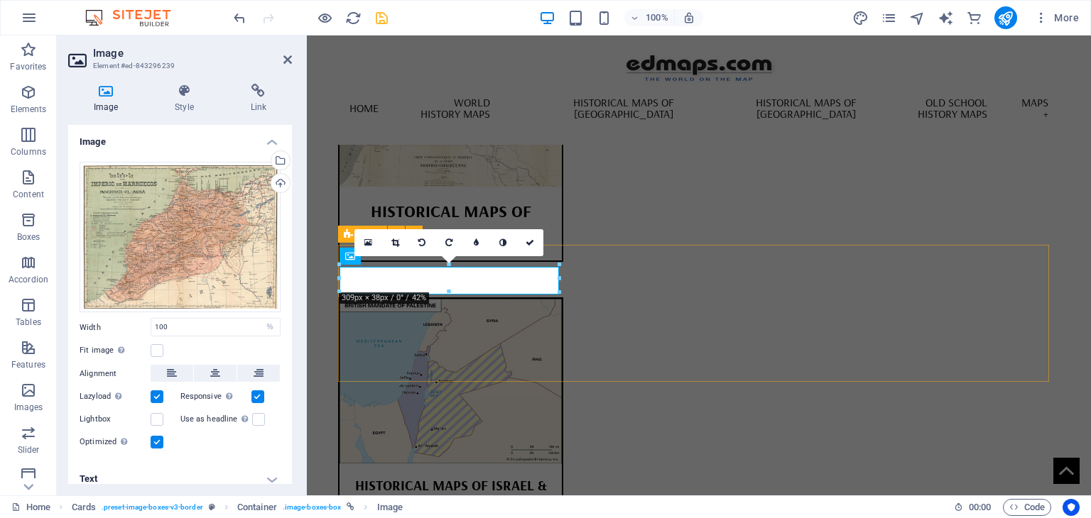
scroll to position [1506, 0]
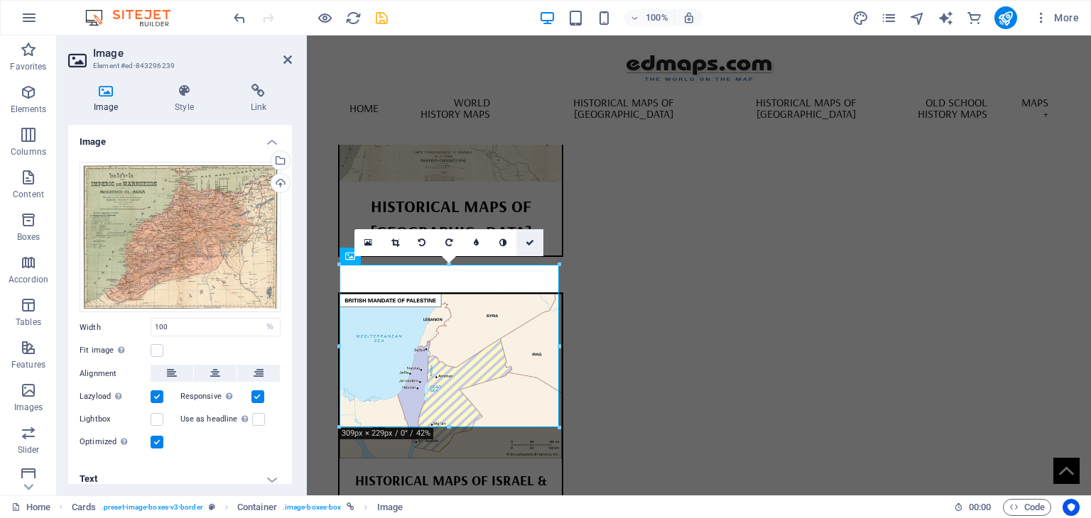
click at [528, 242] on icon at bounding box center [530, 243] width 9 height 9
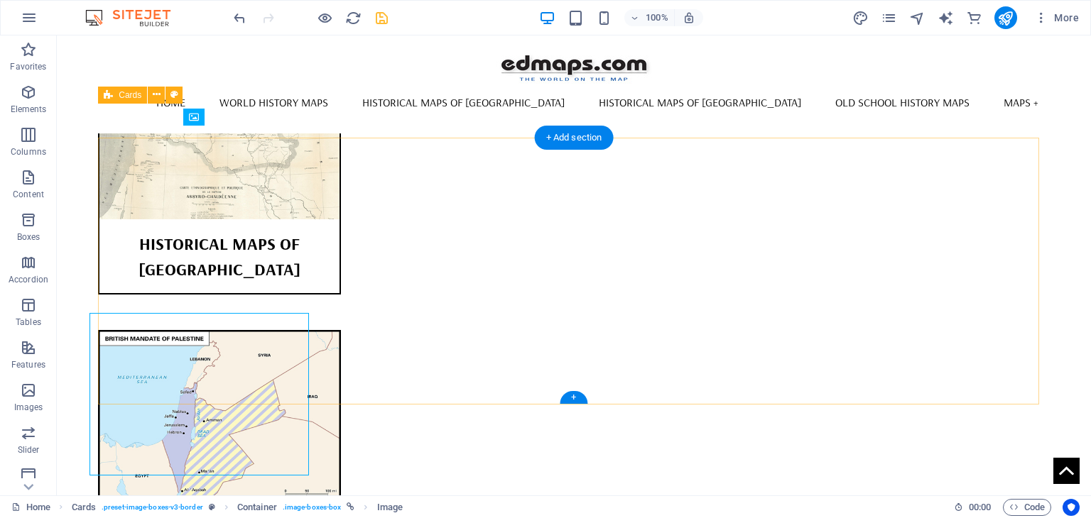
scroll to position [1459, 0]
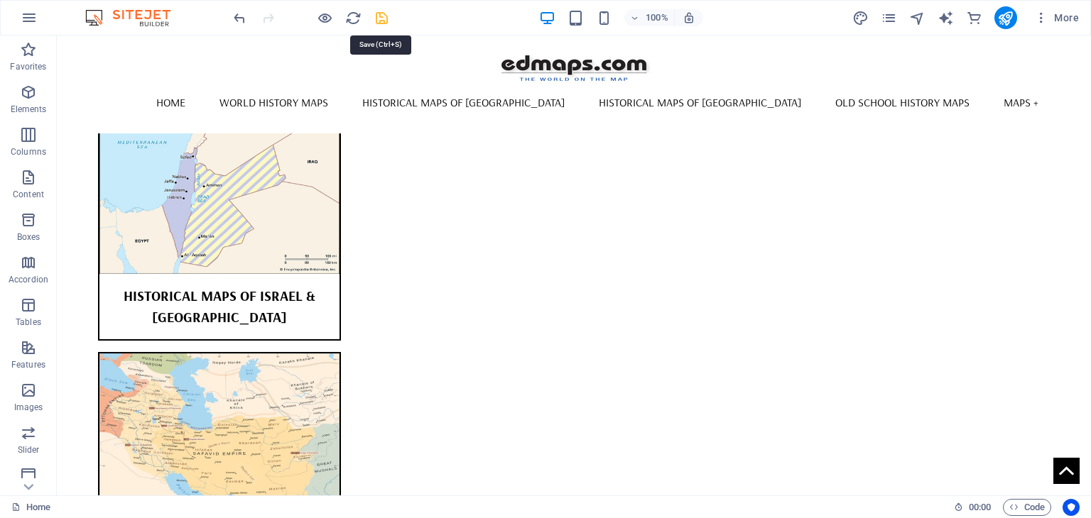
click at [383, 20] on icon "save" at bounding box center [382, 18] width 16 height 16
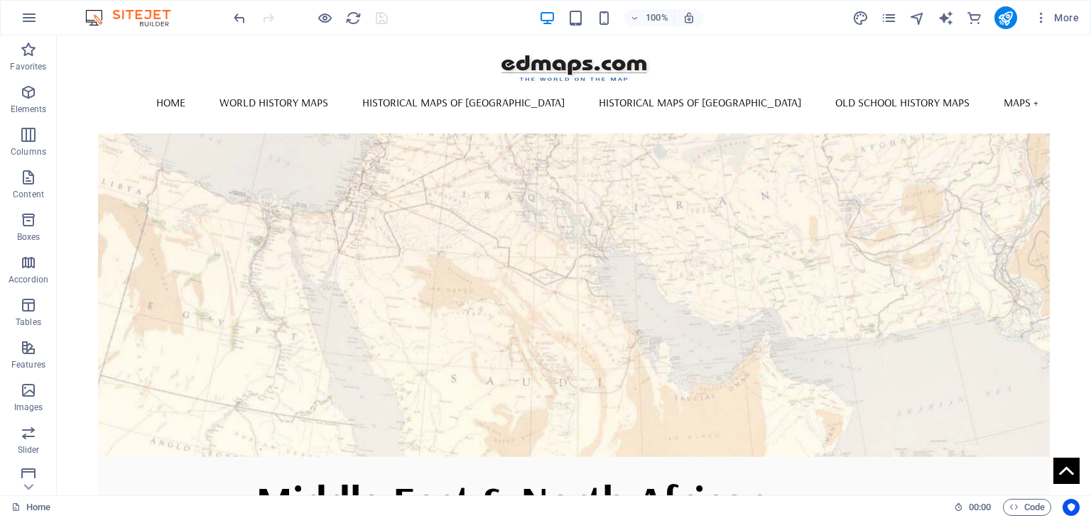
scroll to position [0, 0]
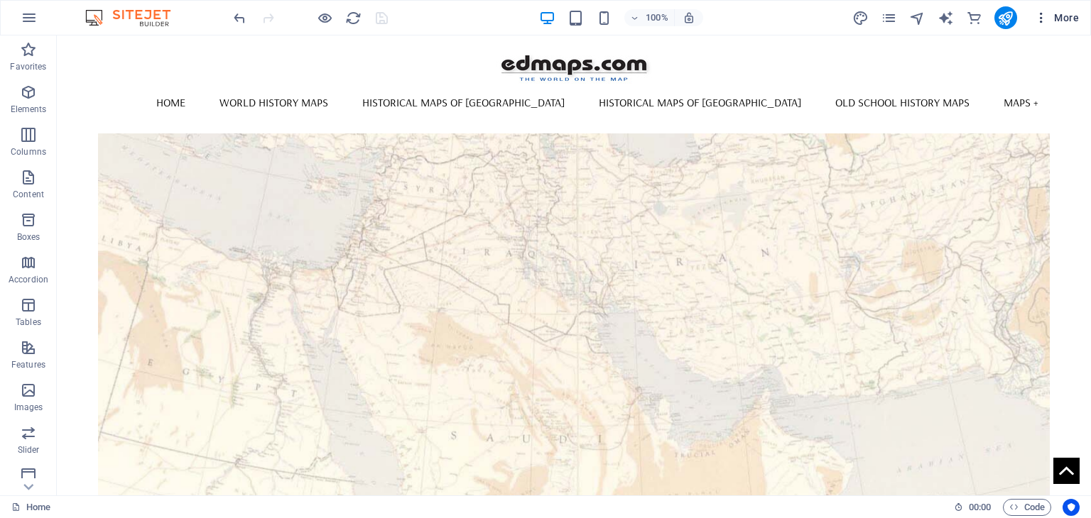
click at [1064, 18] on span "More" at bounding box center [1056, 18] width 45 height 14
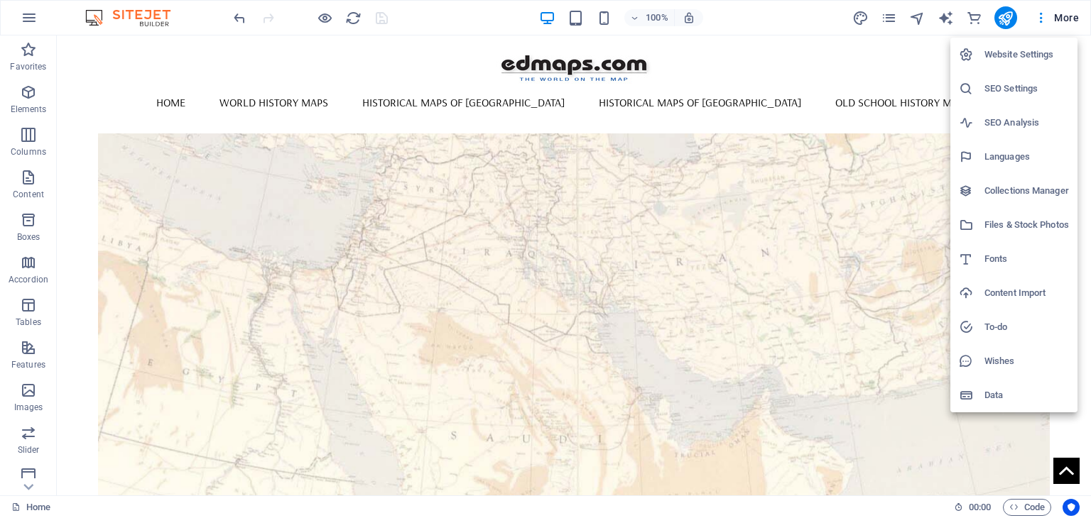
click at [991, 89] on h6 "SEO Settings" at bounding box center [1026, 88] width 85 height 17
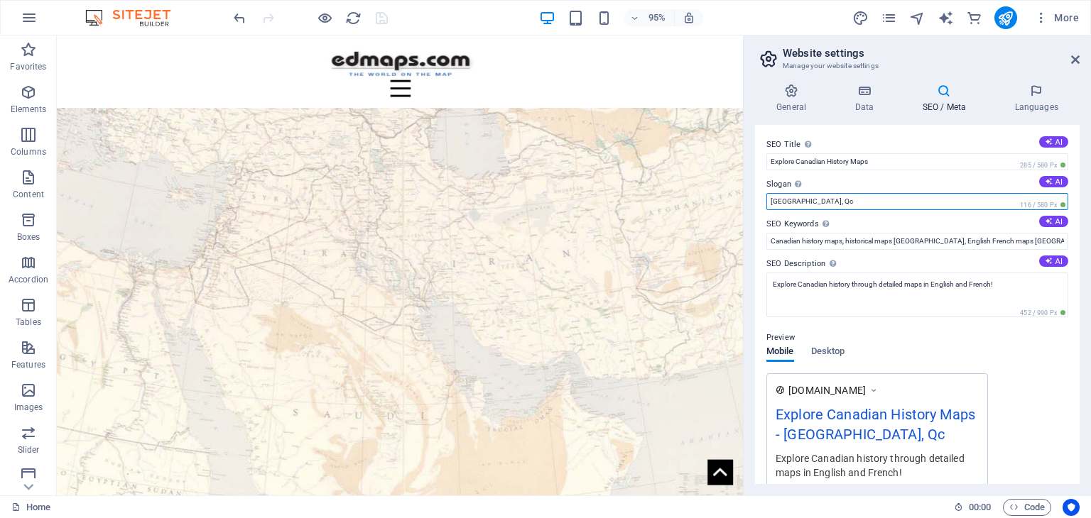
drag, startPoint x: 828, startPoint y: 201, endPoint x: 758, endPoint y: 199, distance: 69.6
click at [758, 199] on div "SEO Title The title of your website - make it something that stands out in sear…" at bounding box center [917, 304] width 325 height 359
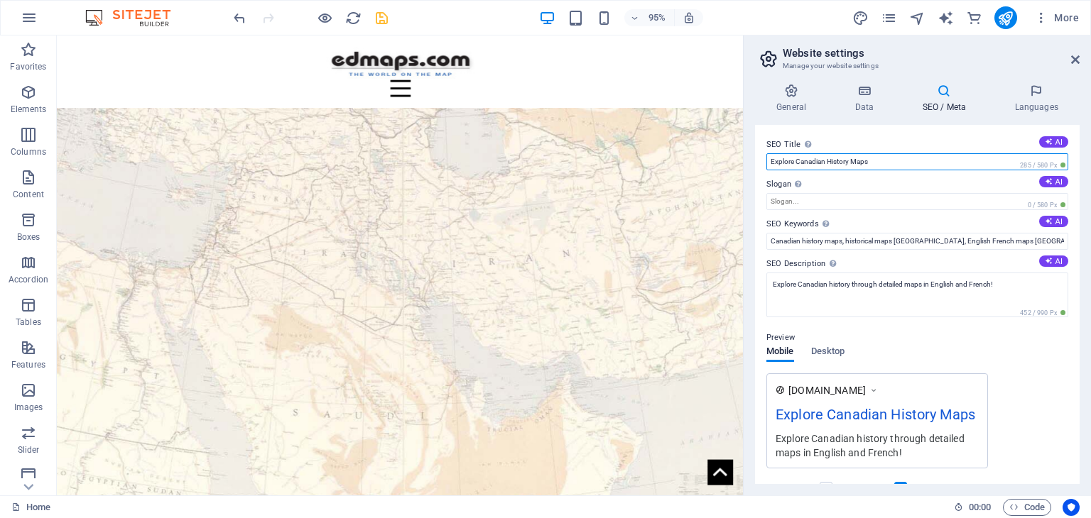
click at [824, 163] on input "Explore Canadian History Maps" at bounding box center [917, 161] width 302 height 17
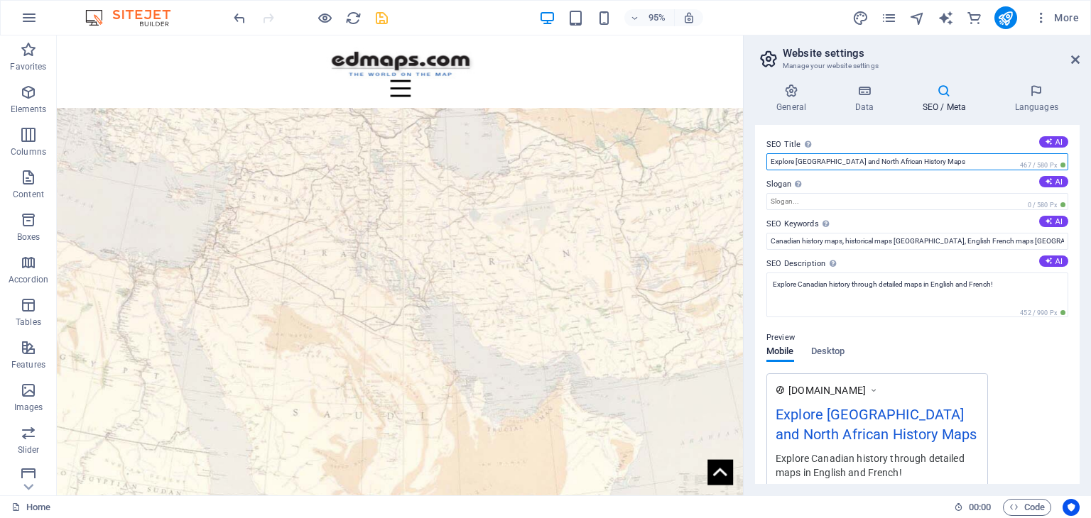
drag, startPoint x: 795, startPoint y: 160, endPoint x: 890, endPoint y: 160, distance: 94.4
click at [890, 160] on input "Explore [GEOGRAPHIC_DATA] and North African History Maps" at bounding box center [917, 161] width 302 height 17
type input "Explore [GEOGRAPHIC_DATA] and North African History Maps"
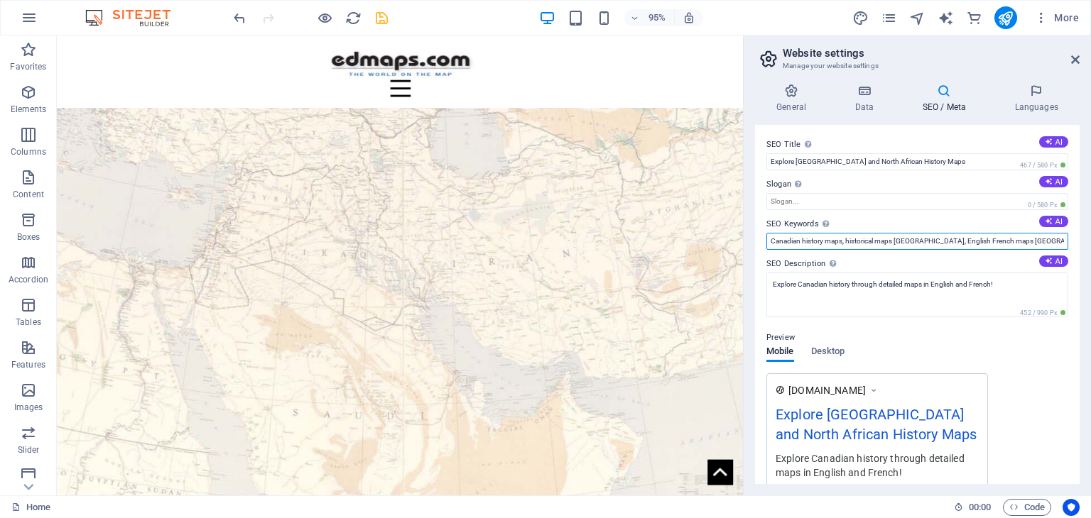
drag, startPoint x: 799, startPoint y: 240, endPoint x: 749, endPoint y: 238, distance: 49.8
click at [749, 238] on div "General Data SEO / Meta Languages Website name [DOMAIN_NAME] Logo Drag files he…" at bounding box center [917, 283] width 347 height 423
paste input "[GEOGRAPHIC_DATA] and [GEOGRAPHIC_DATA]"
drag, startPoint x: 962, startPoint y: 242, endPoint x: 986, endPoint y: 239, distance: 24.3
click at [986, 239] on input "[GEOGRAPHIC_DATA] and North African history maps, historical maps [GEOGRAPHIC_D…" at bounding box center [917, 241] width 302 height 17
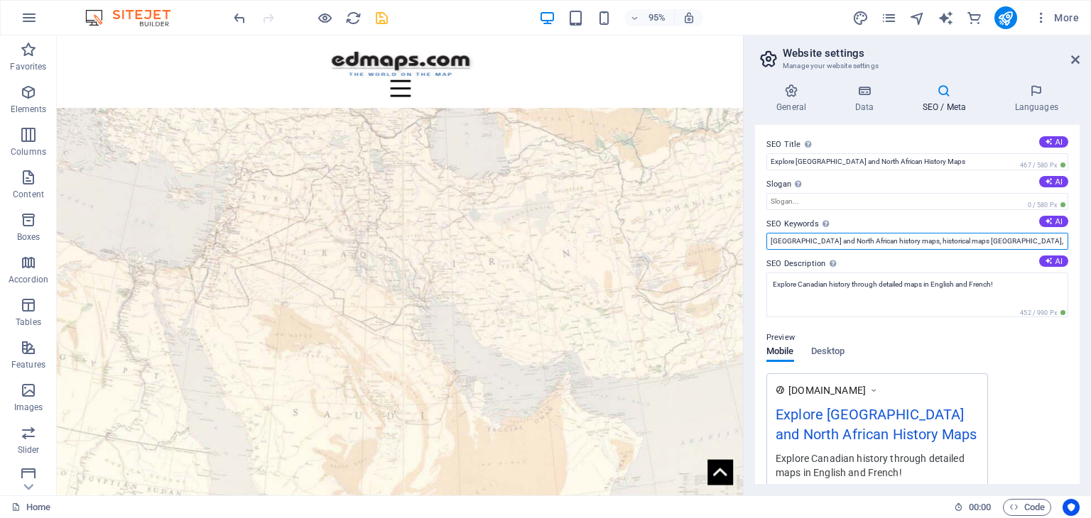
paste input "[GEOGRAPHIC_DATA] and [GEOGRAPHIC_DATA]"
drag, startPoint x: 976, startPoint y: 240, endPoint x: 997, endPoint y: 241, distance: 20.6
click at [997, 241] on input "[GEOGRAPHIC_DATA] and North African history maps, historical maps [GEOGRAPHIC_D…" at bounding box center [917, 241] width 302 height 17
paste input "[GEOGRAPHIC_DATA] and [GEOGRAPHIC_DATA]"
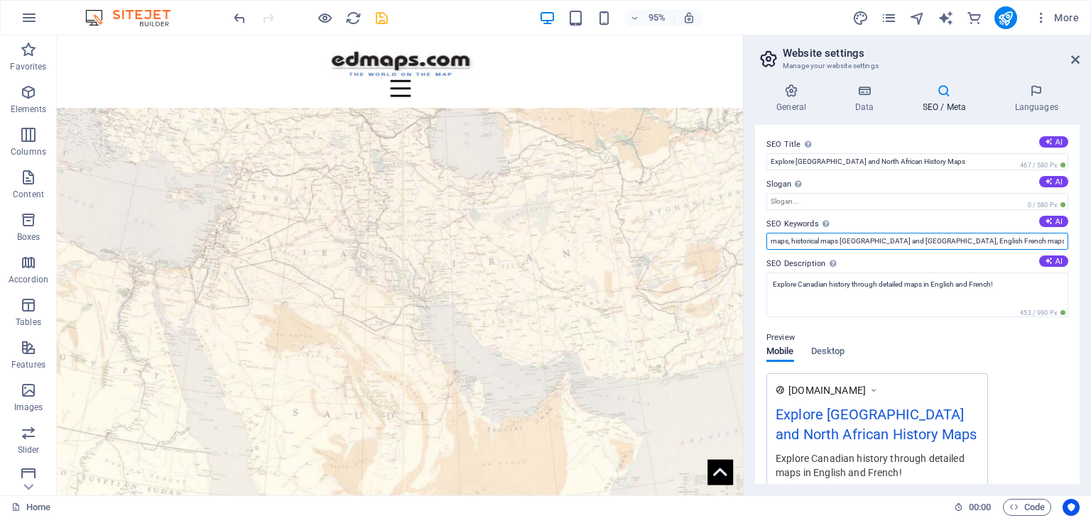
scroll to position [0, 160]
click at [967, 241] on input "[GEOGRAPHIC_DATA] and North African history maps, historical maps [GEOGRAPHIC_D…" at bounding box center [917, 241] width 302 height 17
drag, startPoint x: 1000, startPoint y: 239, endPoint x: 1011, endPoint y: 239, distance: 11.4
click at [1012, 239] on input "[GEOGRAPHIC_DATA] and North African history maps, historical maps [GEOGRAPHIC_D…" at bounding box center [917, 241] width 302 height 17
drag, startPoint x: 998, startPoint y: 241, endPoint x: 1025, endPoint y: 239, distance: 27.0
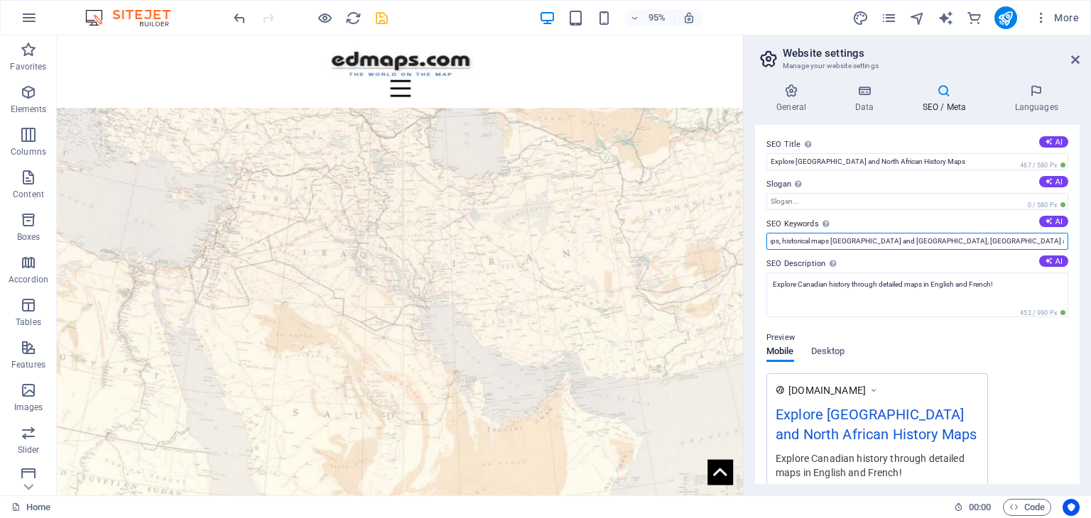
click at [1025, 239] on input "[GEOGRAPHIC_DATA] and North African history maps, historical maps [GEOGRAPHIC_D…" at bounding box center [917, 241] width 302 height 17
paste input "[GEOGRAPHIC_DATA] and [GEOGRAPHIC_DATA]"
drag, startPoint x: 953, startPoint y: 240, endPoint x: 967, endPoint y: 239, distance: 14.2
click at [967, 239] on input "[GEOGRAPHIC_DATA] and North African history maps, historical maps [GEOGRAPHIC_D…" at bounding box center [917, 241] width 302 height 17
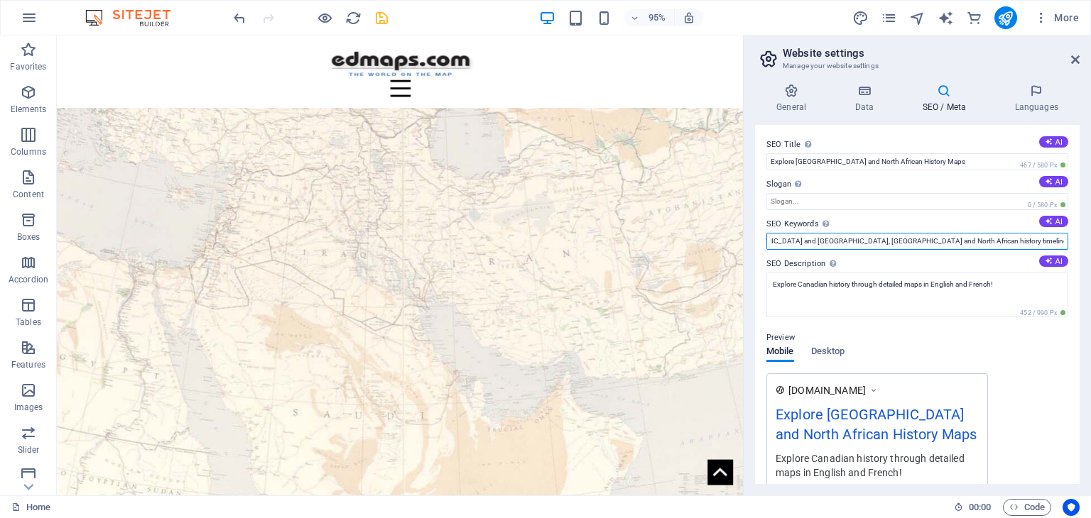
paste input "[GEOGRAPHIC_DATA] and [GEOGRAPHIC_DATA]"
click at [1064, 241] on input "[GEOGRAPHIC_DATA] and North African history maps, historical maps [GEOGRAPHIC_D…" at bounding box center [917, 241] width 302 height 17
paste input "[GEOGRAPHIC_DATA] and [GEOGRAPHIC_DATA]"
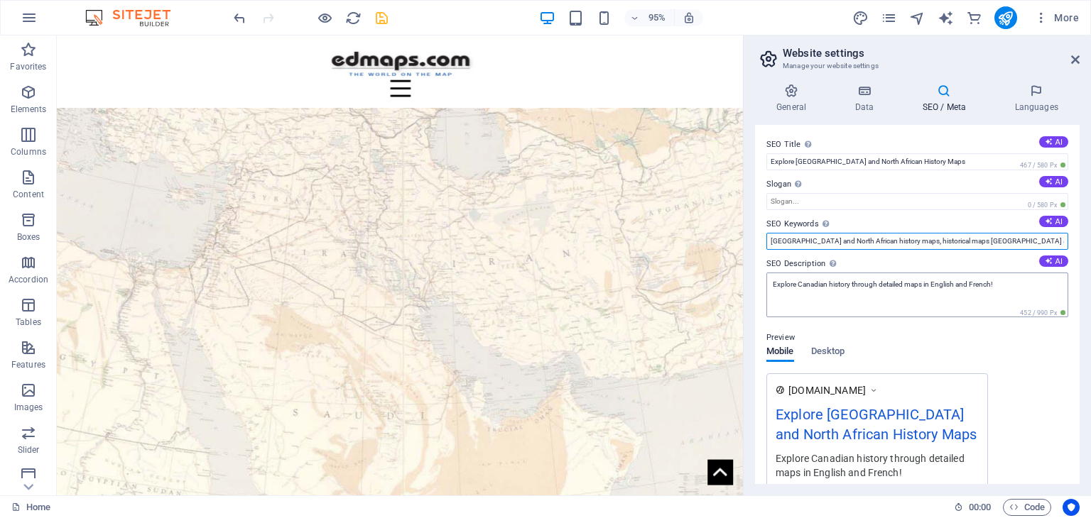
type input "[GEOGRAPHIC_DATA] and North African history maps, historical maps [GEOGRAPHIC_D…"
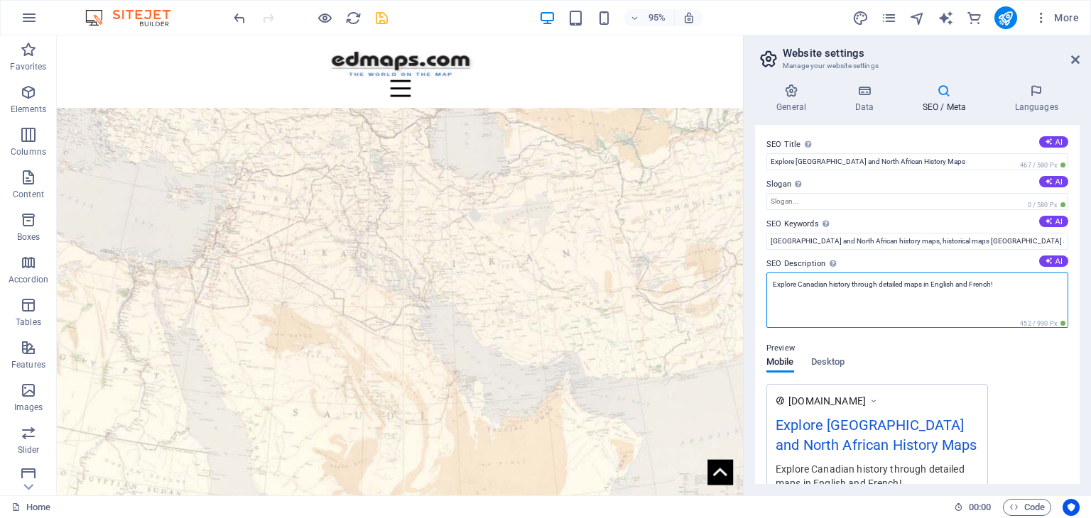
drag, startPoint x: 798, startPoint y: 283, endPoint x: 826, endPoint y: 283, distance: 27.7
click at [826, 283] on textarea "Explore Canadian history through detailed maps in English and French!" at bounding box center [917, 300] width 302 height 55
paste textarea "[GEOGRAPHIC_DATA] and [GEOGRAPHIC_DATA]"
click at [970, 285] on textarea "Explore [GEOGRAPHIC_DATA] and North African history through detailed maps in En…" at bounding box center [917, 300] width 302 height 55
type textarea "Explore [GEOGRAPHIC_DATA] and North African history through maps!"
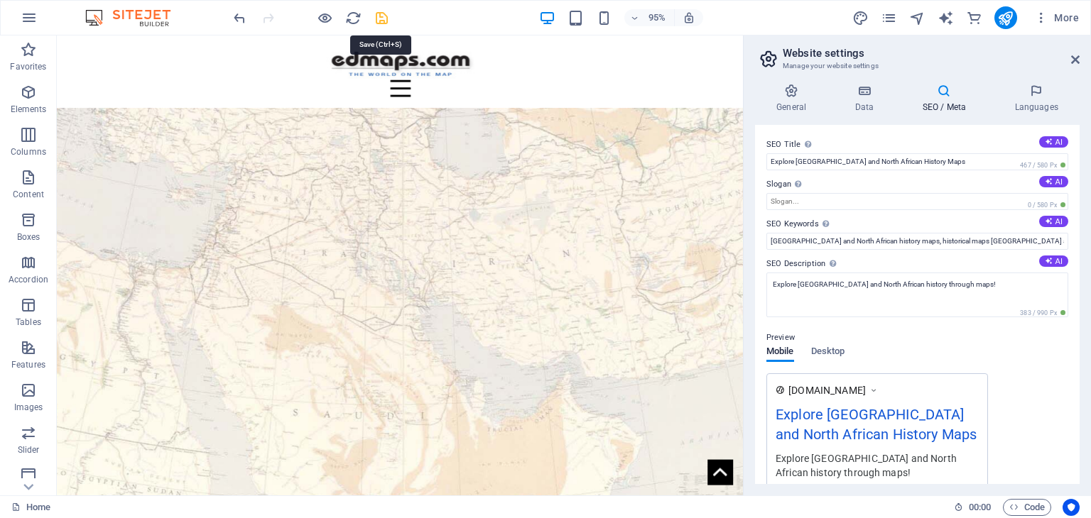
drag, startPoint x: 381, startPoint y: 16, endPoint x: 394, endPoint y: 59, distance: 44.7
click at [381, 16] on icon "save" at bounding box center [382, 18] width 16 height 16
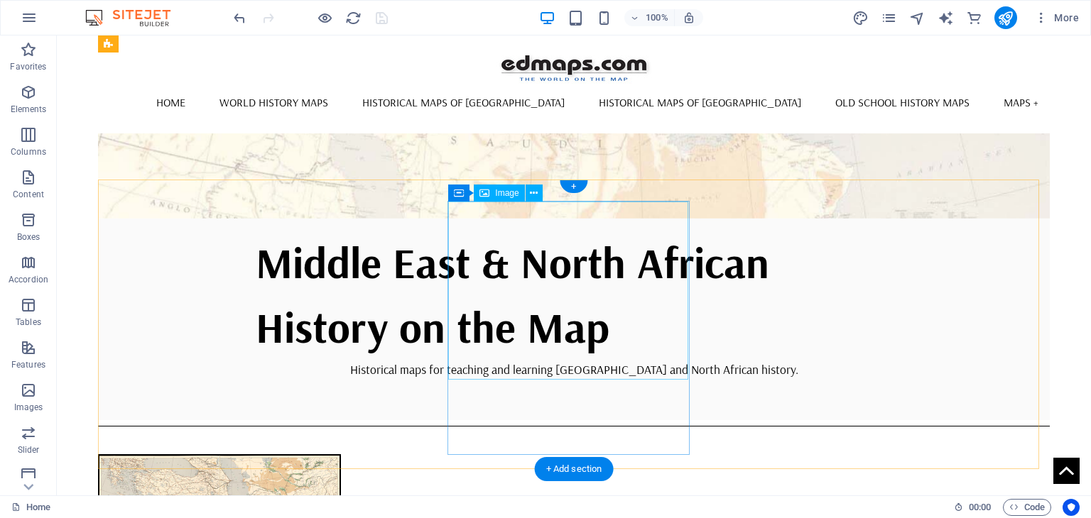
scroll to position [284, 0]
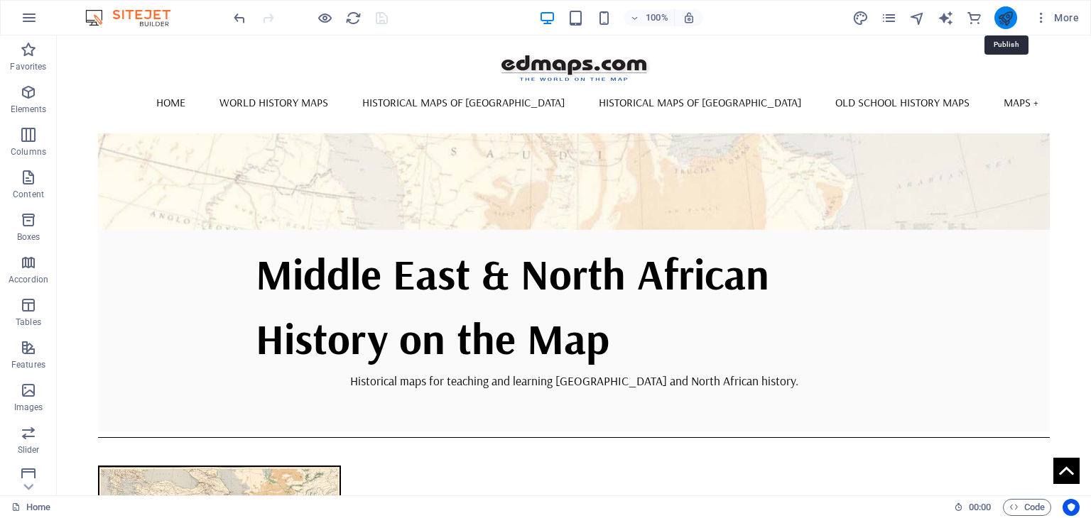
click at [1008, 18] on icon "publish" at bounding box center [1005, 18] width 16 height 16
